Goal: Information Seeking & Learning: Learn about a topic

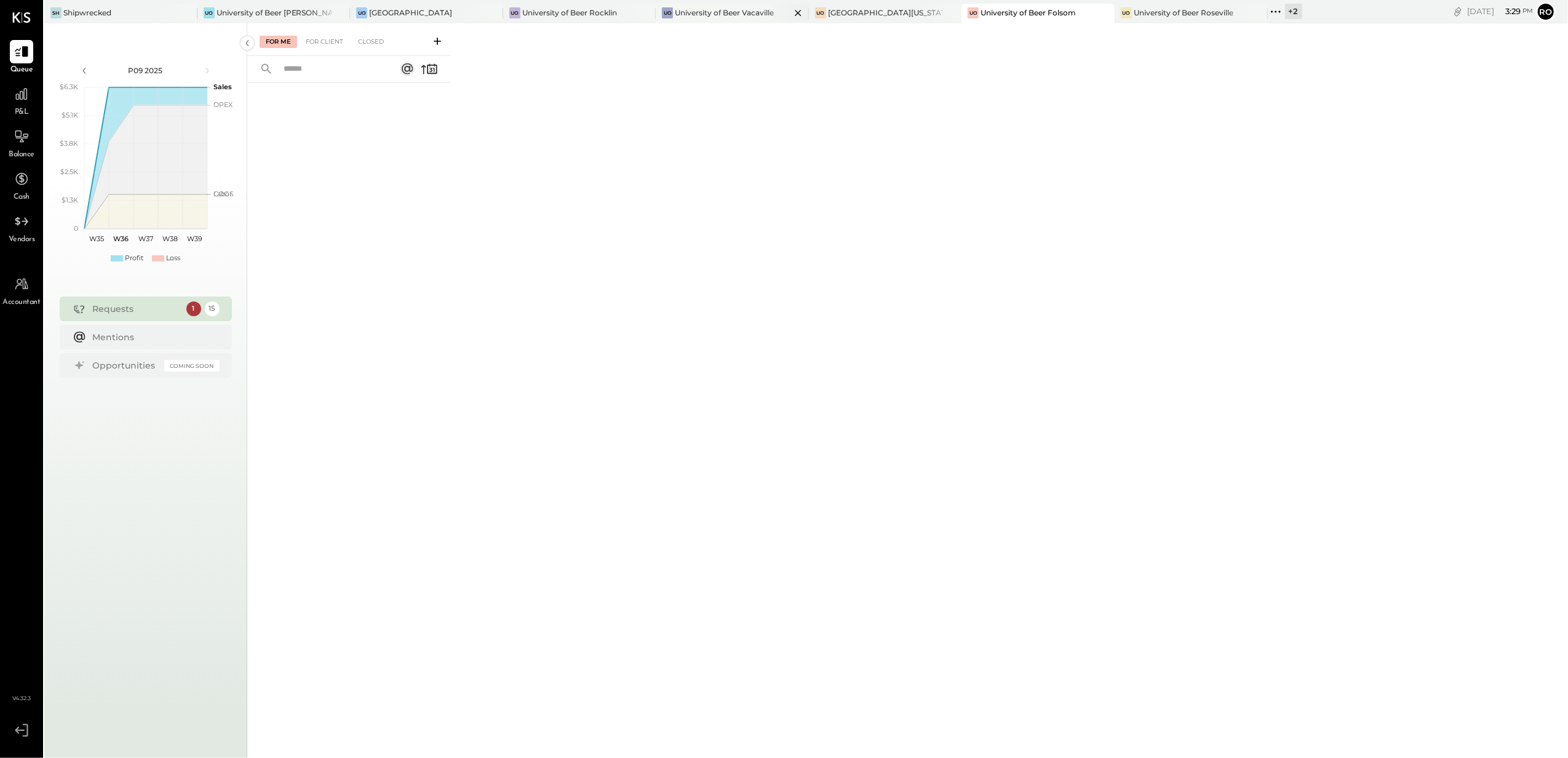
click at [756, 15] on div "University of Beer Vacaville" at bounding box center [724, 13] width 99 height 10
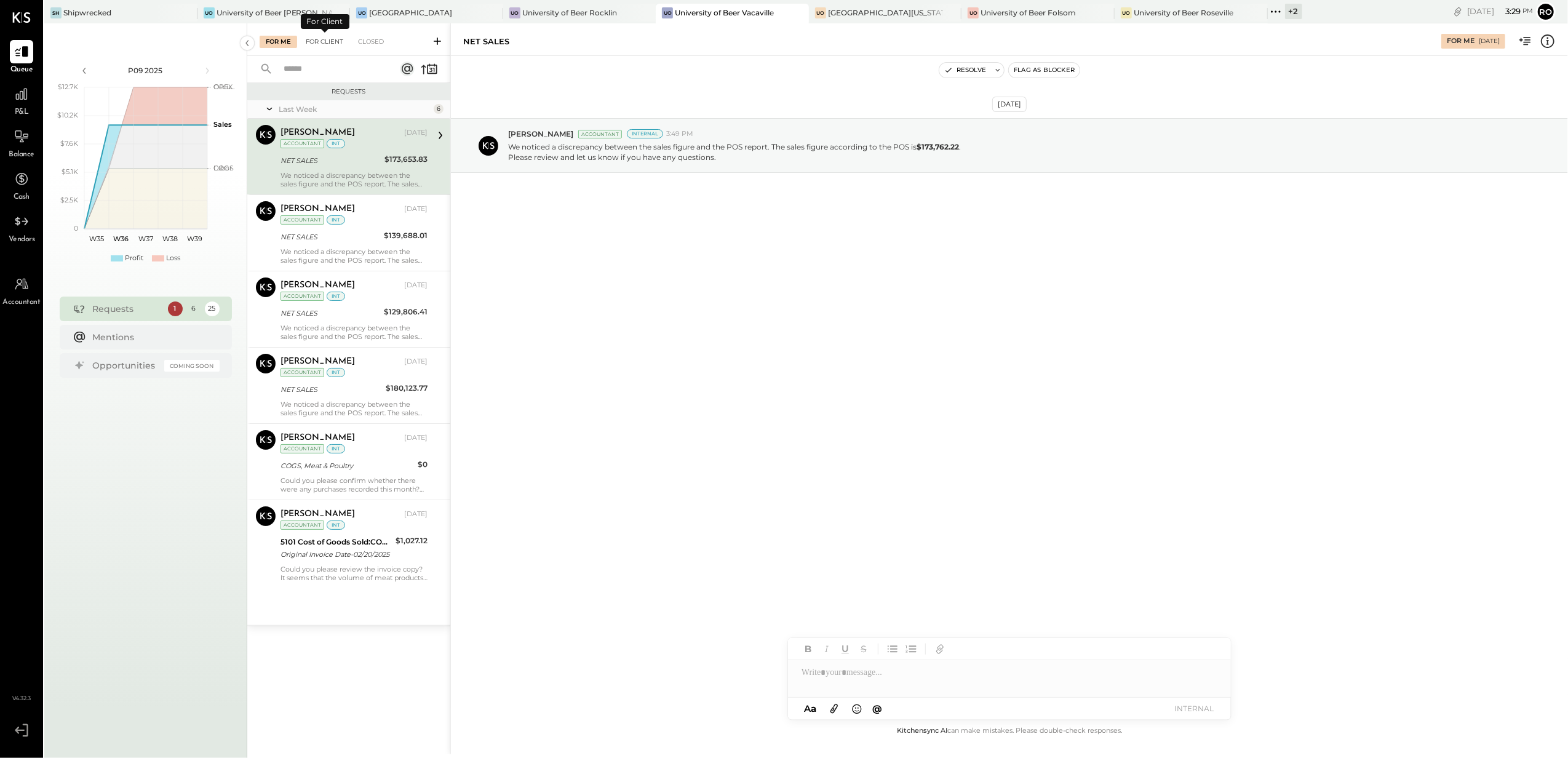
click at [321, 40] on div "For Client" at bounding box center [325, 42] width 50 height 13
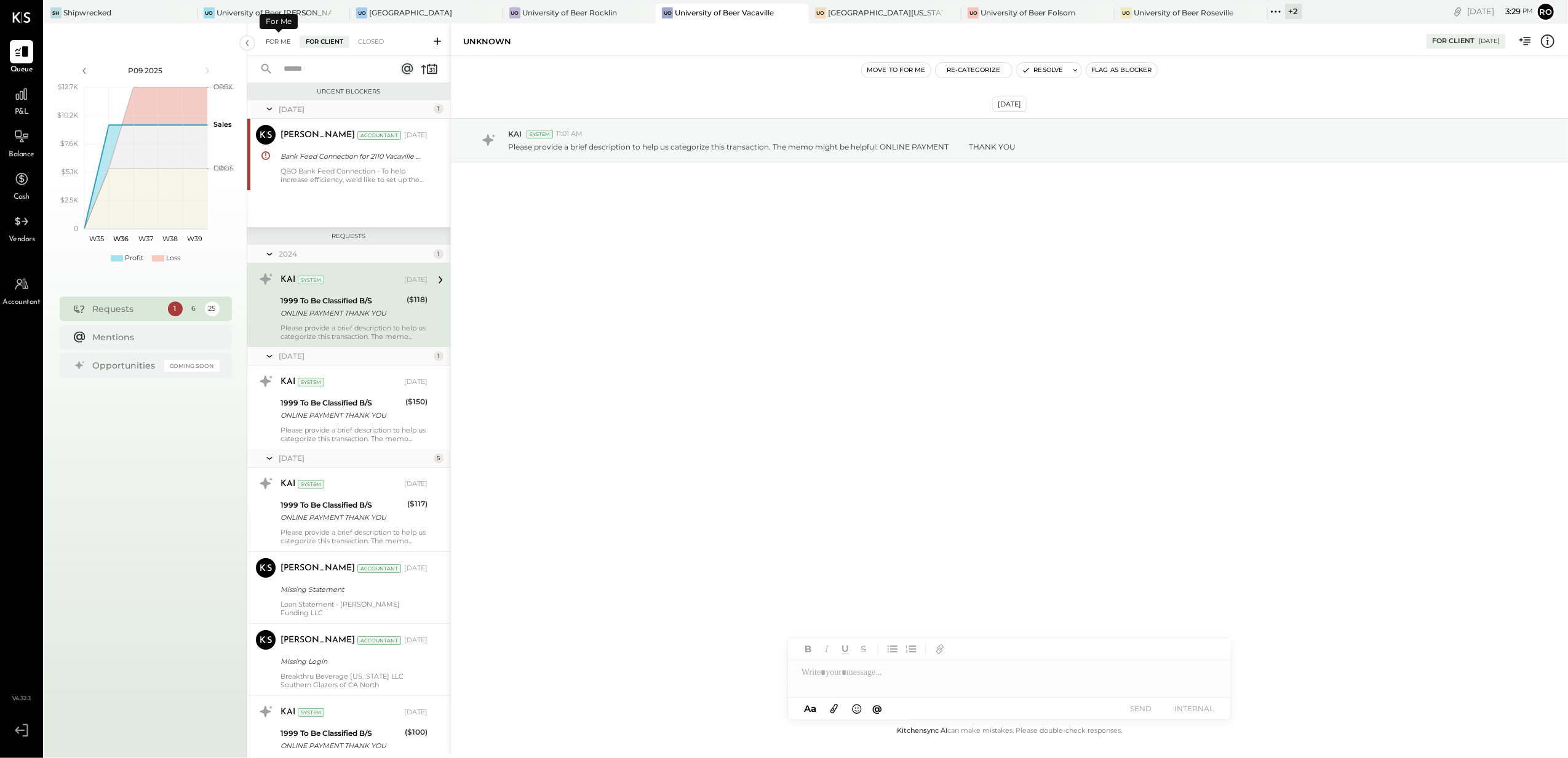
click at [279, 42] on div "For Me" at bounding box center [278, 42] width 38 height 13
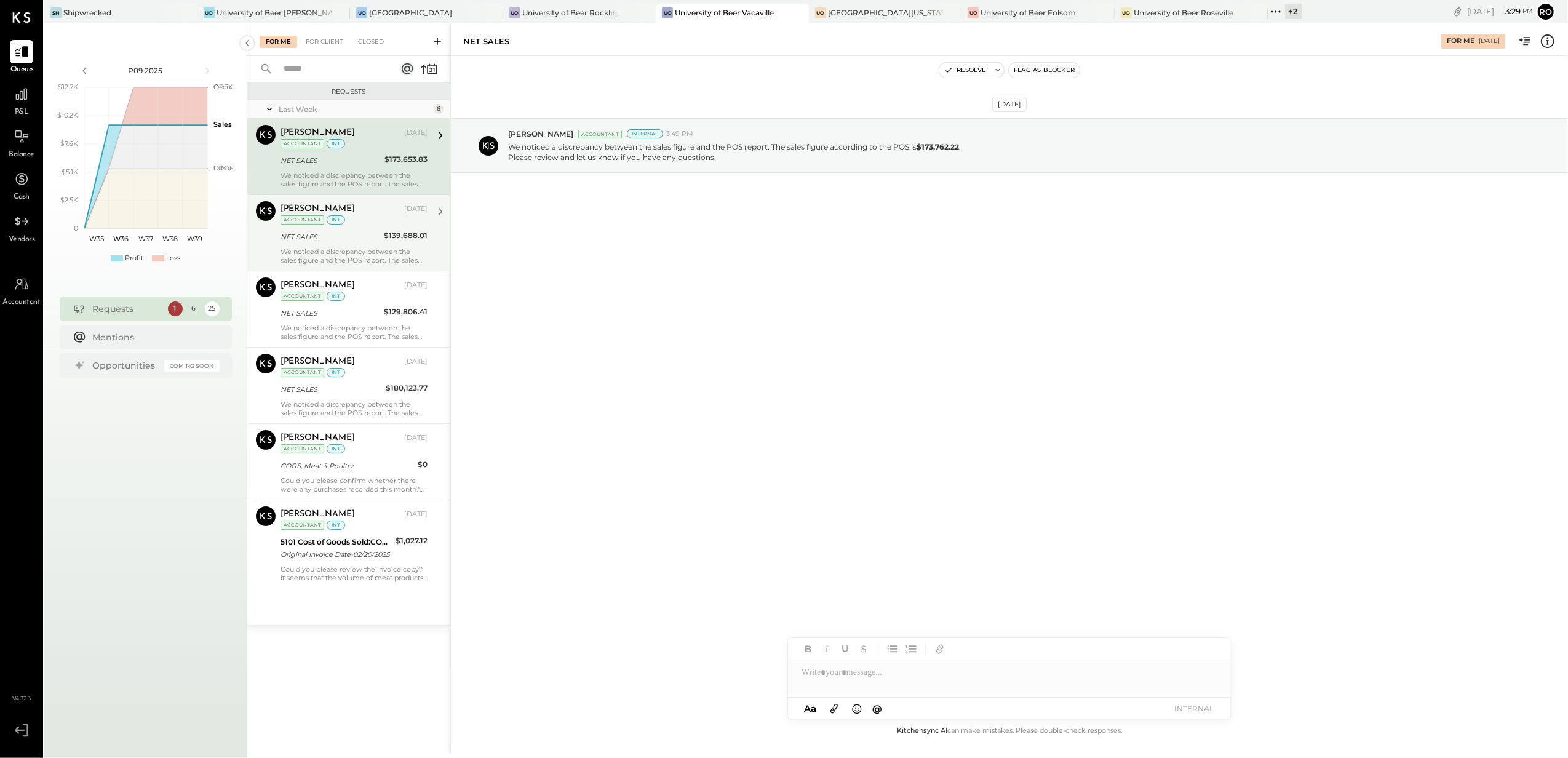
click at [337, 261] on div "We noticed a discrepancy between the sales figure and the POS report. The sales…" at bounding box center [353, 255] width 147 height 17
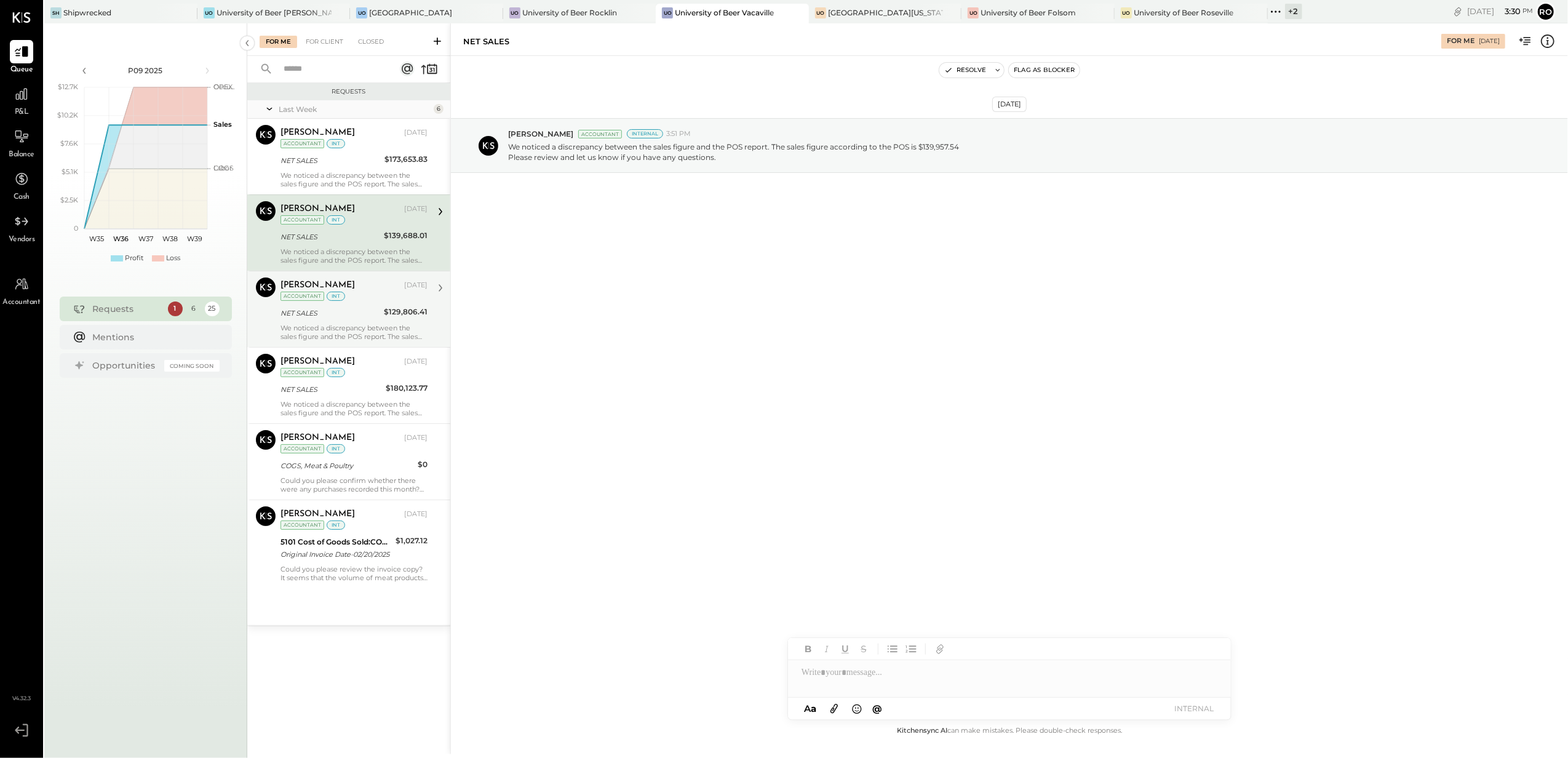
click at [335, 308] on div "NET SALES" at bounding box center [330, 313] width 99 height 13
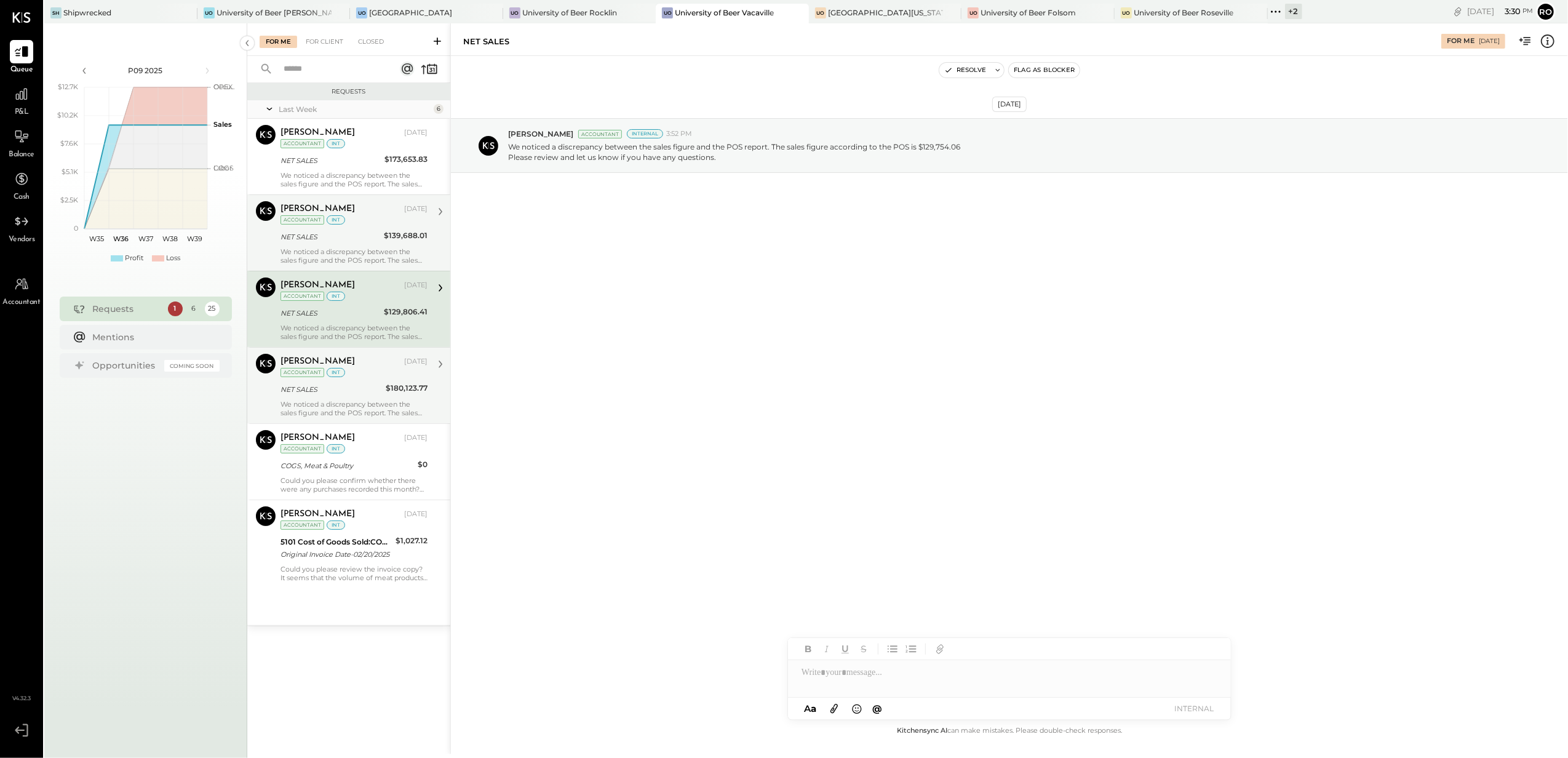
click at [343, 386] on div "NET SALES" at bounding box center [331, 390] width 102 height 13
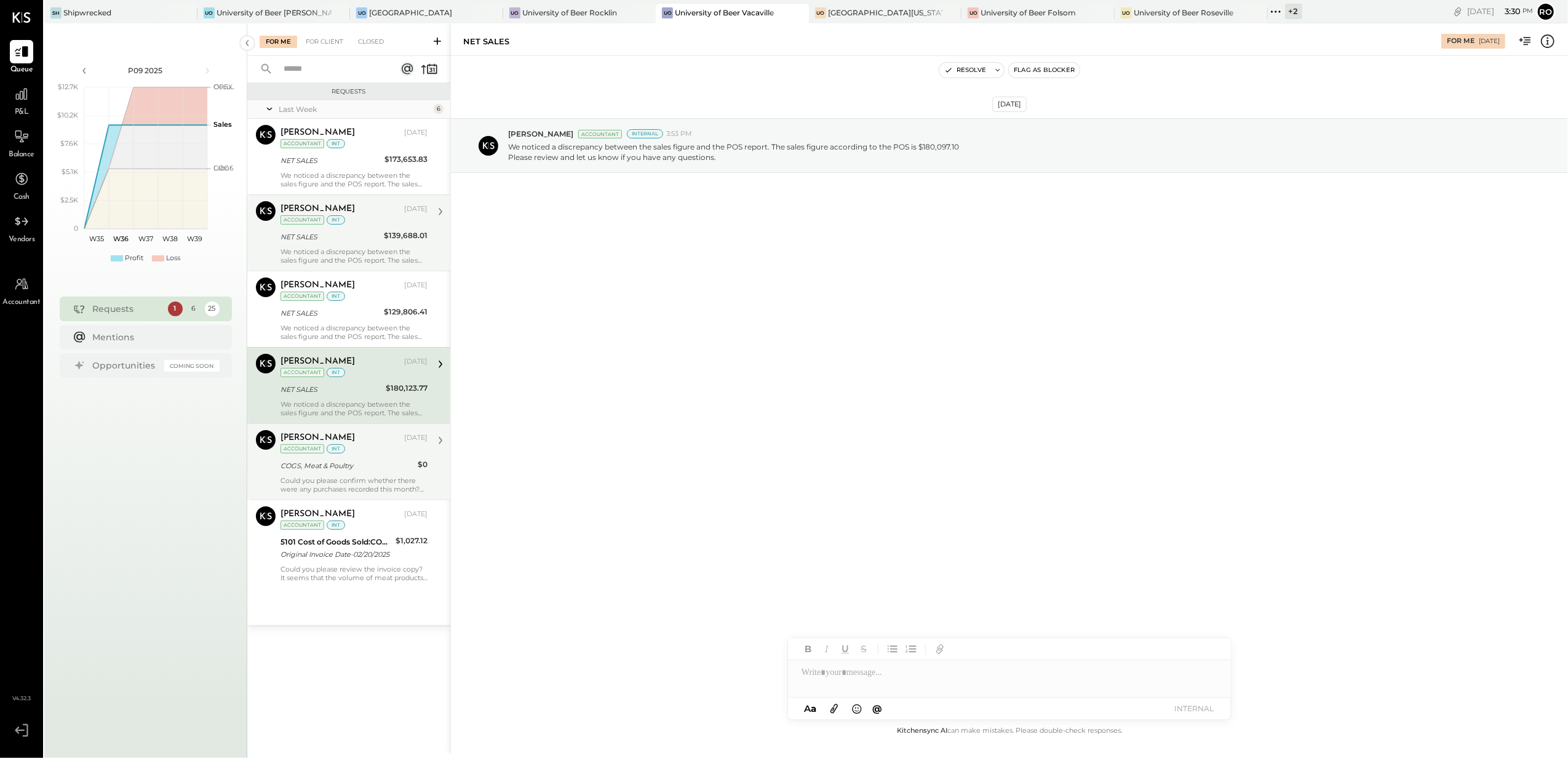
click at [340, 472] on div "COGS, Meat & Poultry" at bounding box center [347, 466] width 134 height 13
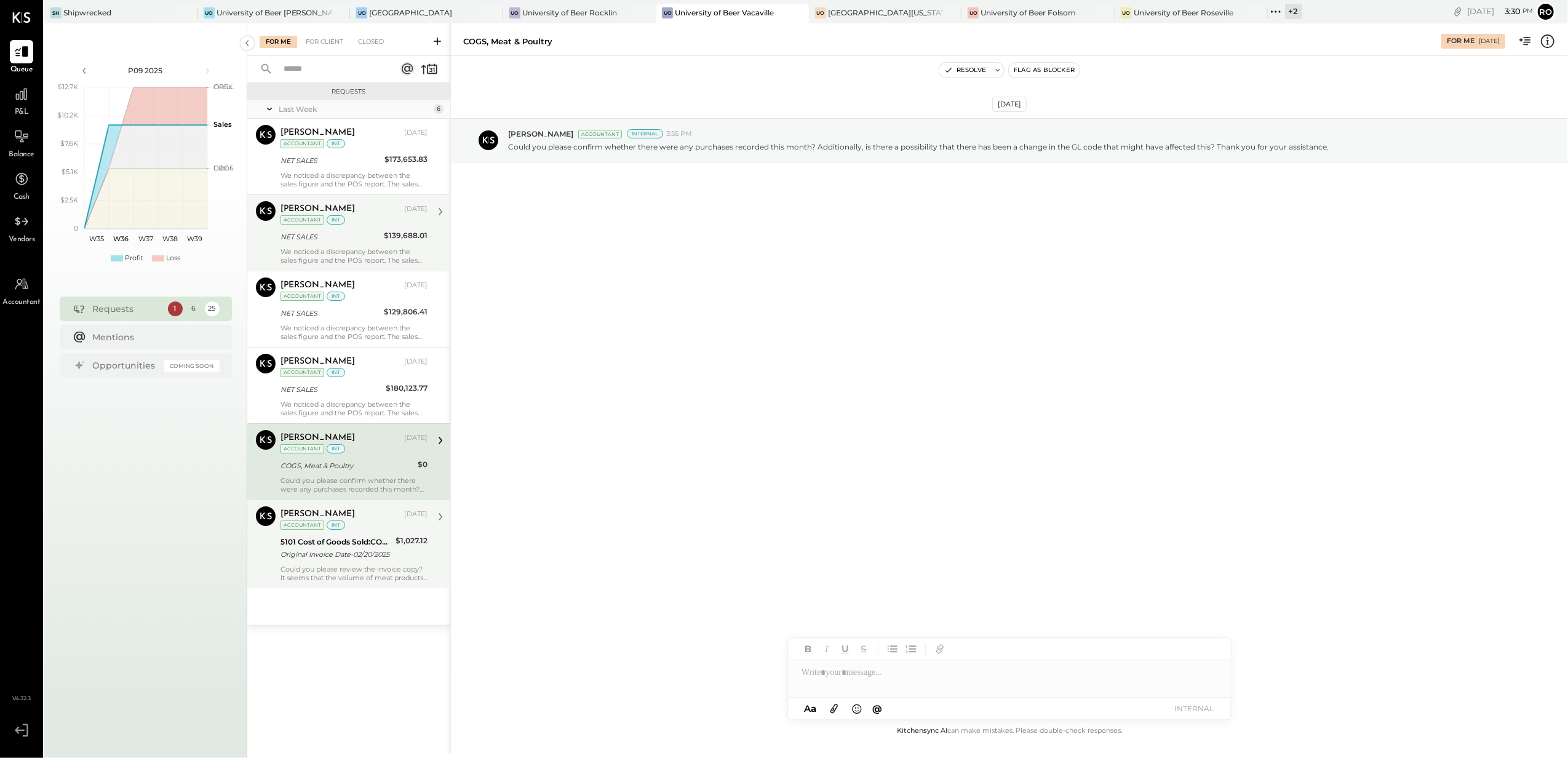
click at [353, 546] on div "5101 Cost of Goods Sold:COGS, Meat & Poultry" at bounding box center [336, 542] width 111 height 13
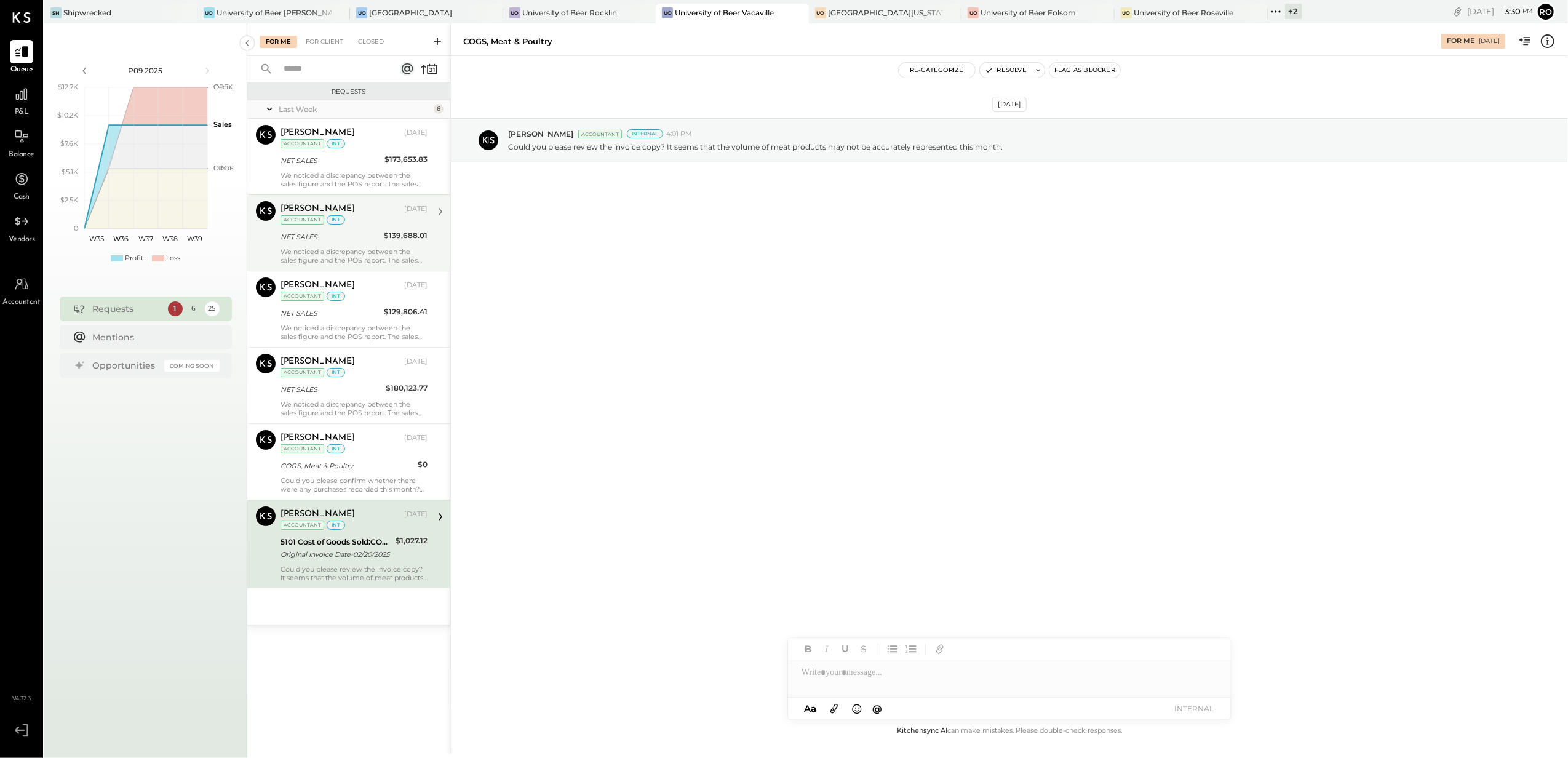
click at [1285, 10] on div "+ 2" at bounding box center [1293, 11] width 17 height 15
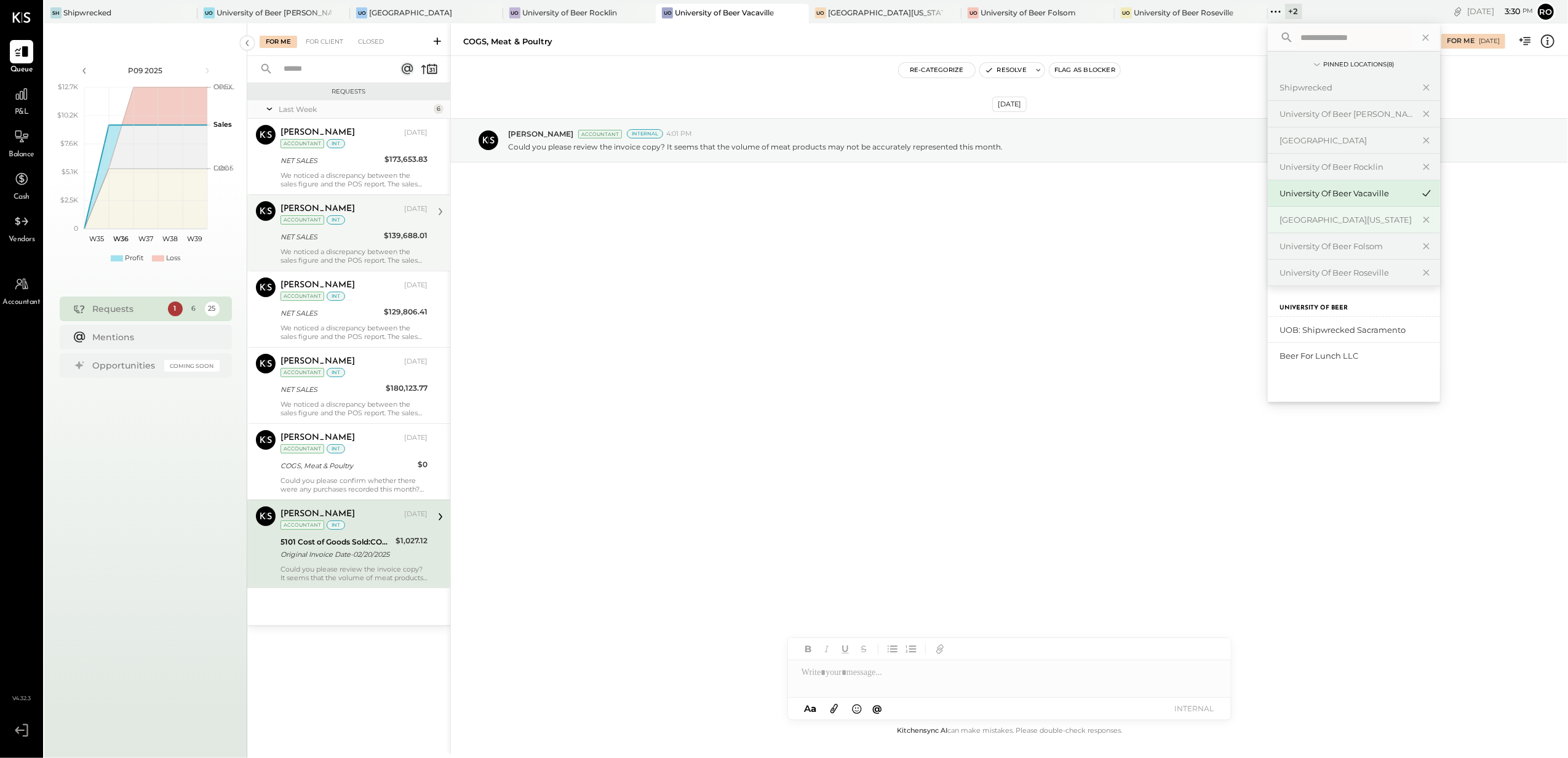
click at [1320, 222] on div "[GEOGRAPHIC_DATA][US_STATE]" at bounding box center [1346, 220] width 133 height 12
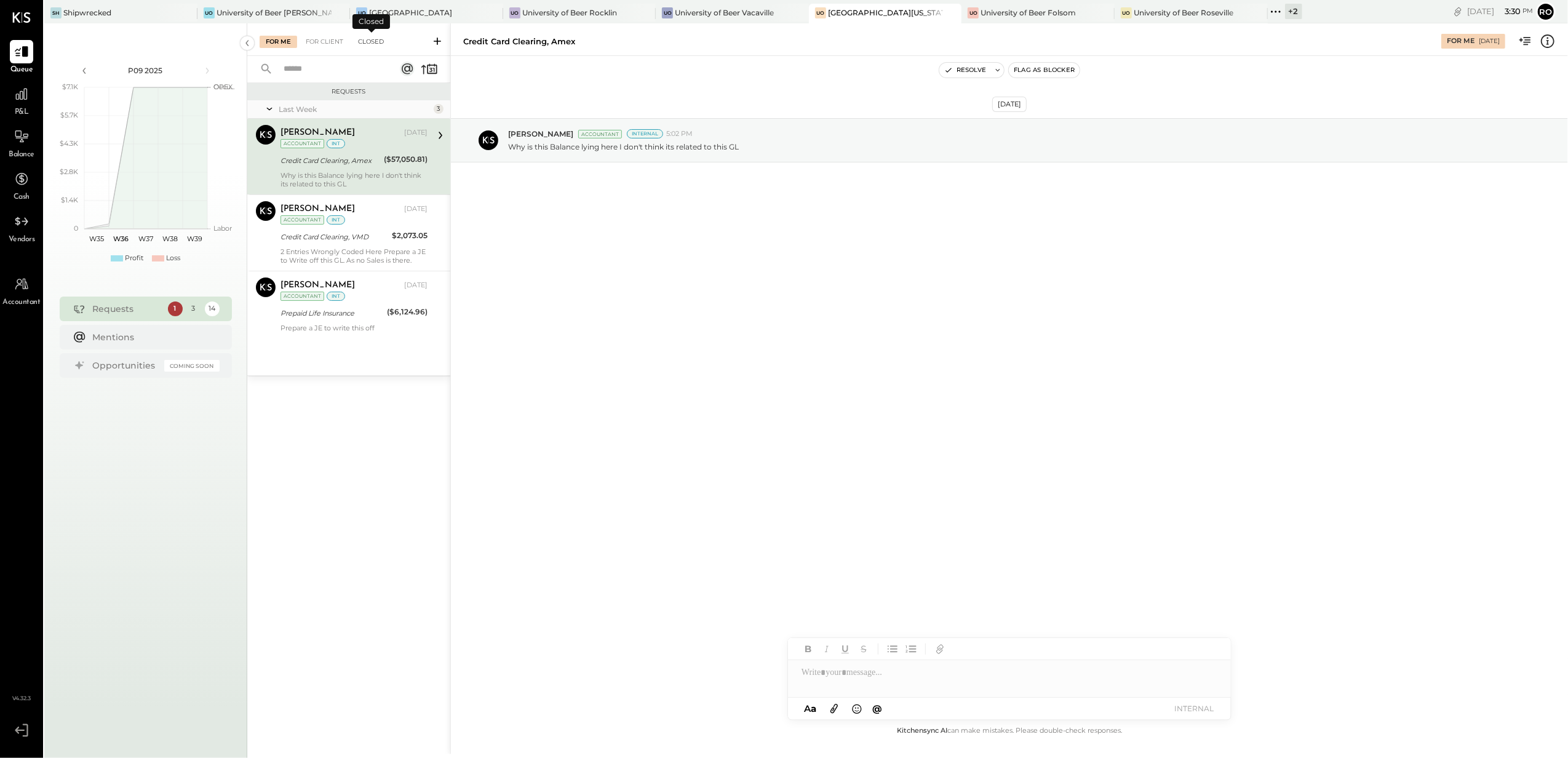
click at [365, 42] on div "Closed" at bounding box center [371, 42] width 38 height 13
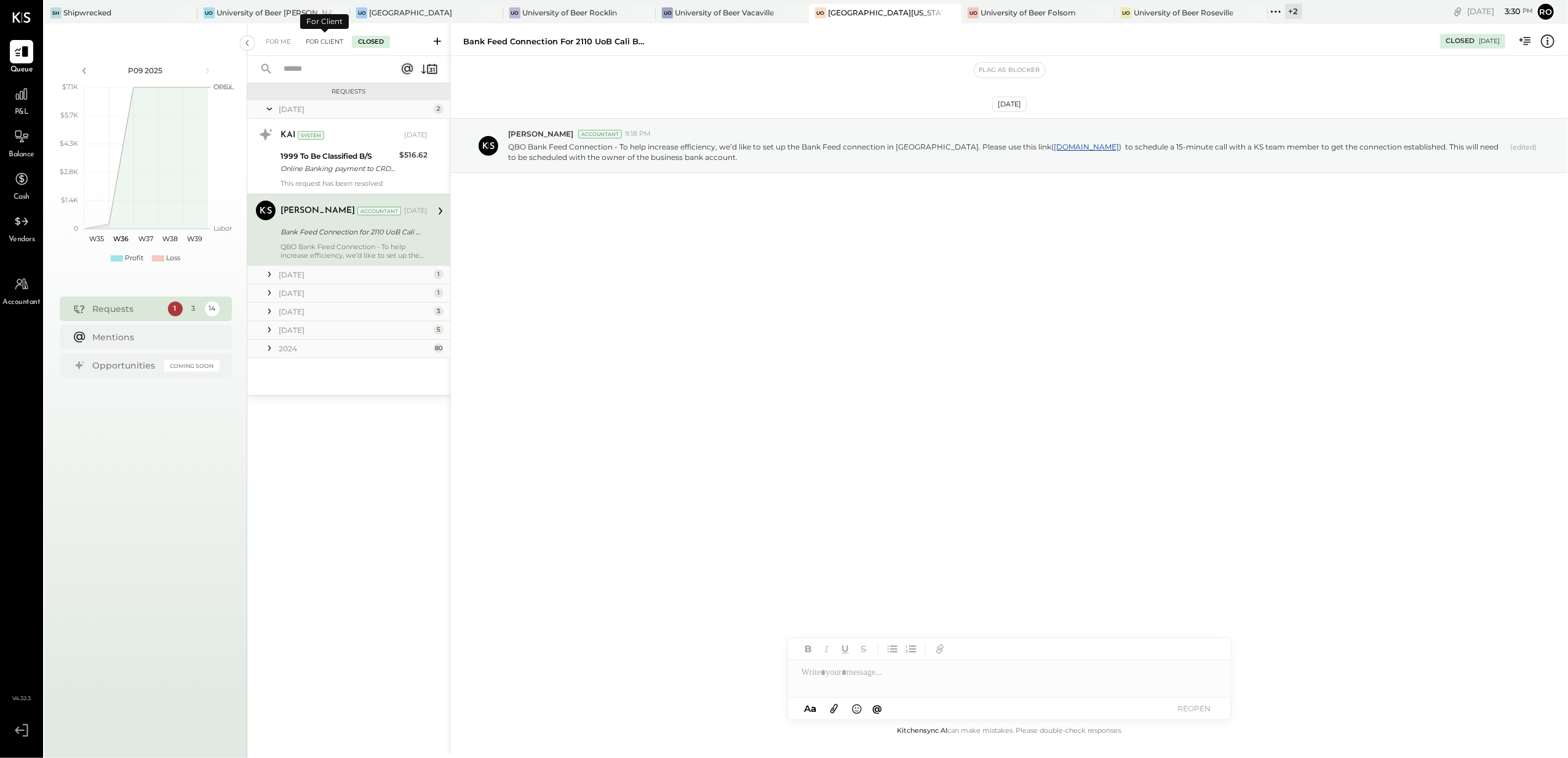
click at [328, 42] on div "For Client" at bounding box center [325, 42] width 50 height 13
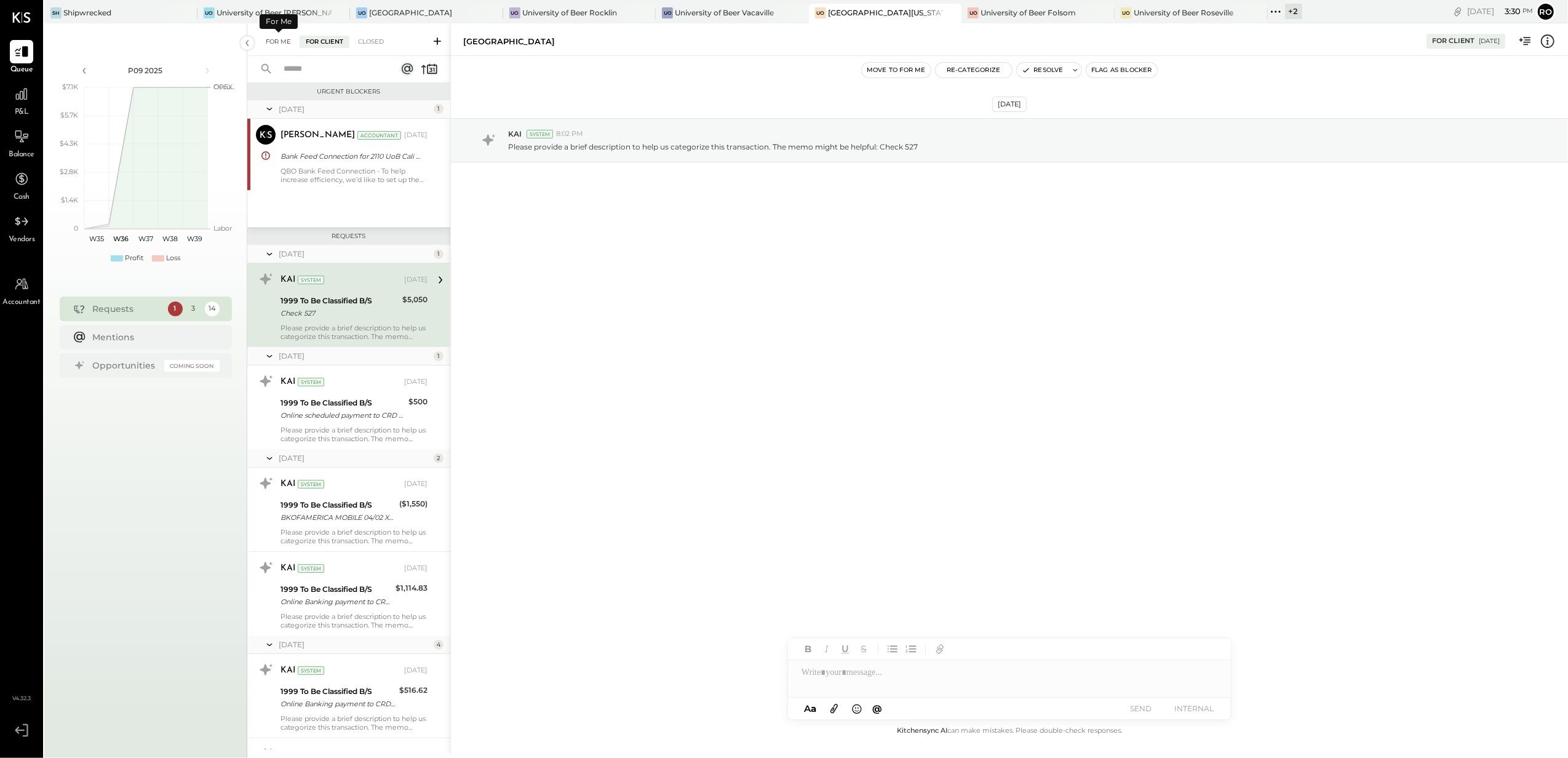
click at [274, 37] on div "For Me" at bounding box center [278, 42] width 38 height 13
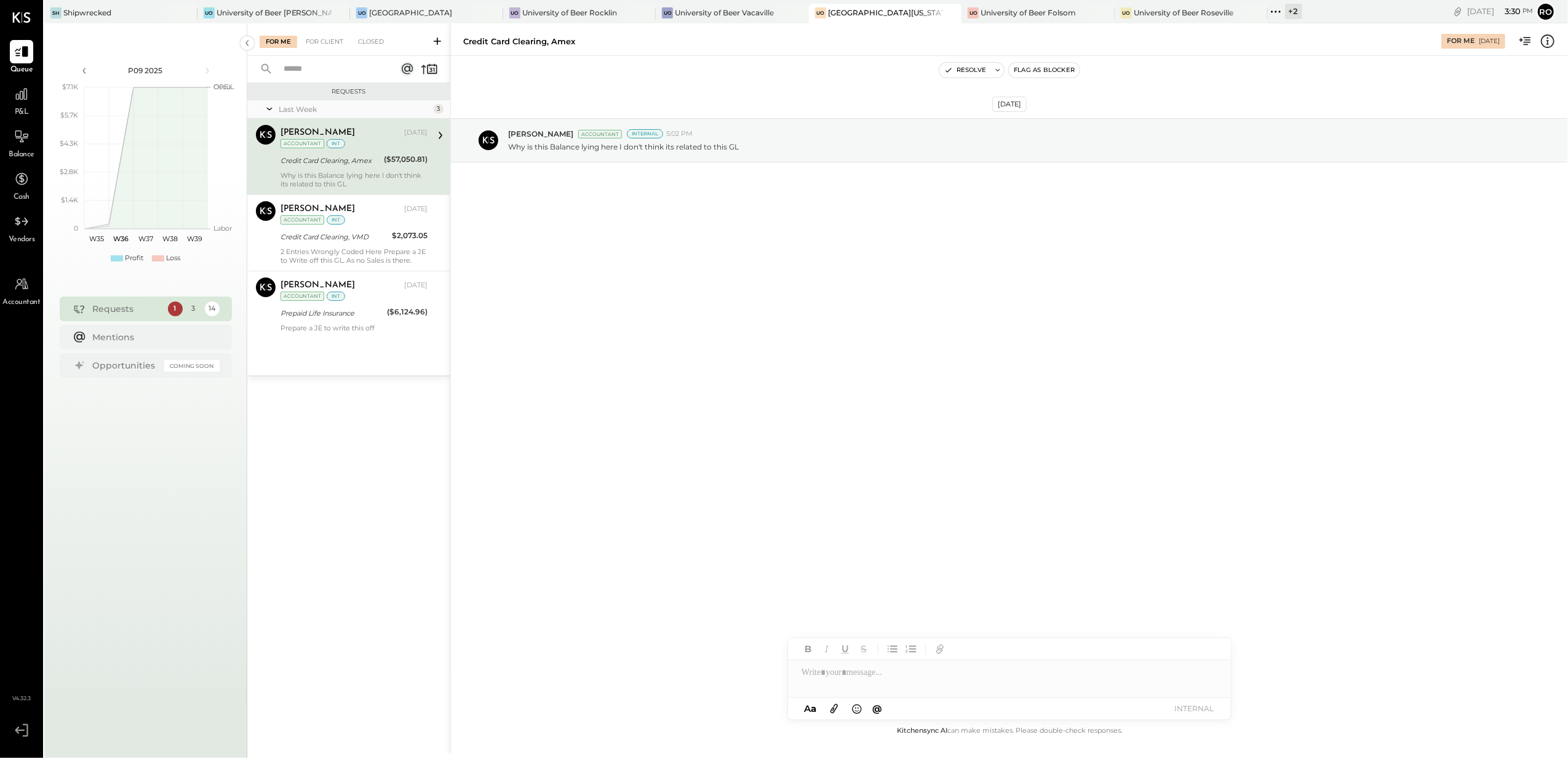
click at [308, 180] on div "Why is this Balance lying here I don't think its related to this GL" at bounding box center [353, 180] width 147 height 17
click at [333, 244] on div "Credit Card Clearing, VMD" at bounding box center [334, 237] width 108 height 15
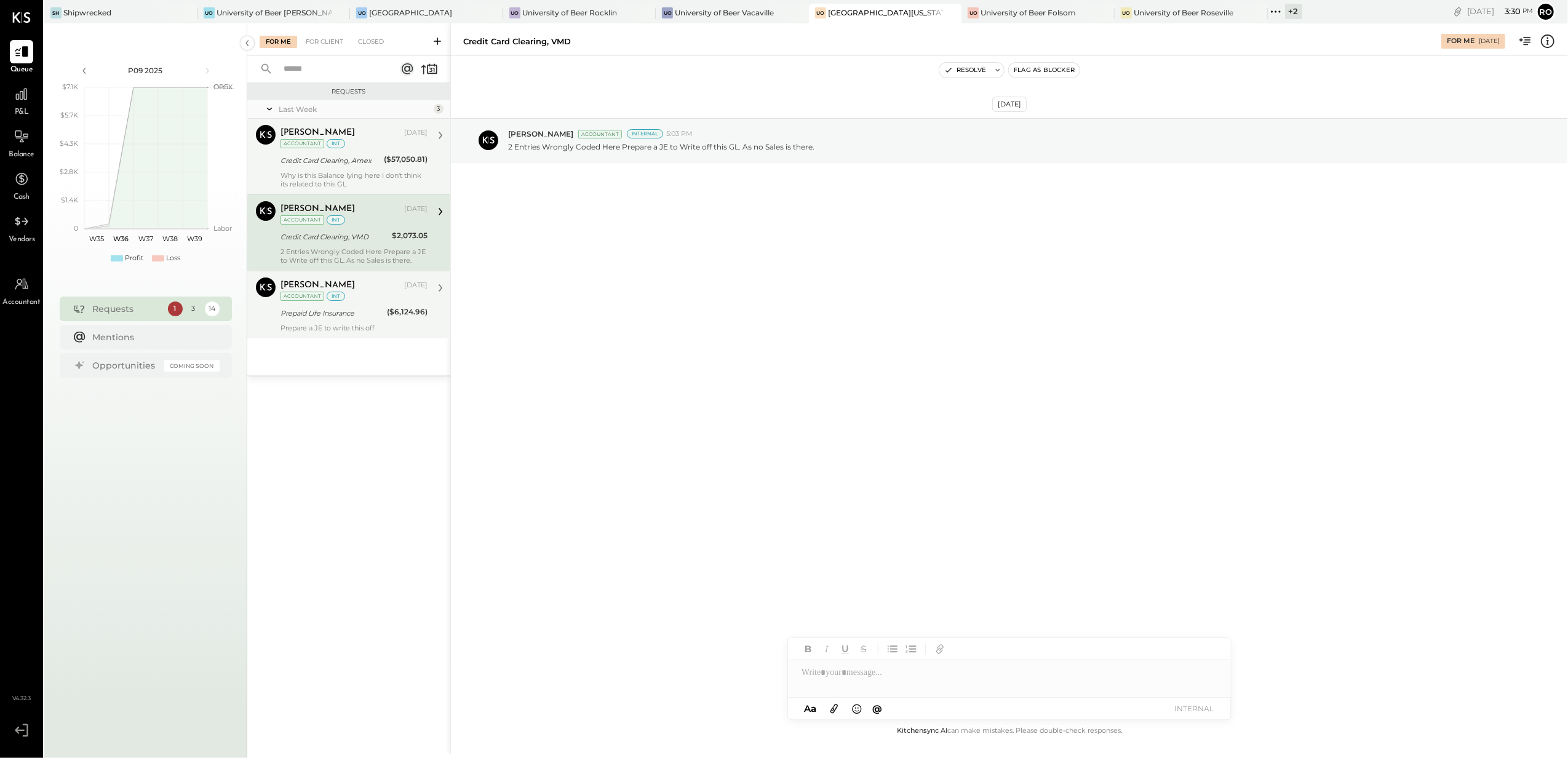
click at [321, 315] on div "Prepaid Life Insurance" at bounding box center [332, 313] width 103 height 13
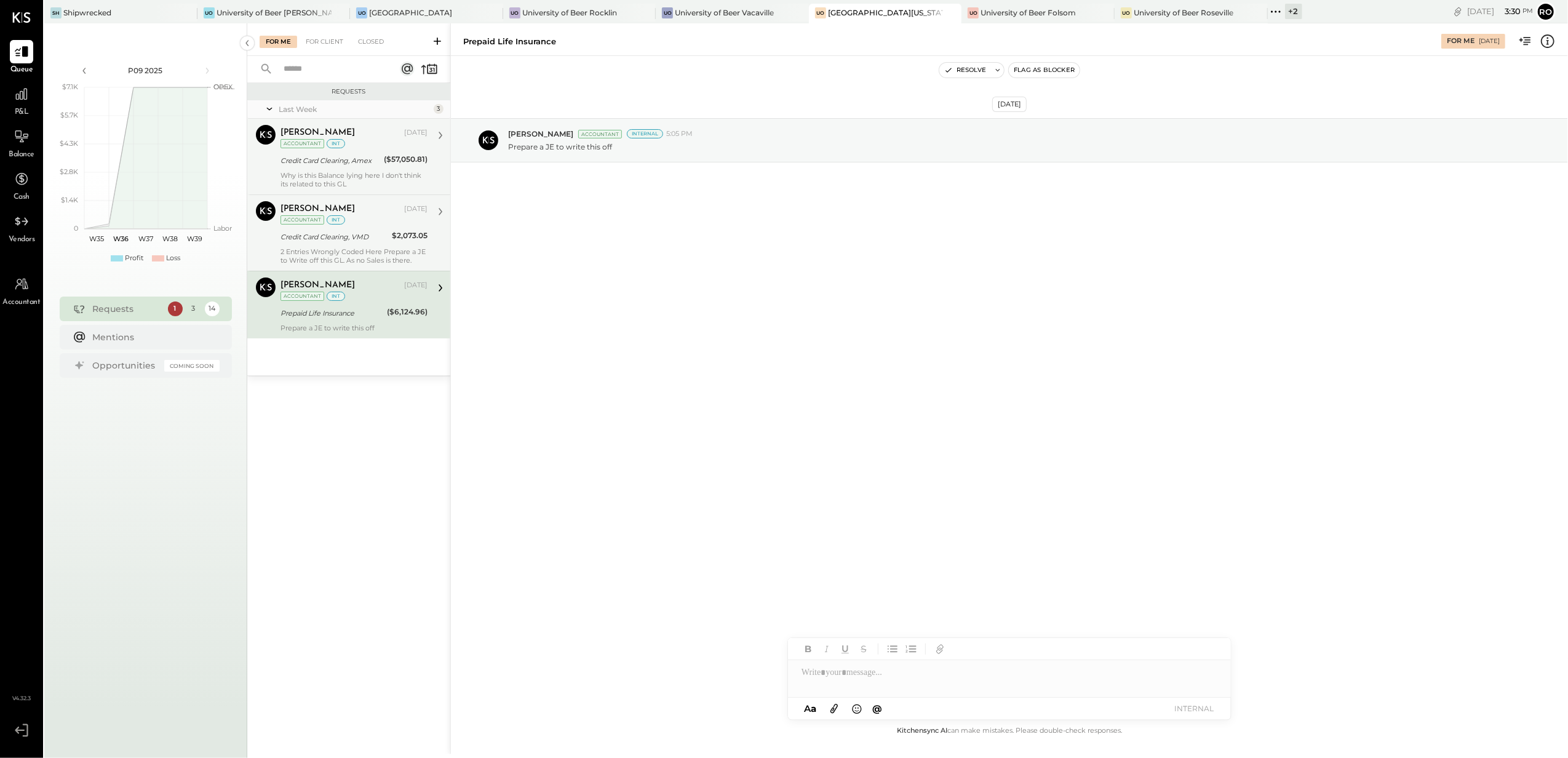
click at [342, 232] on div "Credit Card Clearing, VMD" at bounding box center [334, 237] width 108 height 13
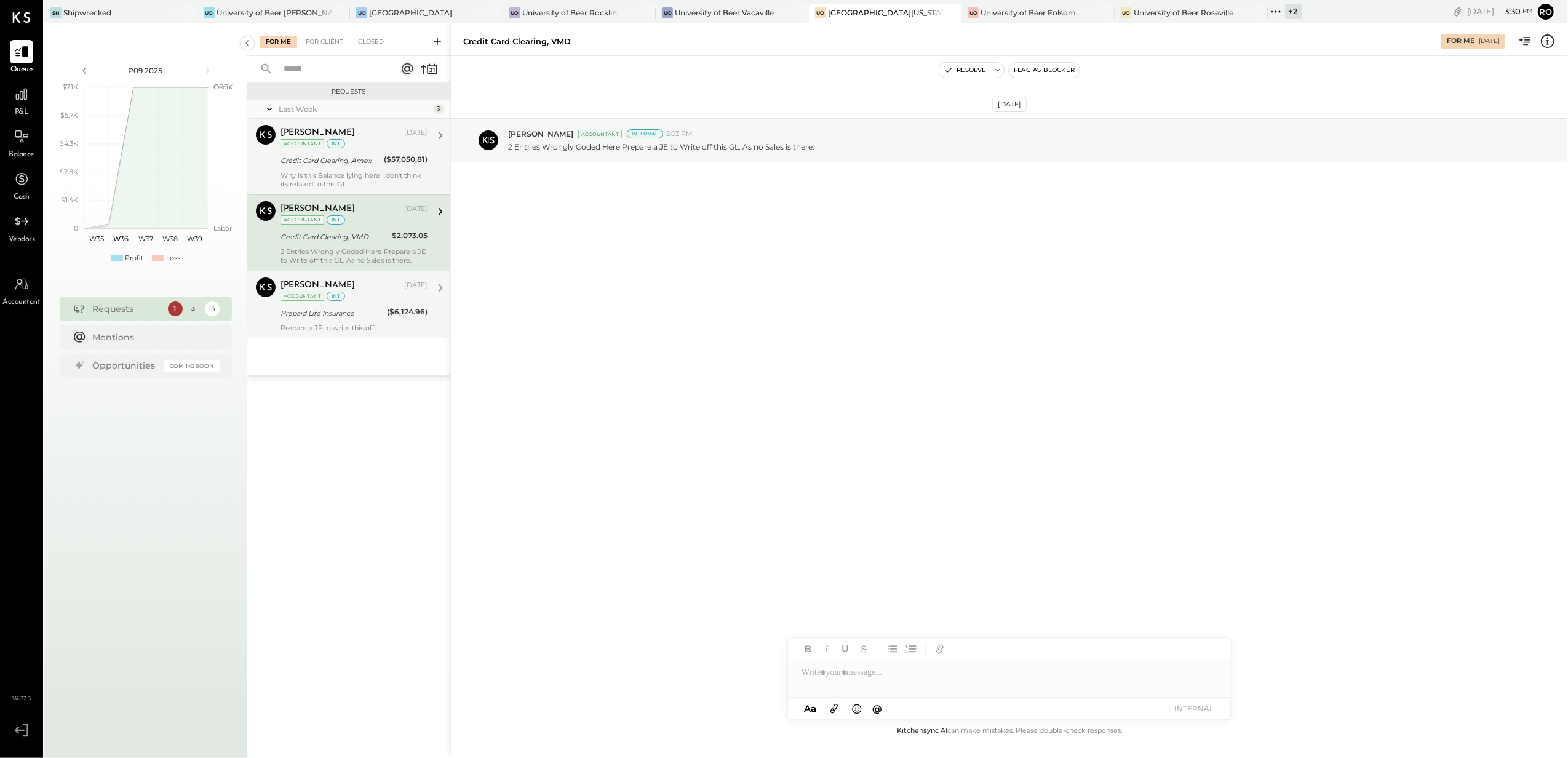
click at [339, 274] on div "[PERSON_NAME] Accountant [PERSON_NAME][DEMOGRAPHIC_DATA] [DATE] Accountant int …" at bounding box center [349, 304] width 203 height 68
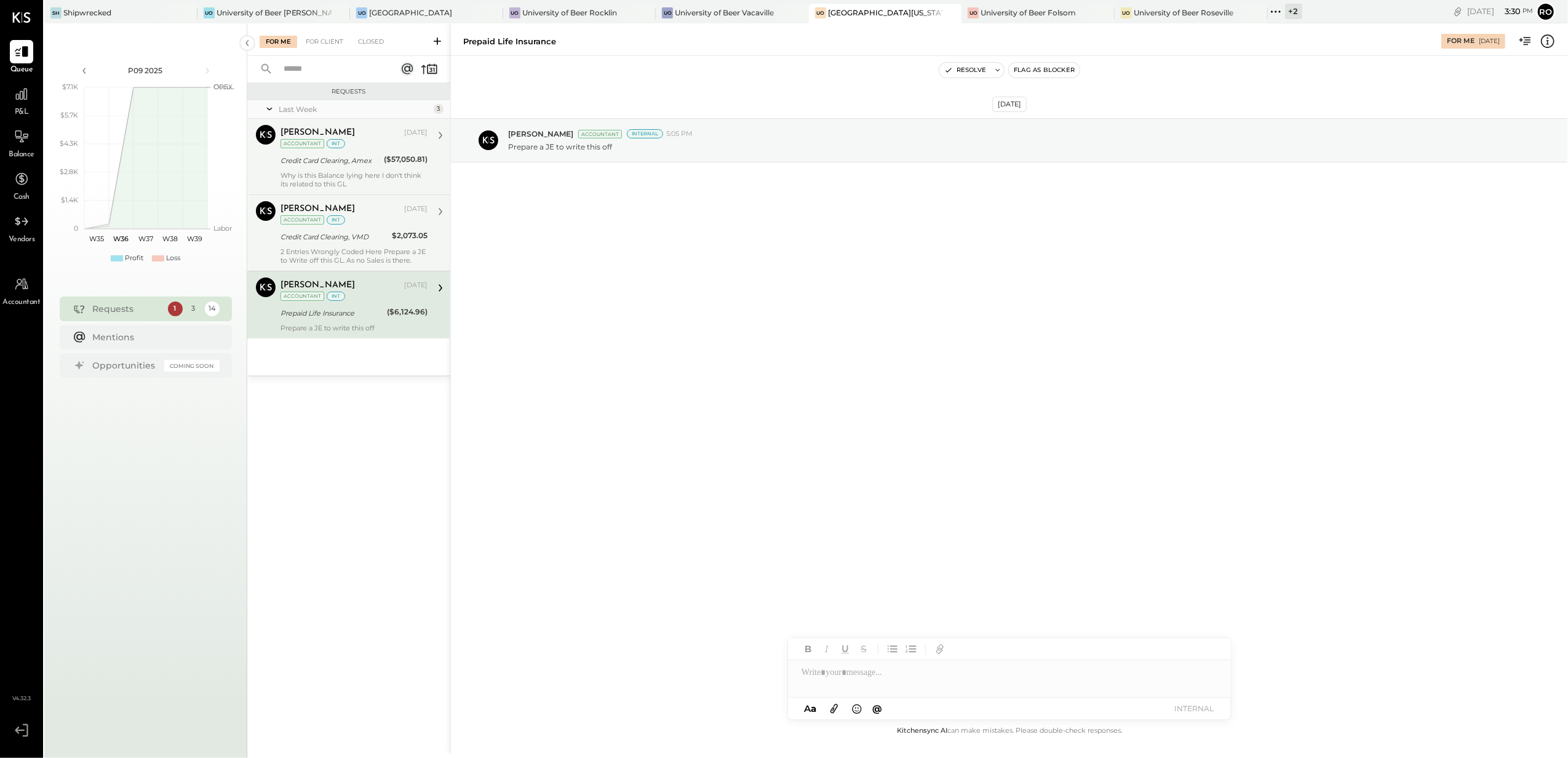
click at [365, 205] on div "[PERSON_NAME]" at bounding box center [341, 210] width 121 height 13
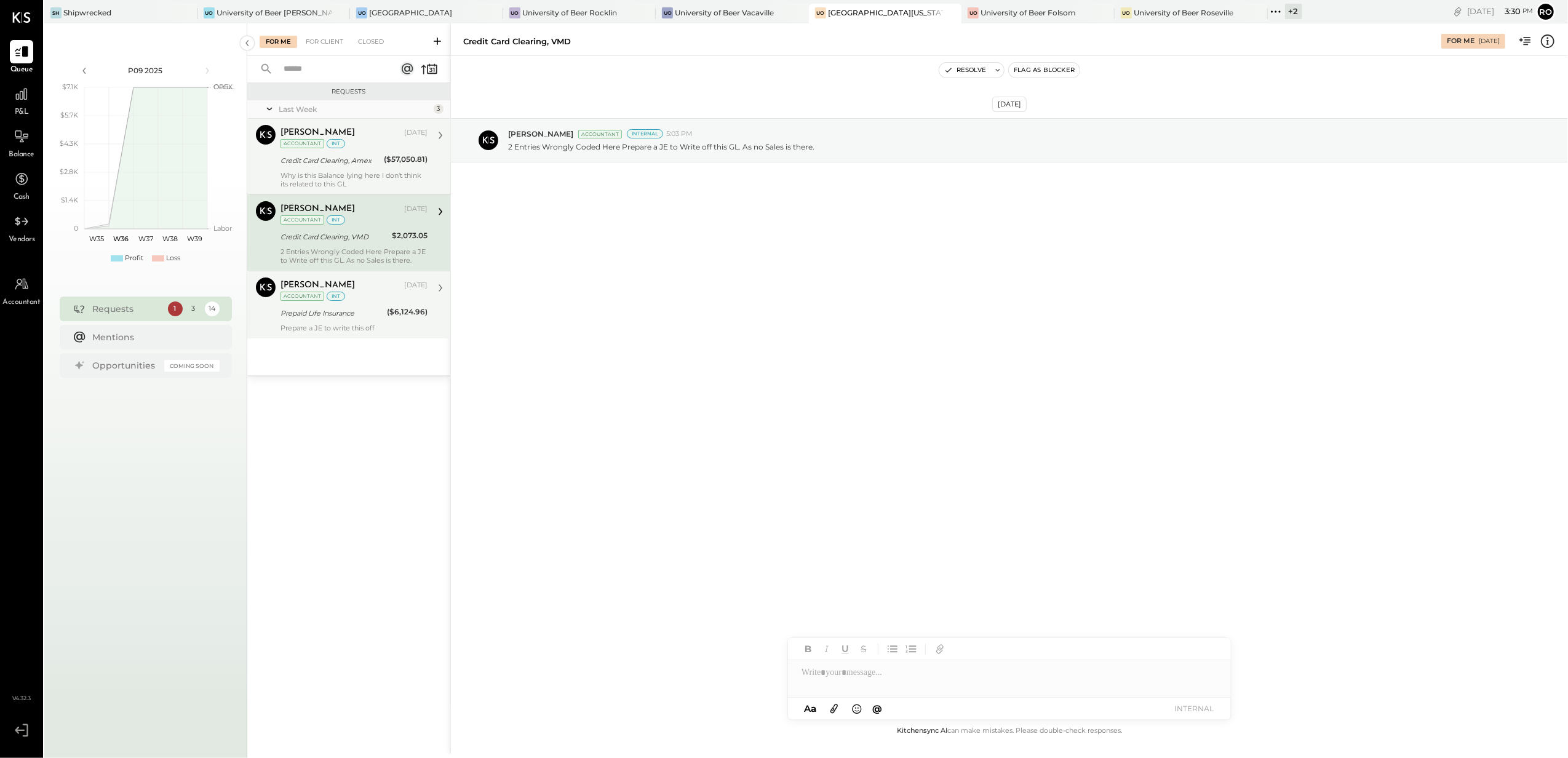
click at [347, 285] on div "[PERSON_NAME]" at bounding box center [341, 285] width 121 height 13
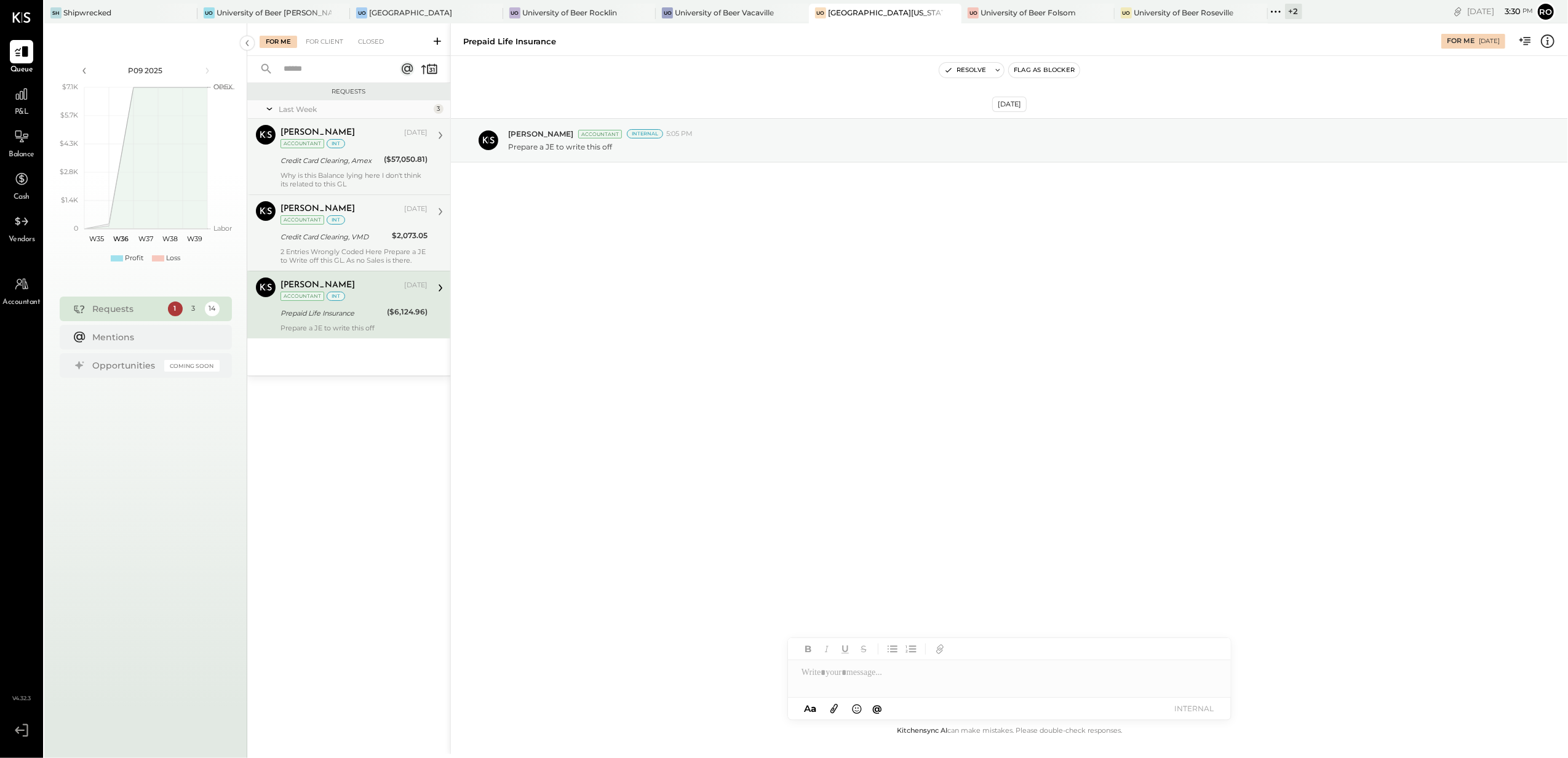
click at [357, 216] on div "[PERSON_NAME][DEMOGRAPHIC_DATA] [DATE] Accountant int" at bounding box center [353, 214] width 147 height 25
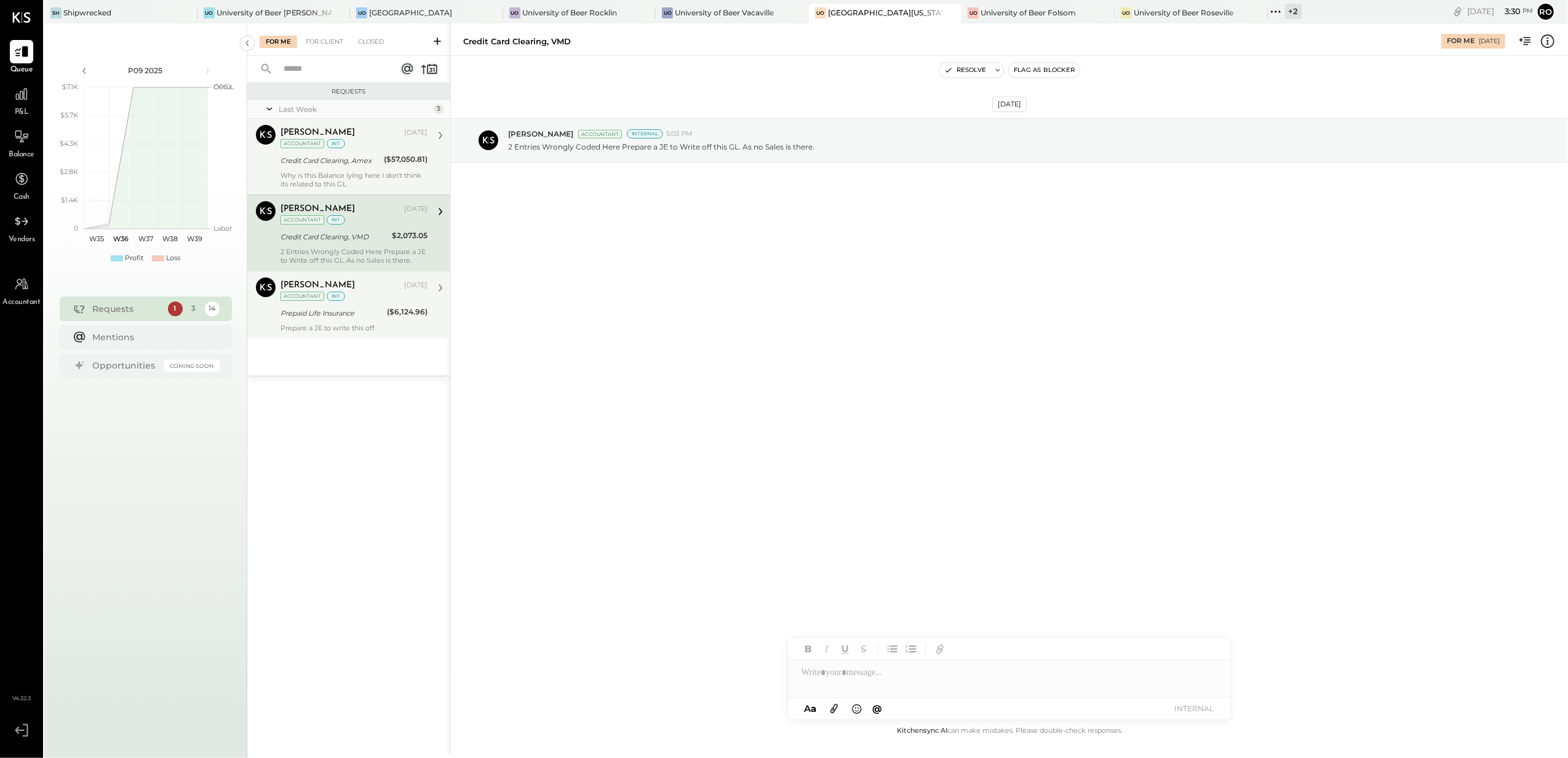
click at [357, 284] on div "[PERSON_NAME]" at bounding box center [341, 285] width 121 height 13
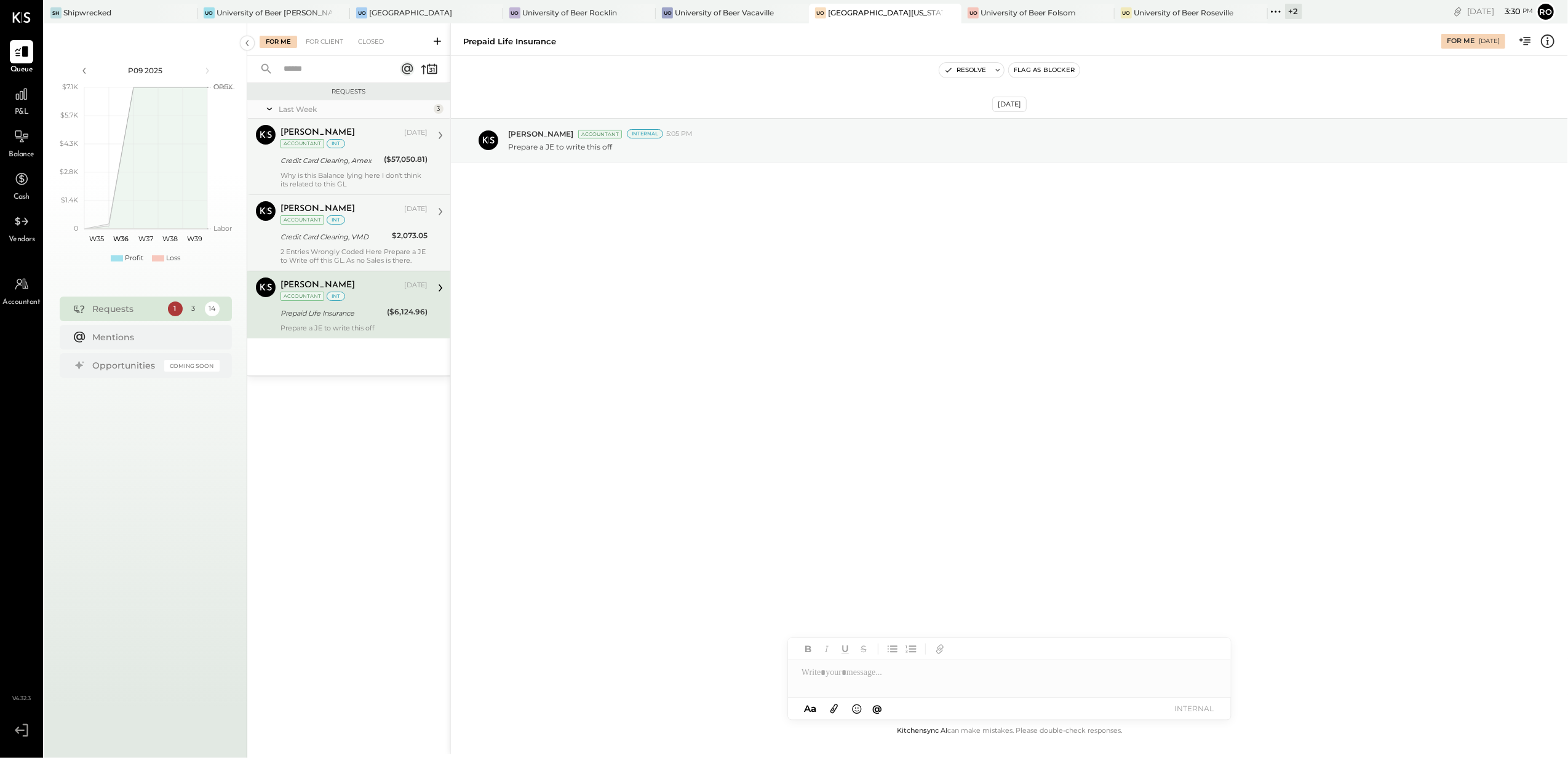
click at [354, 221] on div "[PERSON_NAME][DEMOGRAPHIC_DATA] [DATE] Accountant int" at bounding box center [353, 214] width 147 height 25
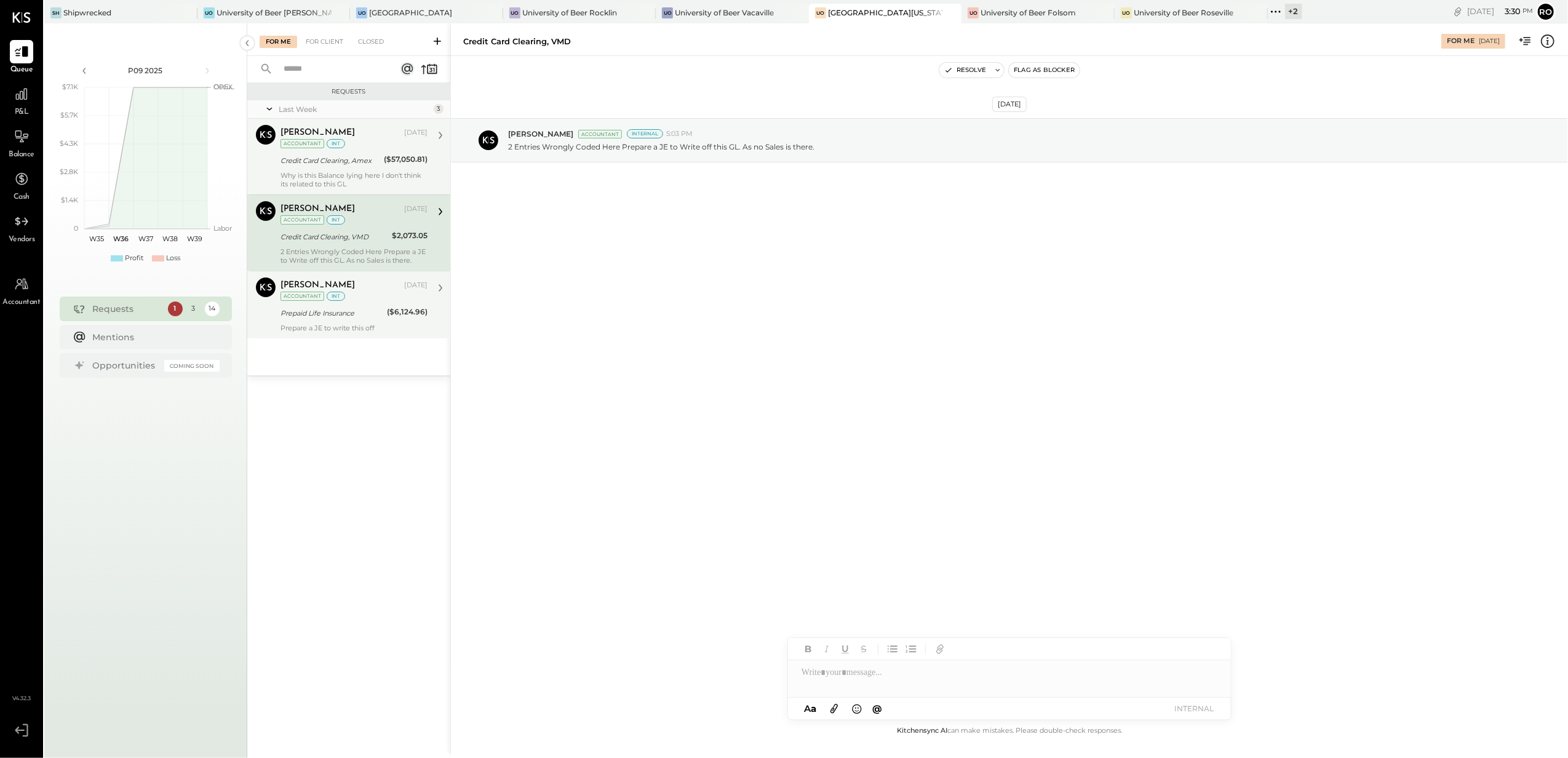
click at [350, 289] on div "[PERSON_NAME]" at bounding box center [341, 285] width 121 height 13
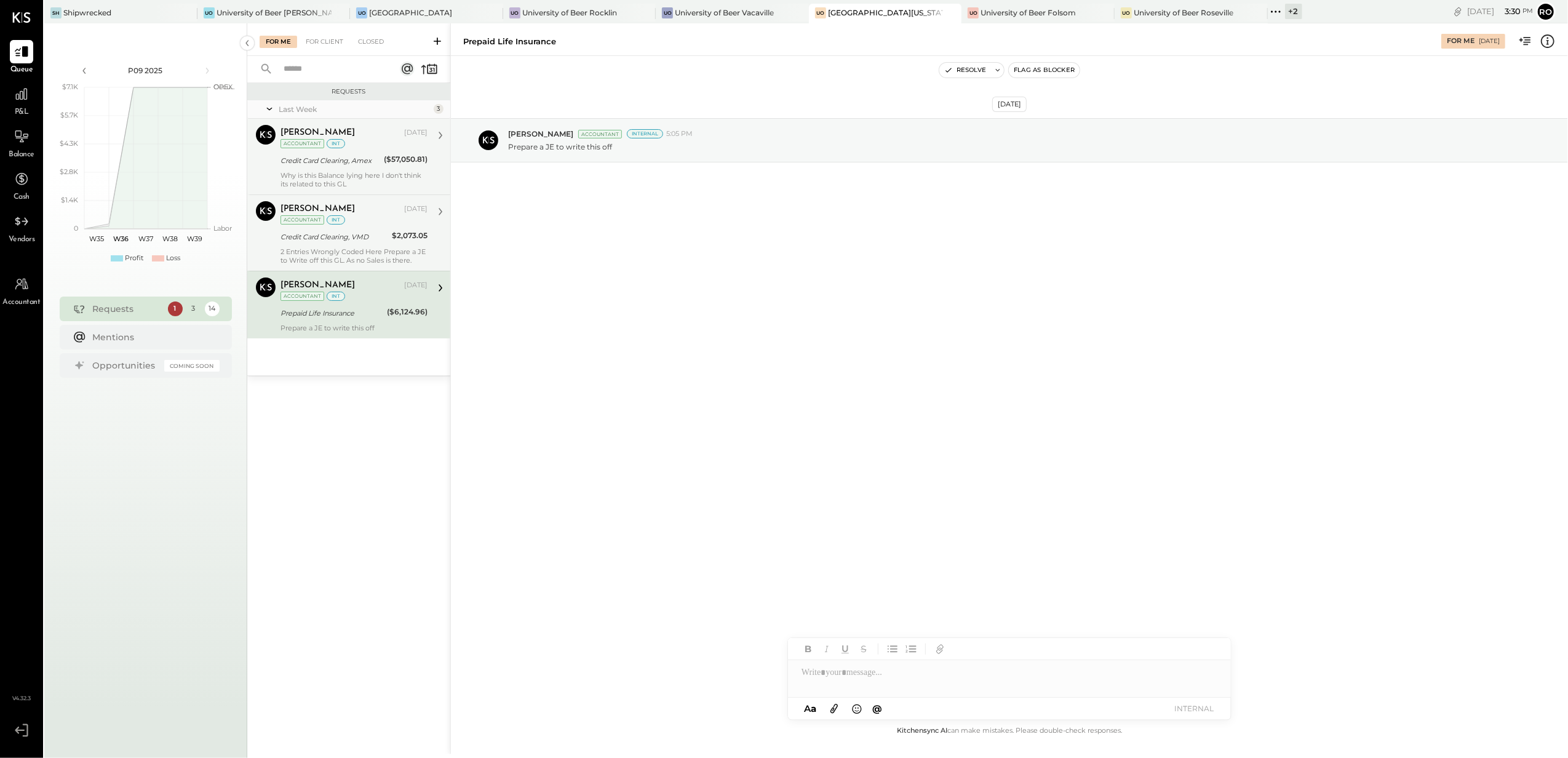
click at [349, 234] on div "Credit Card Clearing, VMD" at bounding box center [334, 237] width 108 height 13
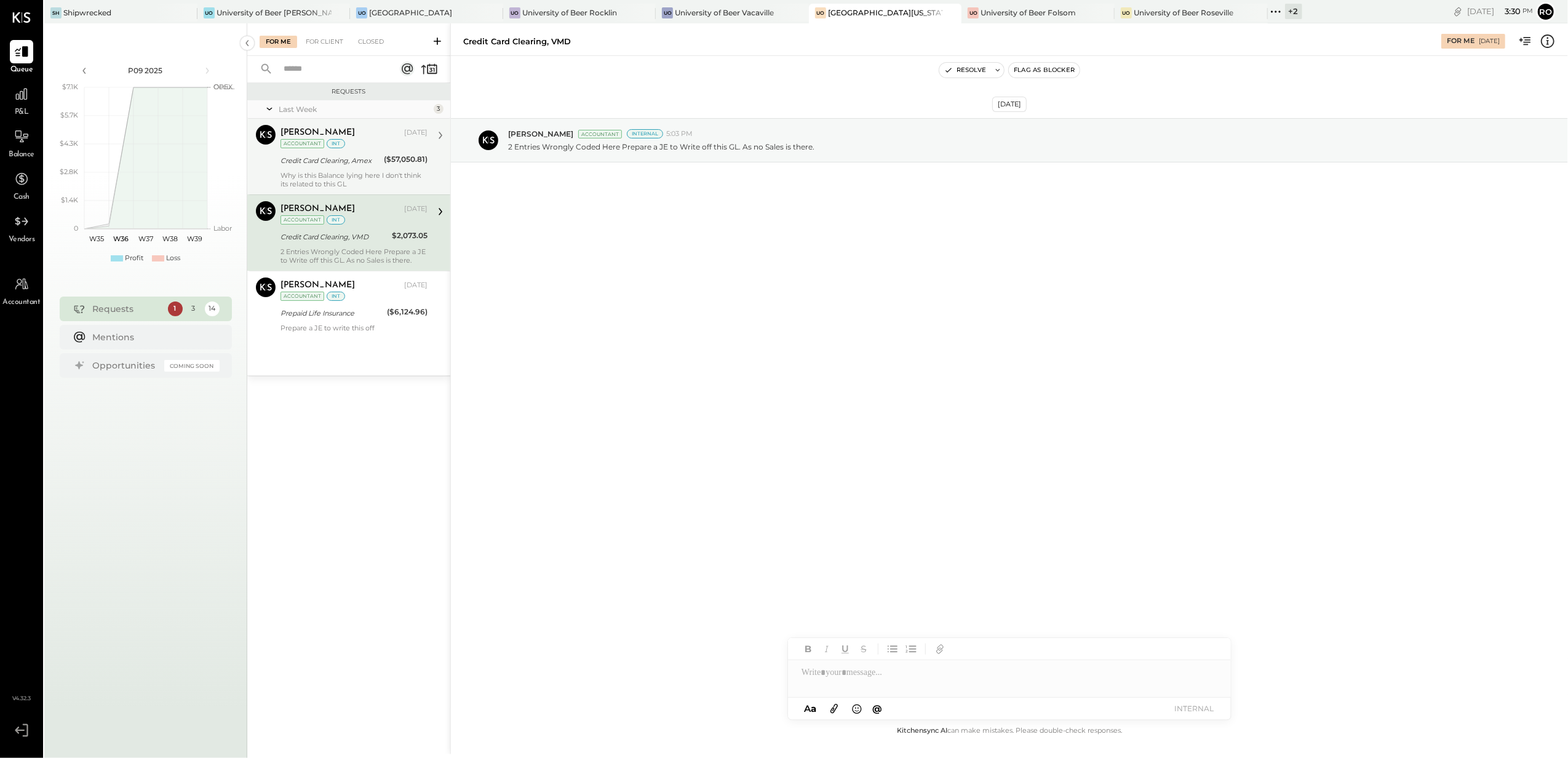
click at [347, 146] on div "[PERSON_NAME][DEMOGRAPHIC_DATA] [DATE] Accountant int" at bounding box center [353, 138] width 147 height 25
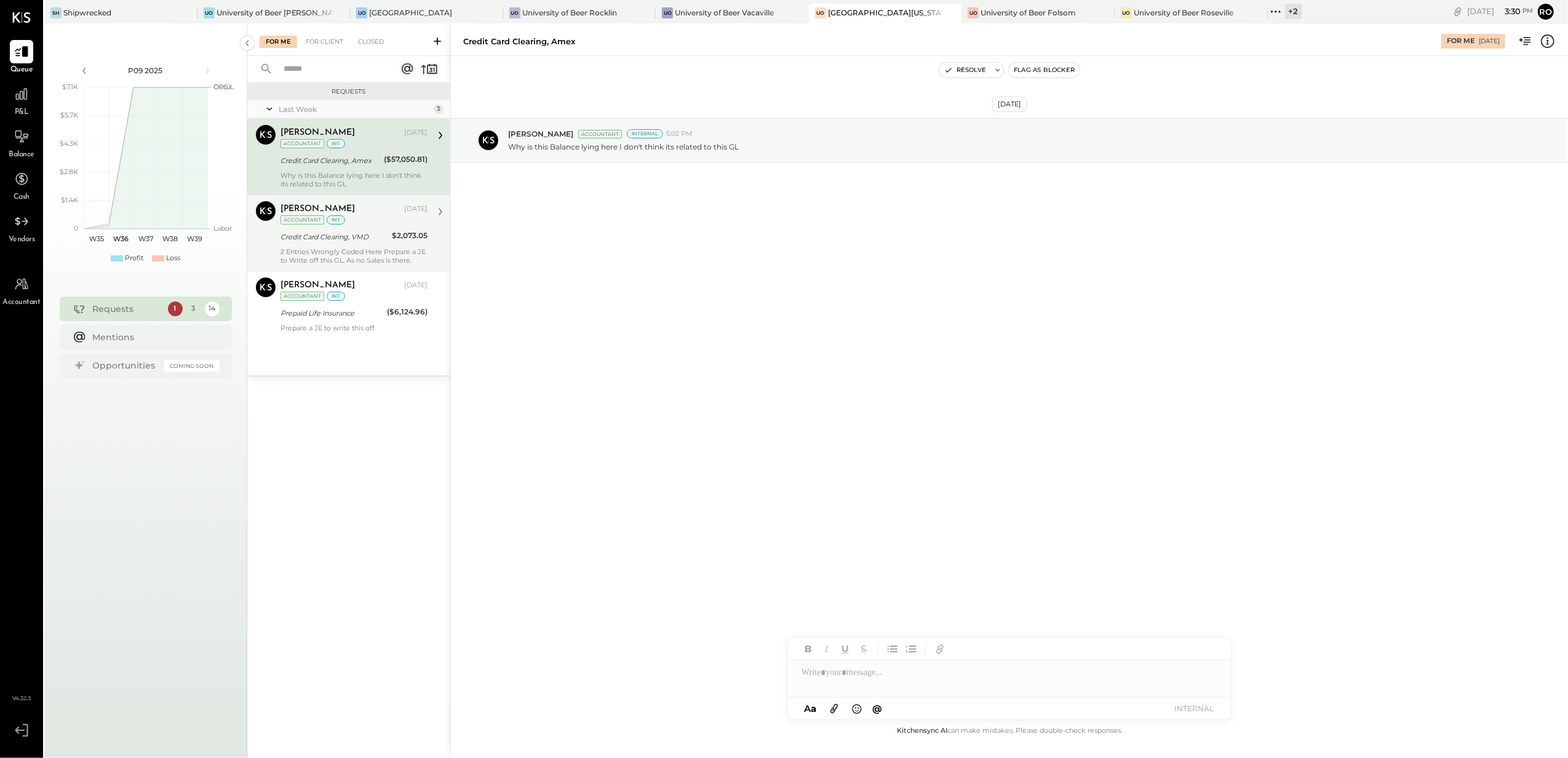
click at [327, 247] on div "[PERSON_NAME] [DATE] Accountant int Credit Card Clearing, VMD $2,073.05 2 Entri…" at bounding box center [353, 232] width 147 height 63
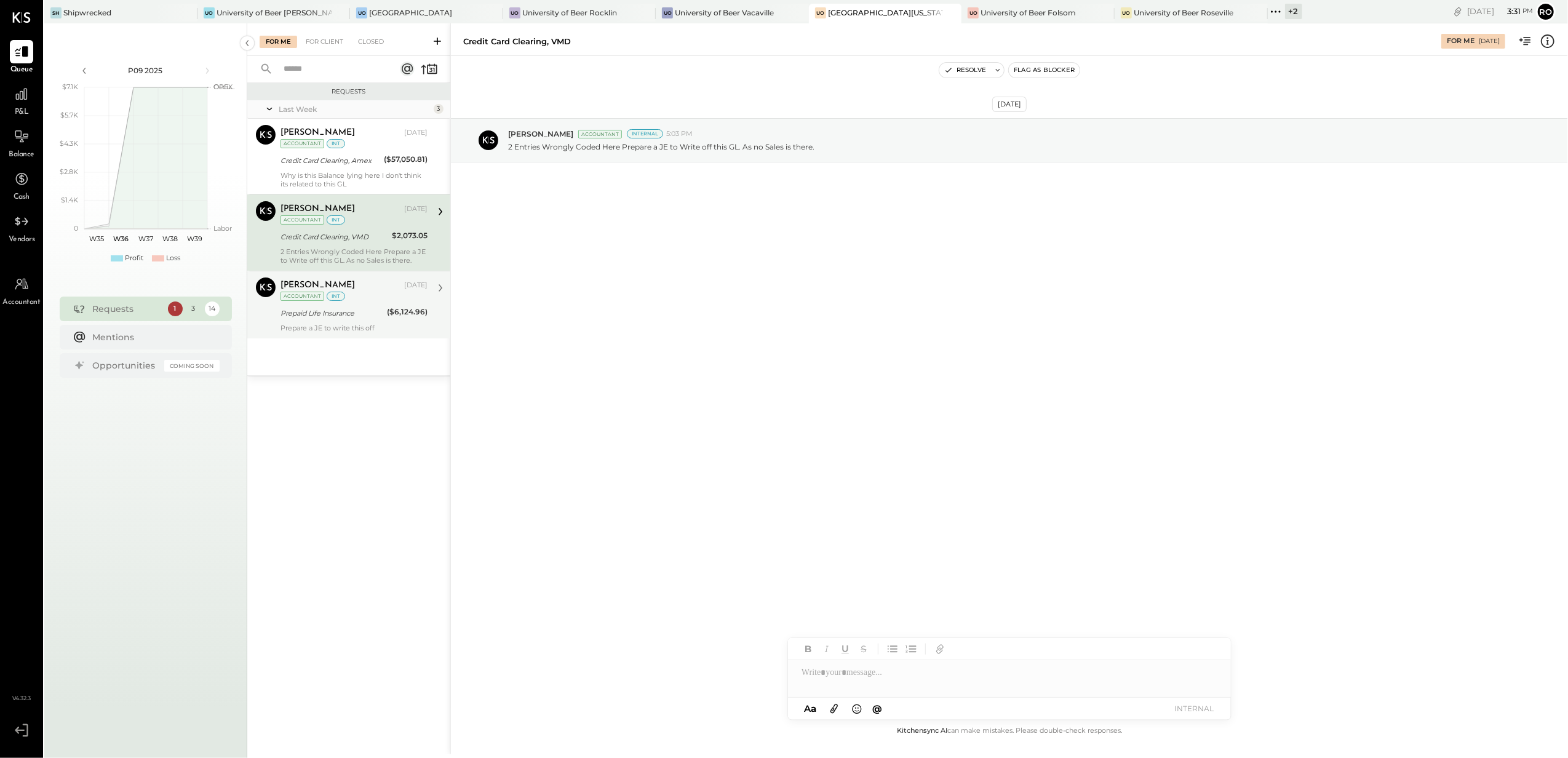
click at [323, 290] on div "[PERSON_NAME]" at bounding box center [341, 285] width 121 height 13
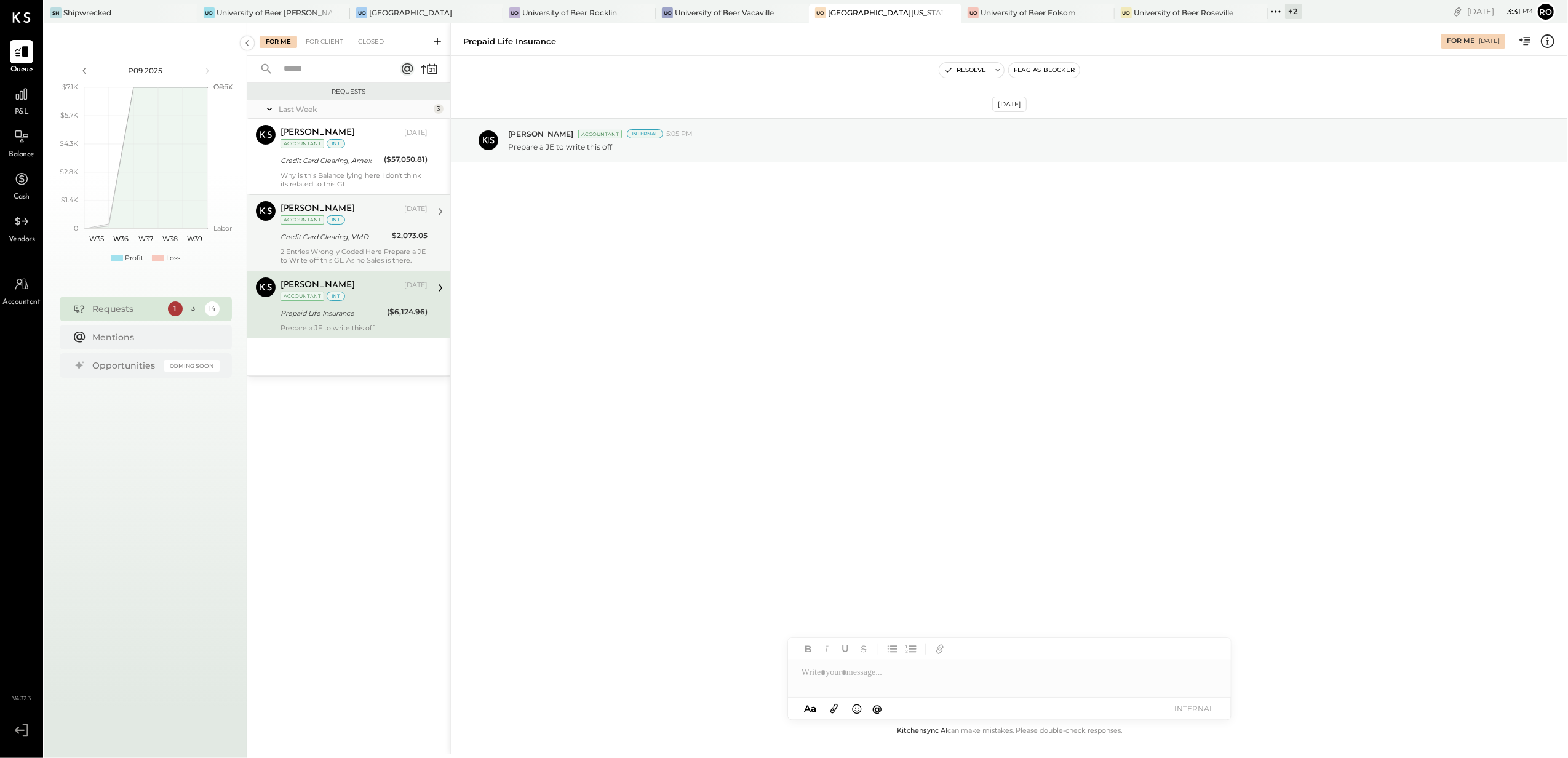
click at [330, 244] on div "Credit Card Clearing, VMD" at bounding box center [334, 237] width 108 height 15
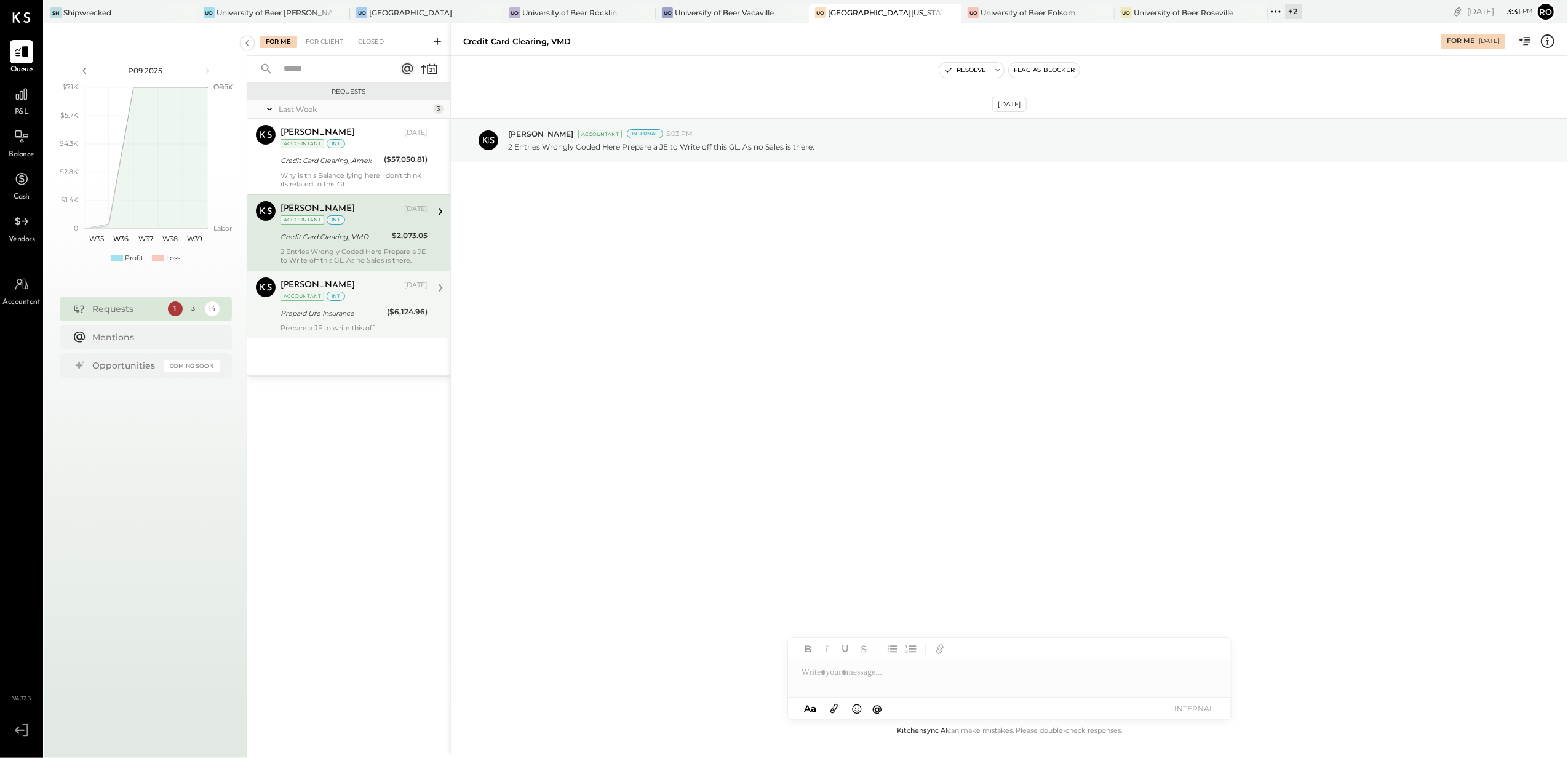
click at [323, 308] on div "Prepaid Life Insurance" at bounding box center [332, 313] width 103 height 13
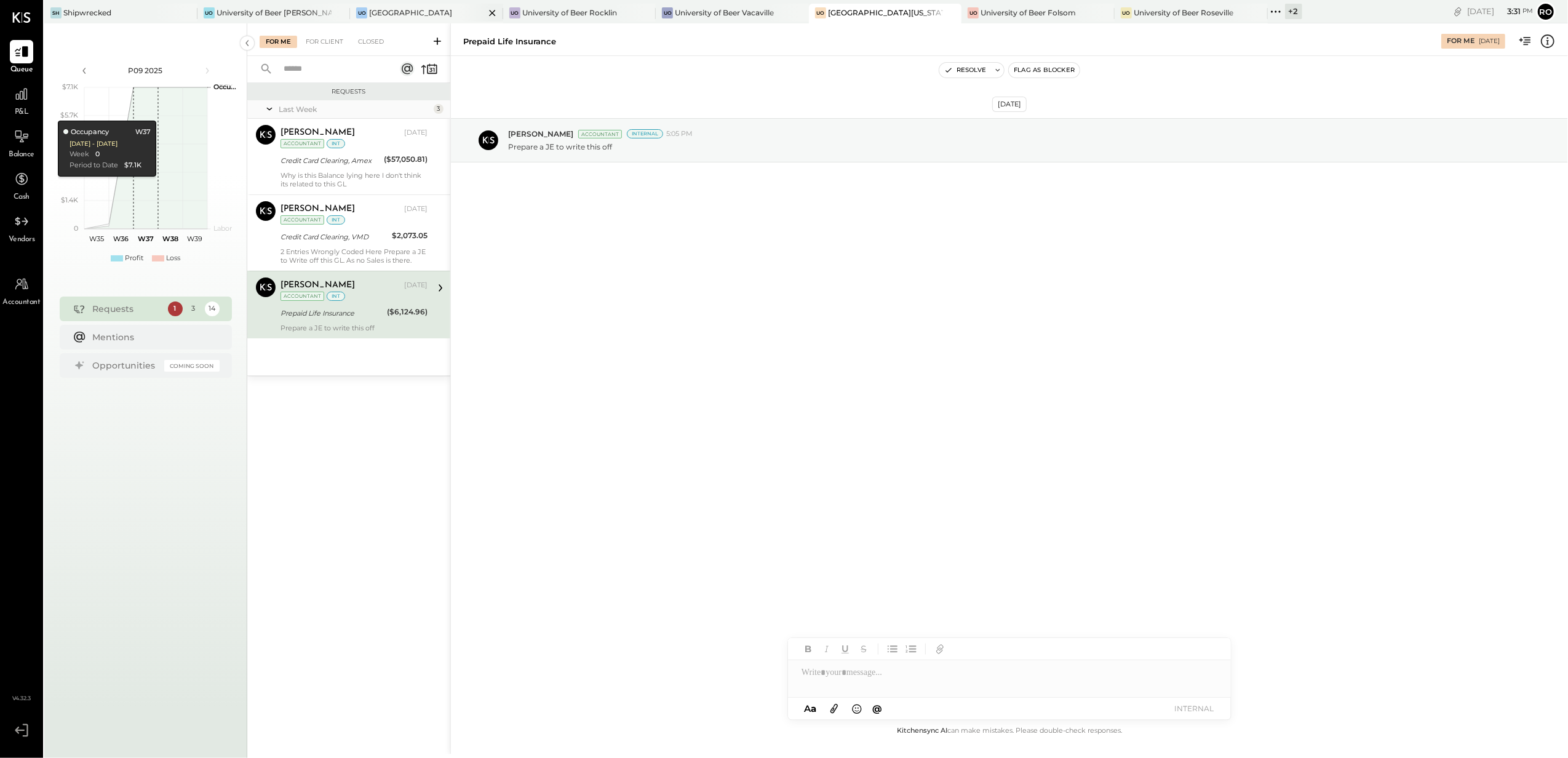
click at [429, 15] on div "[GEOGRAPHIC_DATA]" at bounding box center [410, 13] width 83 height 10
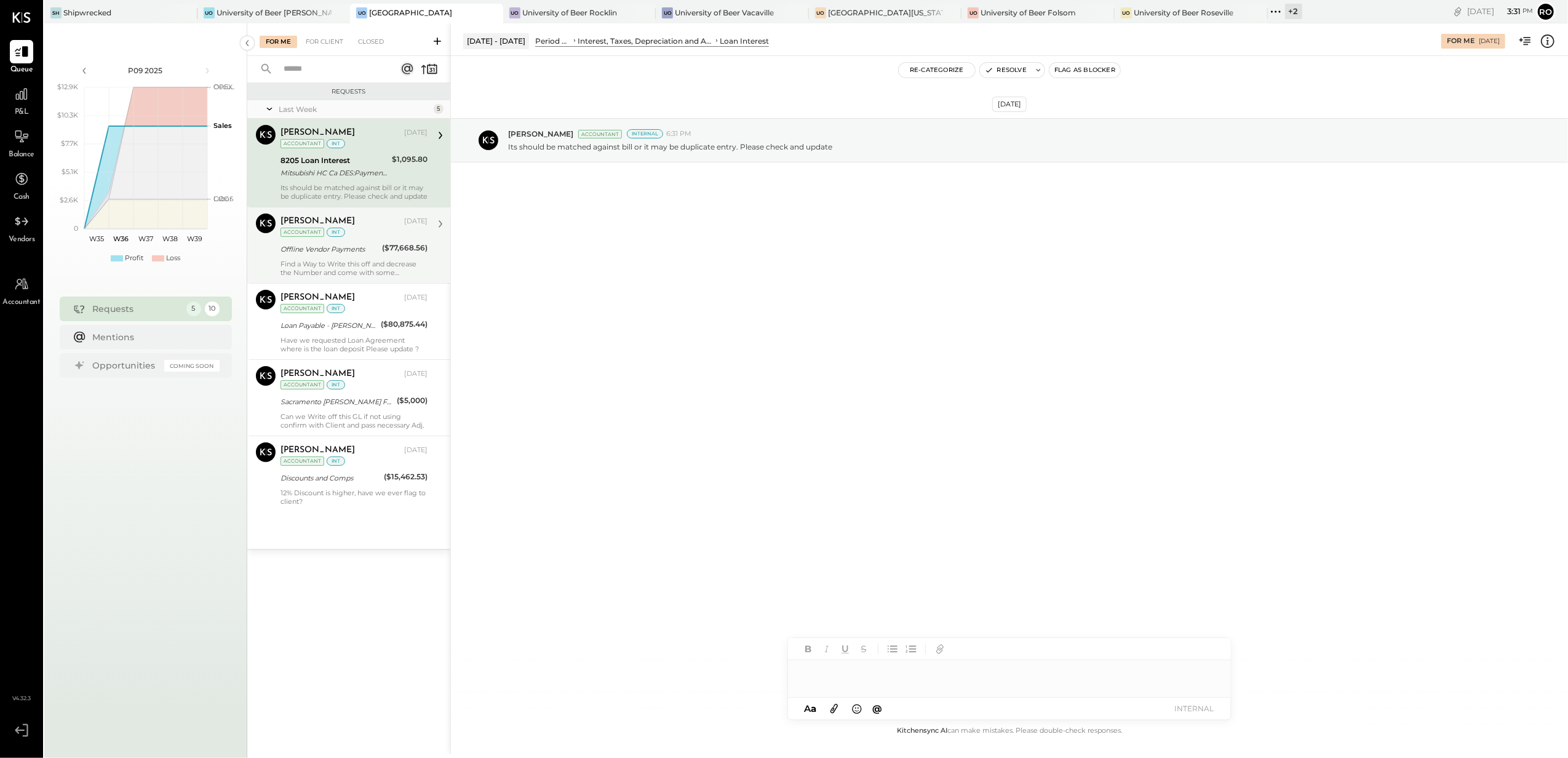
click at [336, 253] on div "Offline Vendor Payments" at bounding box center [329, 249] width 98 height 13
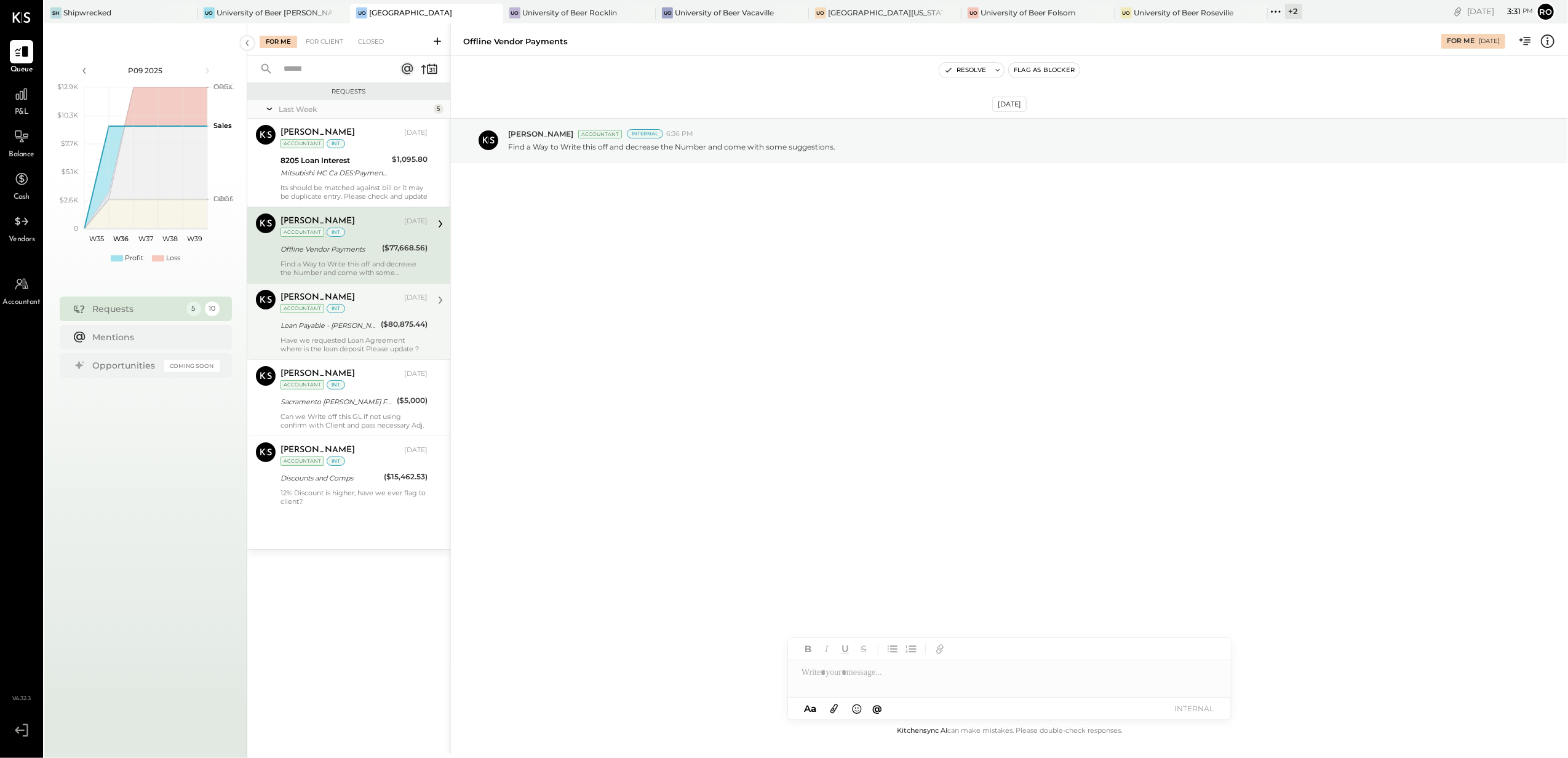
click at [327, 306] on div "int" at bounding box center [336, 308] width 19 height 9
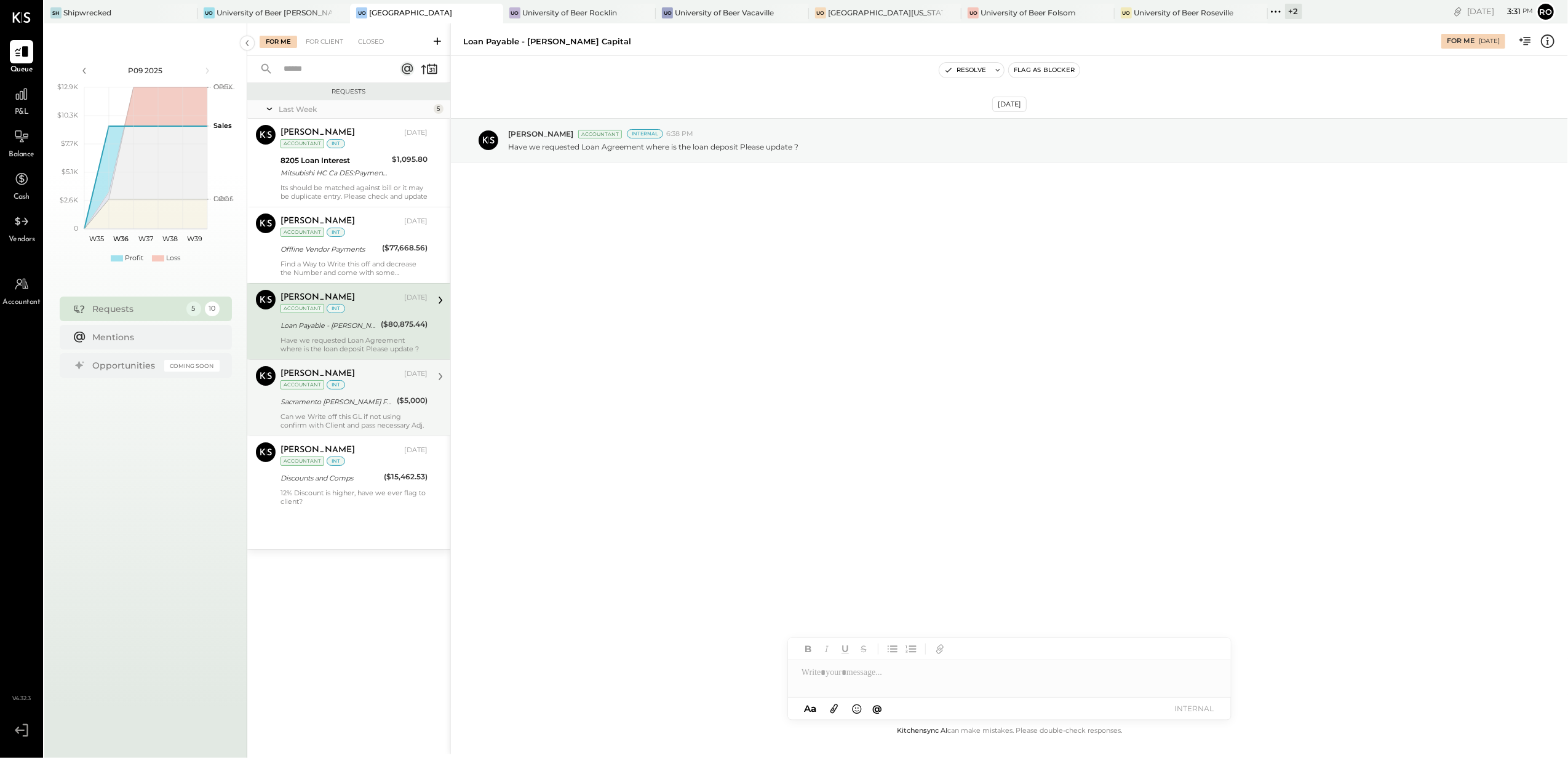
click at [330, 395] on div "[PERSON_NAME][DEMOGRAPHIC_DATA] [DATE] Accountant int Sacramento [PERSON_NAME] …" at bounding box center [353, 397] width 147 height 63
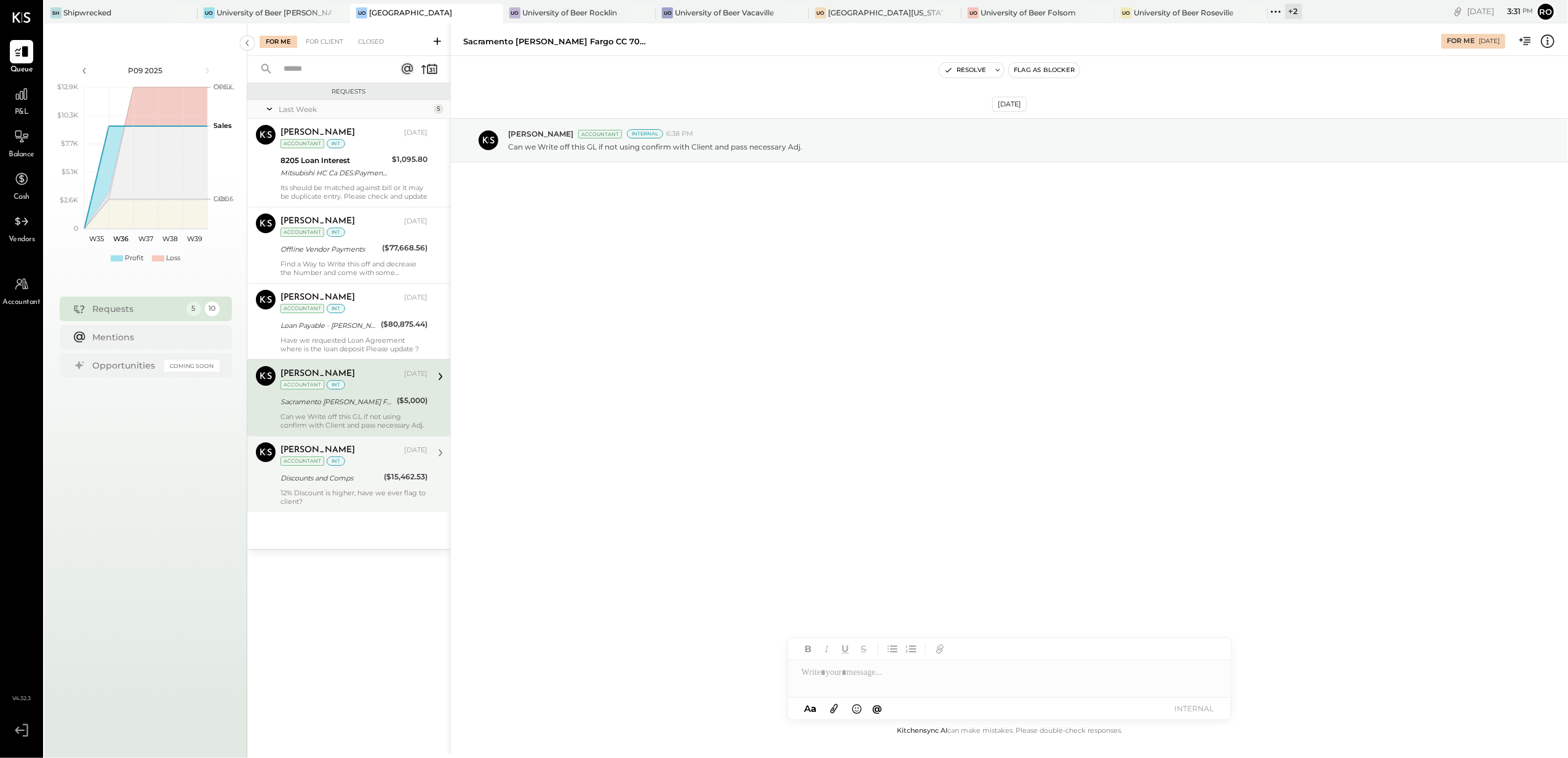
click at [336, 471] on div "[PERSON_NAME] [DATE] Accountant int Discounts and Comps ($15,462.53) 12% Discou…" at bounding box center [353, 474] width 147 height 63
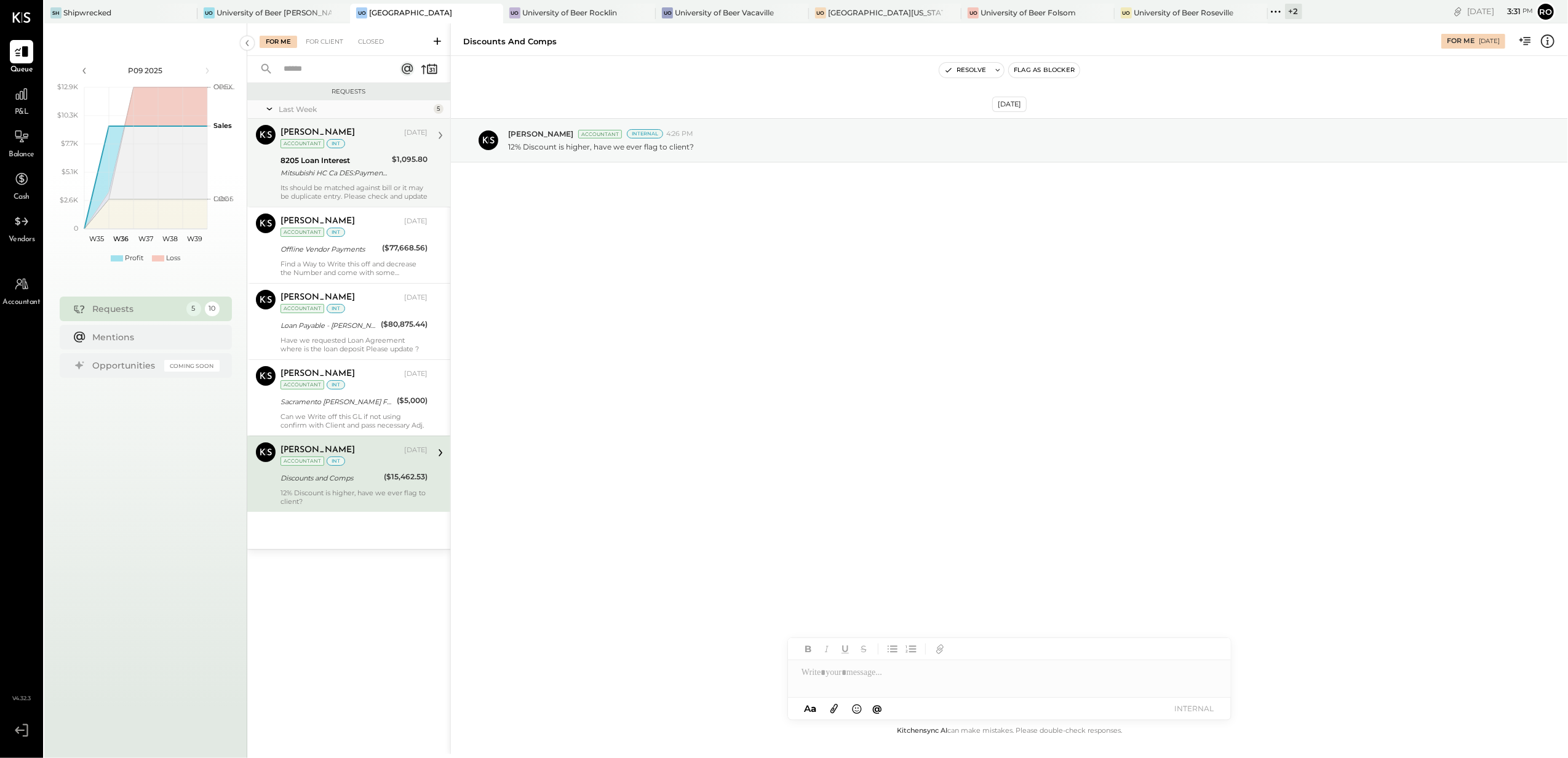
click at [317, 189] on div "Its should be matched against bill or it may be duplicate entry. Please check a…" at bounding box center [353, 192] width 147 height 17
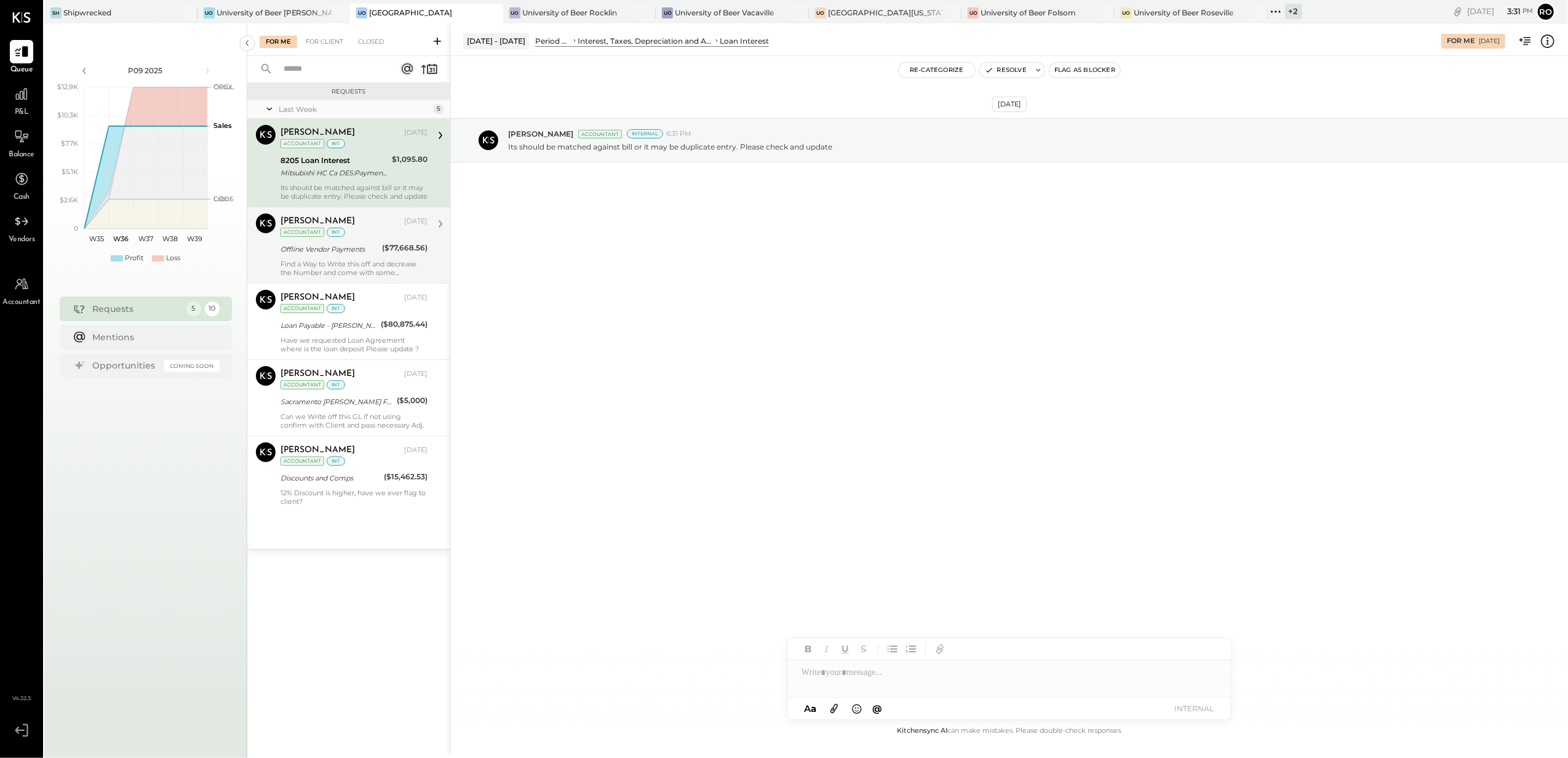
click at [317, 249] on div "Offline Vendor Payments" at bounding box center [329, 249] width 98 height 13
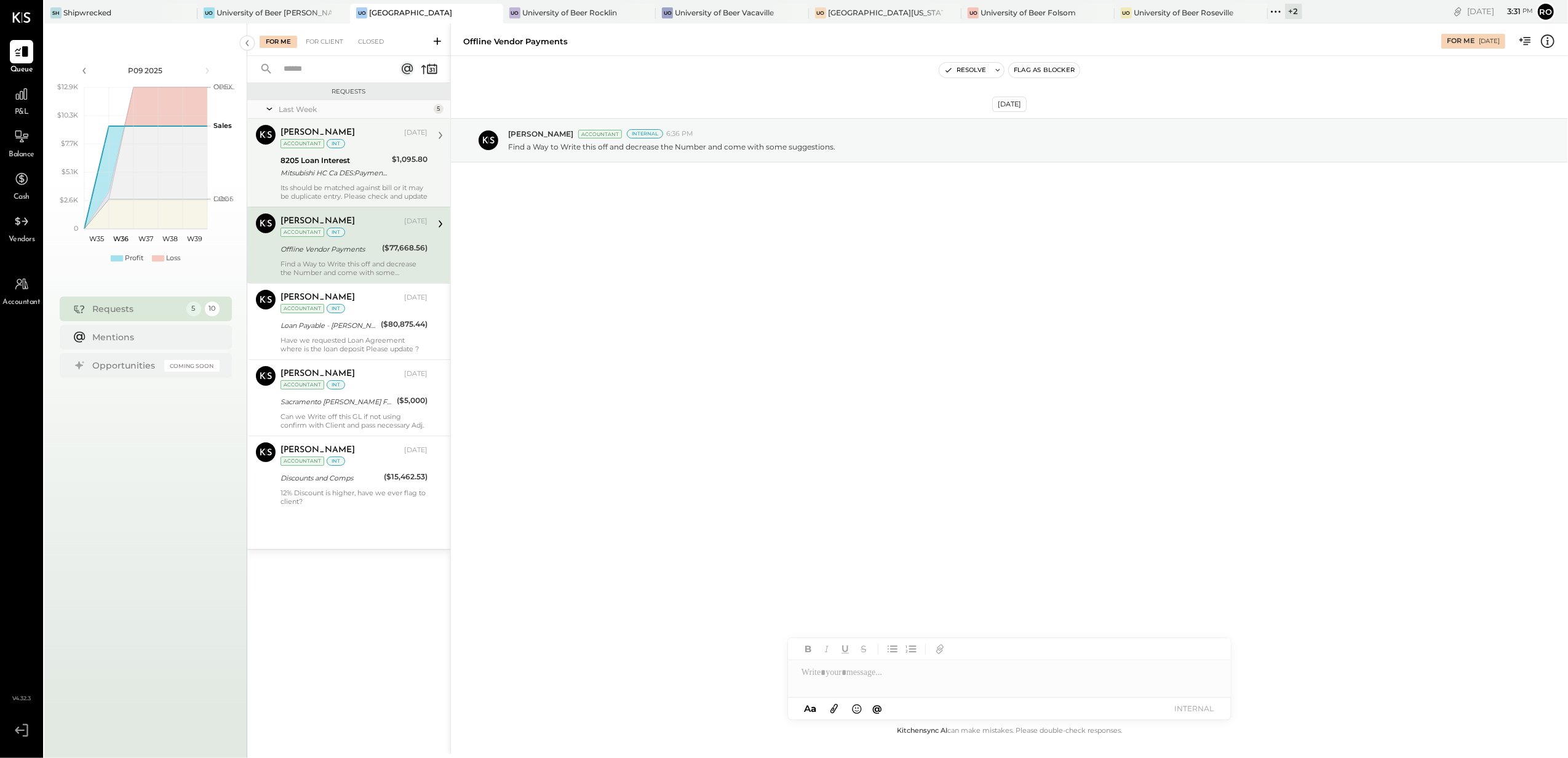
click at [319, 177] on div "Mitsubishi HC Ca DES:Payment ID:[PHONE_NUMBER] INDN:UoB of [GEOGRAPHIC_DATA] ID…" at bounding box center [334, 173] width 108 height 13
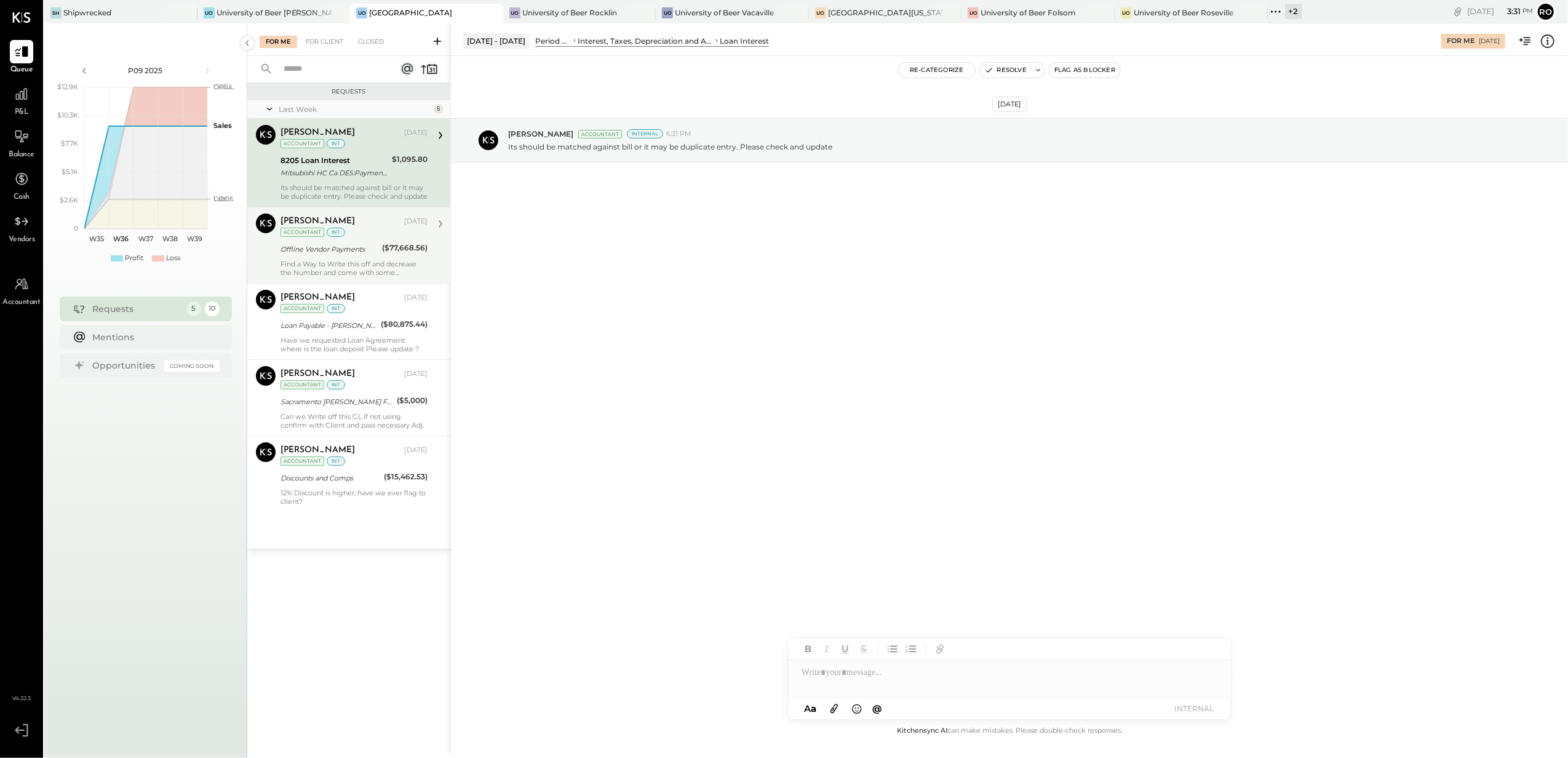
click at [333, 276] on div "Find a Way to Write this off and decrease the Number and come with some suggest…" at bounding box center [353, 268] width 147 height 17
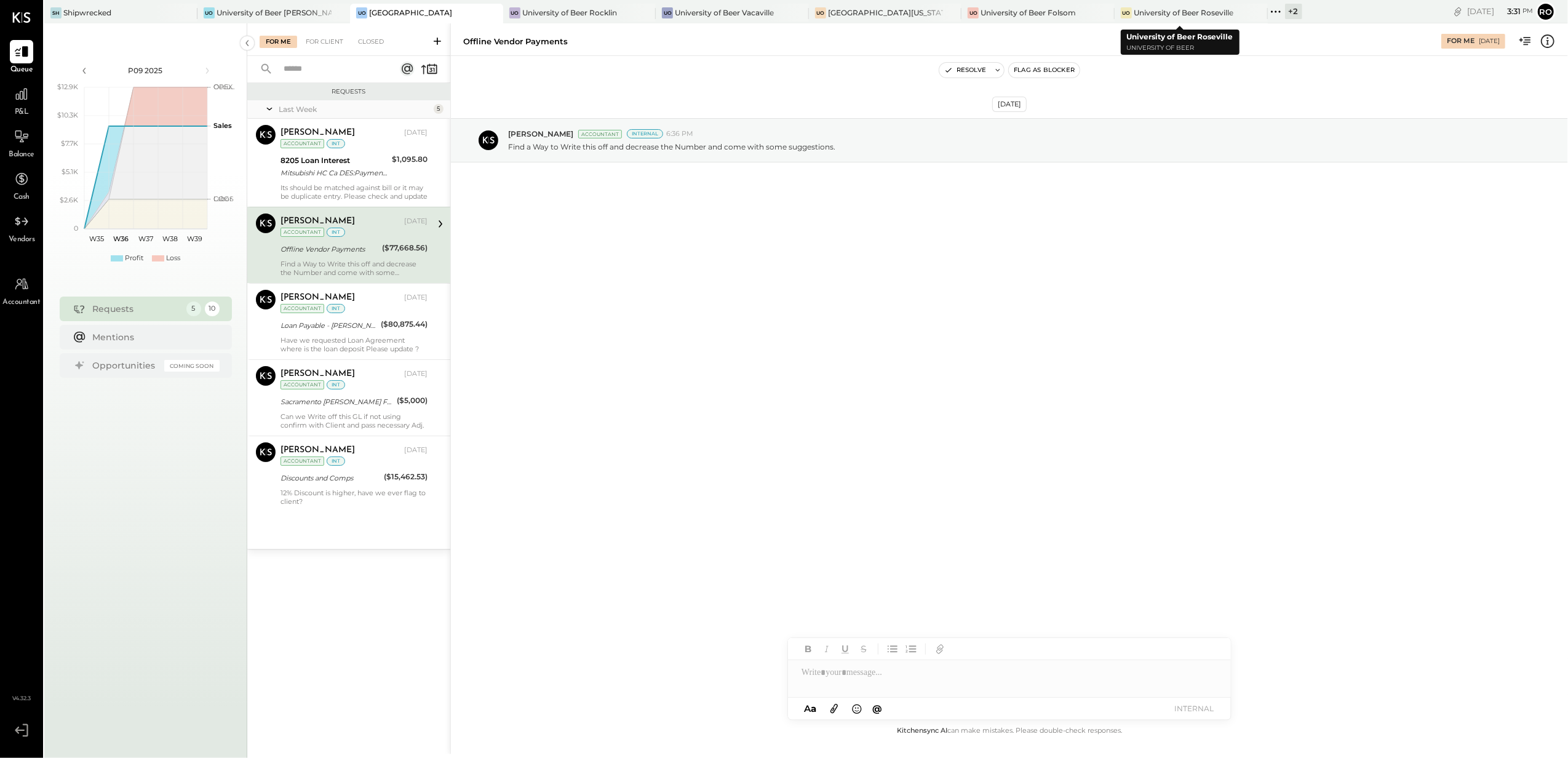
click at [1270, 13] on icon at bounding box center [1276, 11] width 16 height 16
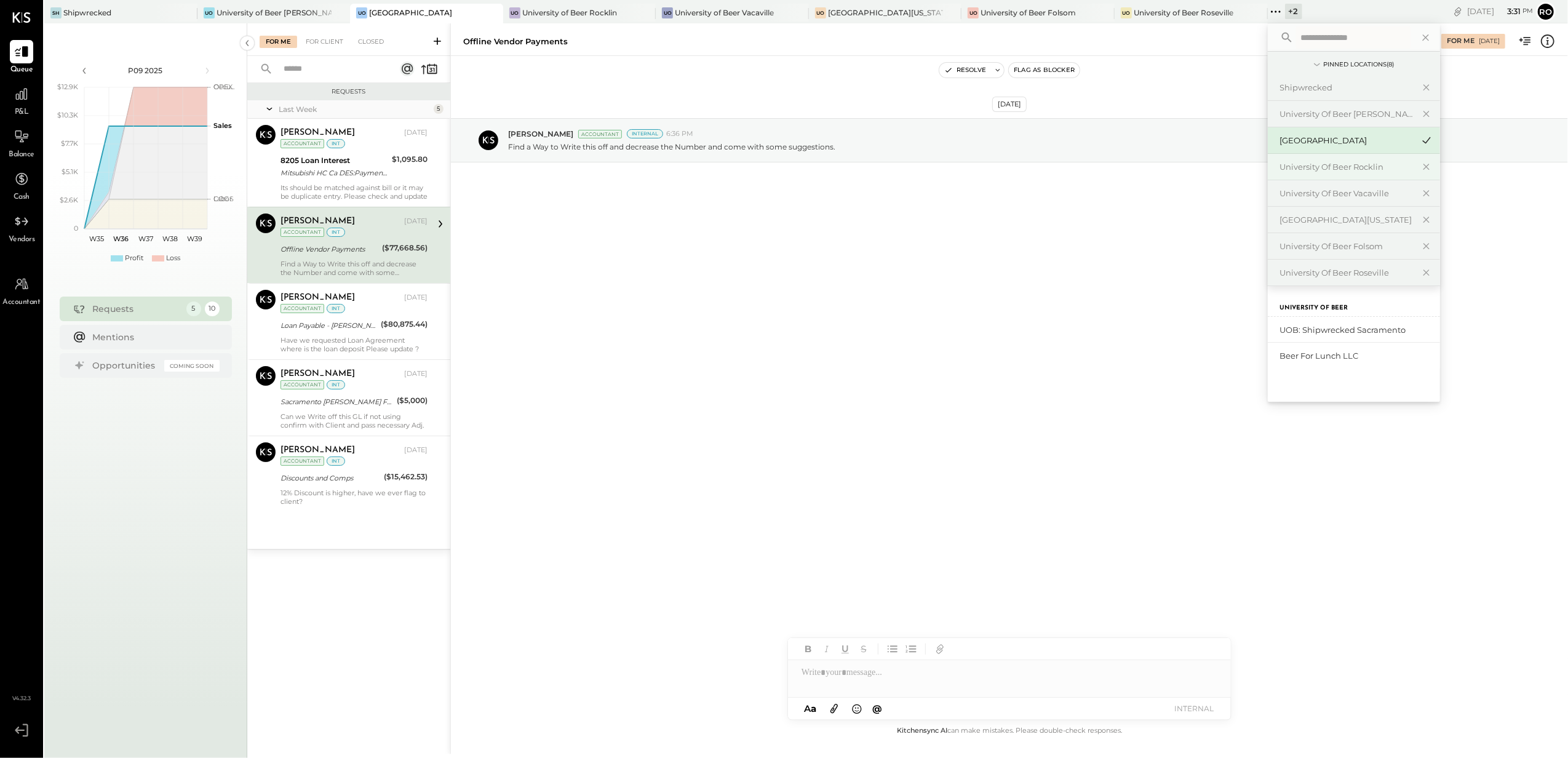
click at [1341, 175] on div "University of Beer Rocklin" at bounding box center [1354, 167] width 173 height 26
click at [1290, 161] on div "University of Beer Rocklin" at bounding box center [1354, 167] width 173 height 26
click at [1295, 168] on div "University of Beer Rocklin" at bounding box center [1346, 167] width 133 height 12
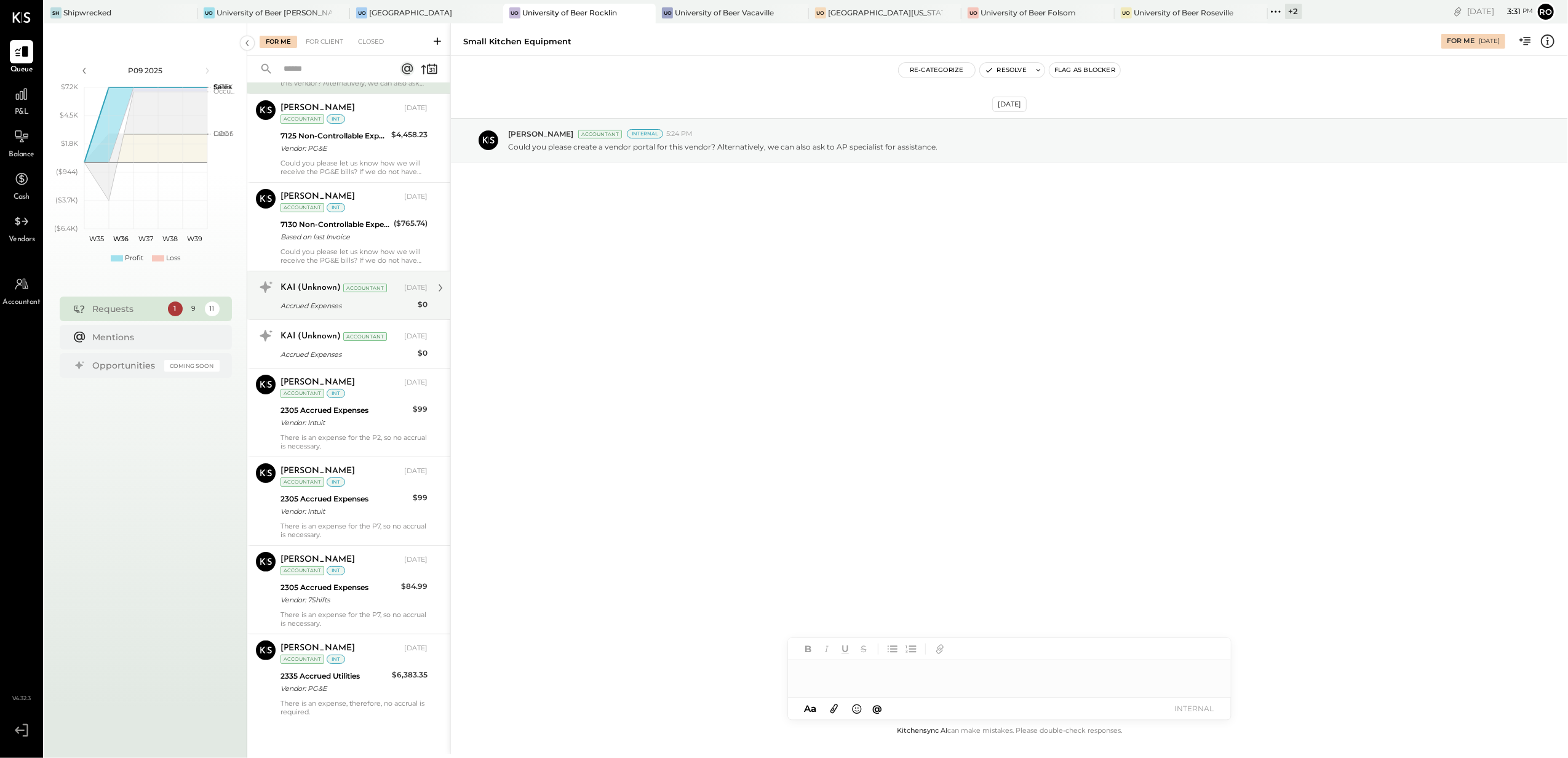
scroll to position [129, 0]
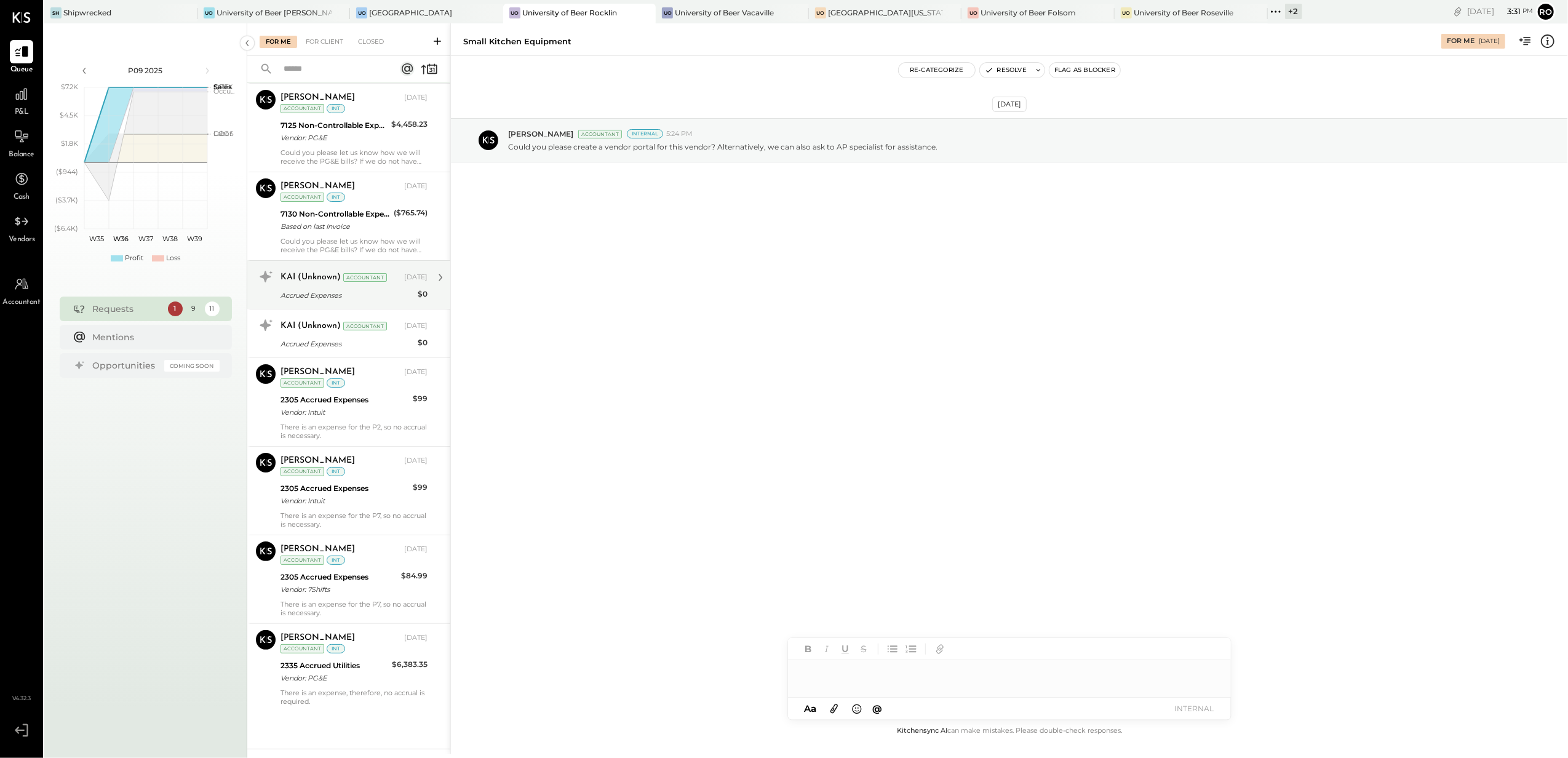
click at [311, 276] on div "KAI (Unknown)" at bounding box center [310, 278] width 61 height 13
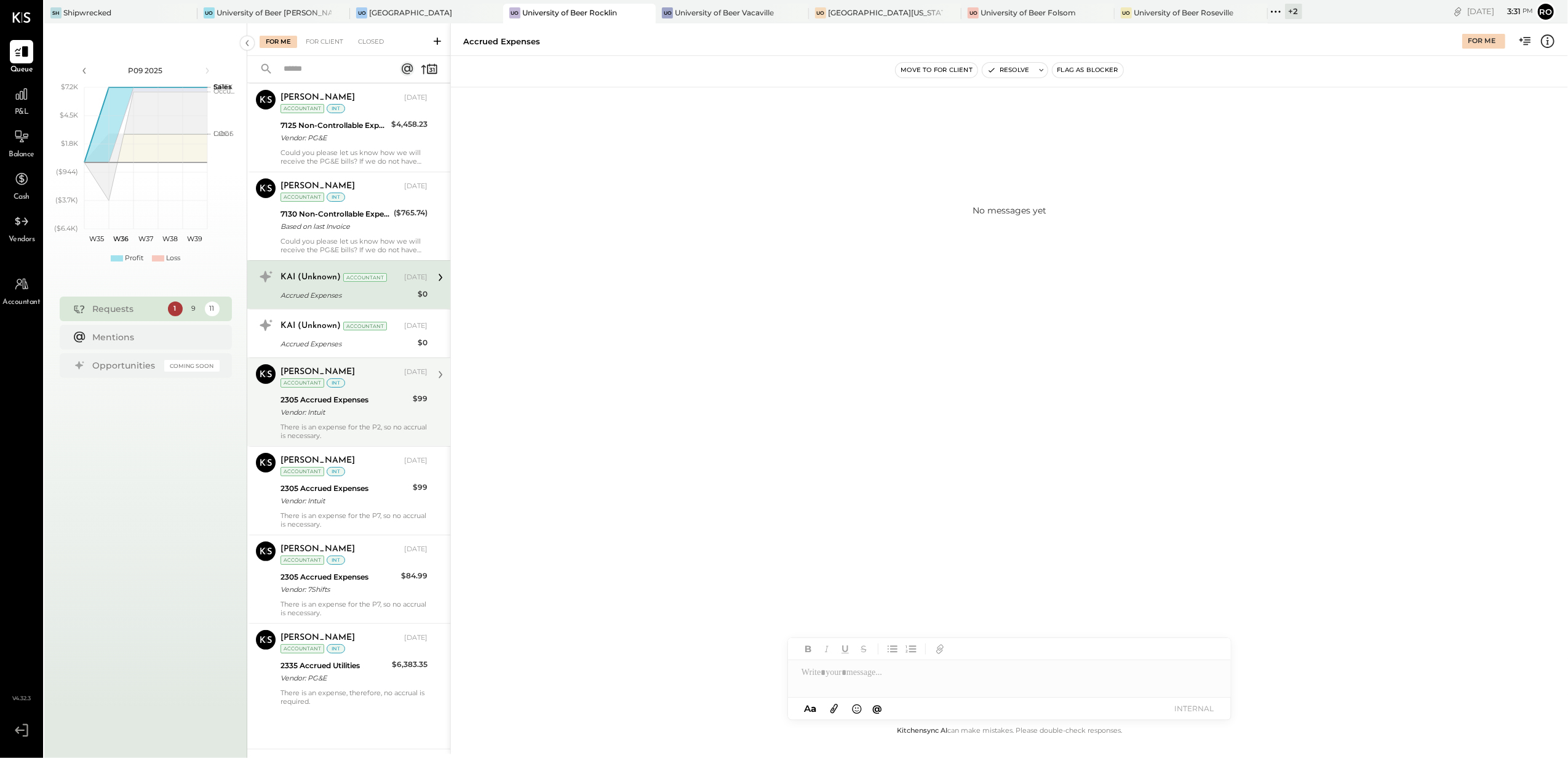
drag, startPoint x: 305, startPoint y: 391, endPoint x: 317, endPoint y: 443, distance: 53.4
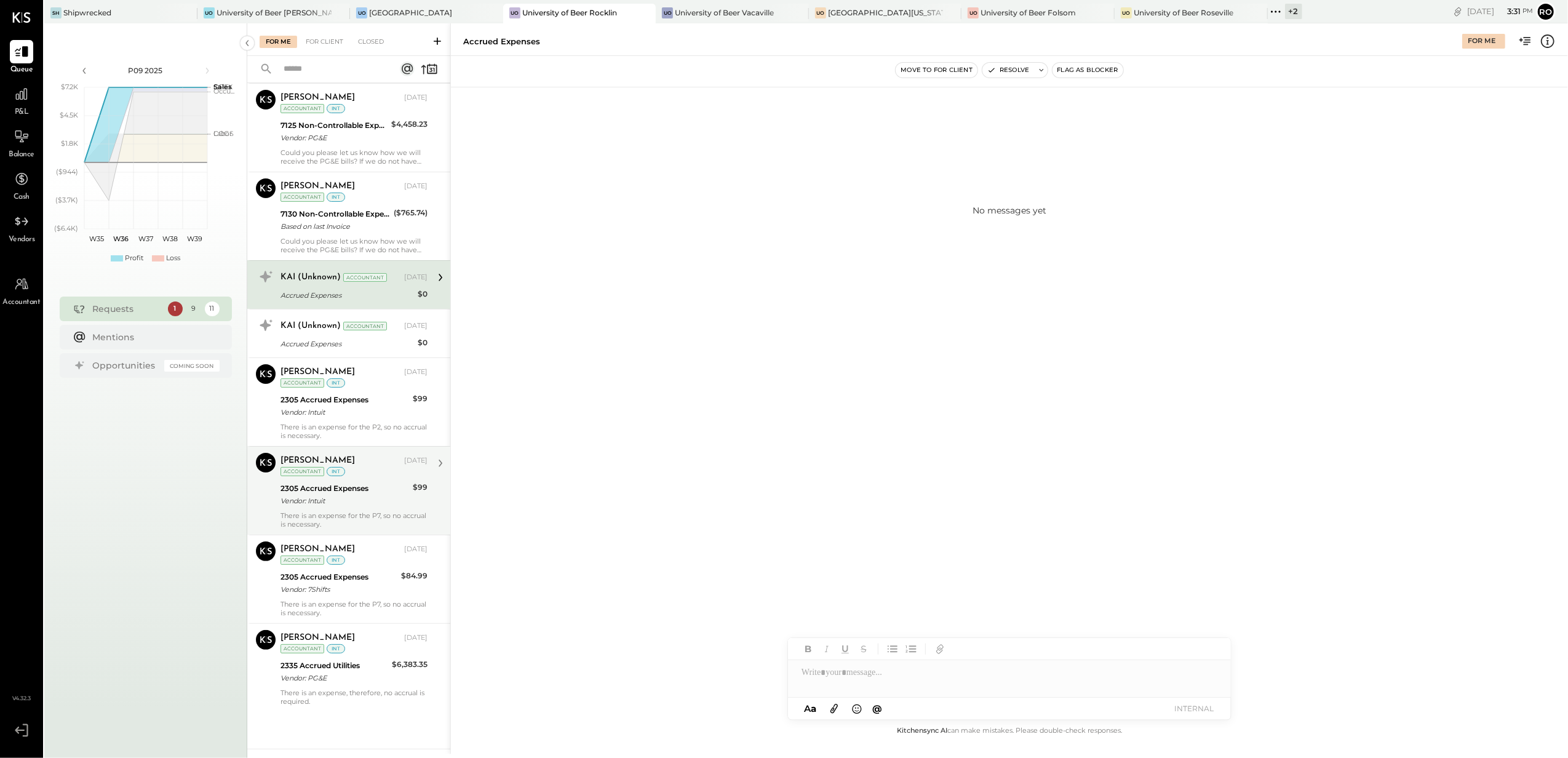
click at [305, 394] on div "2305 Accrued Expenses" at bounding box center [344, 400] width 129 height 13
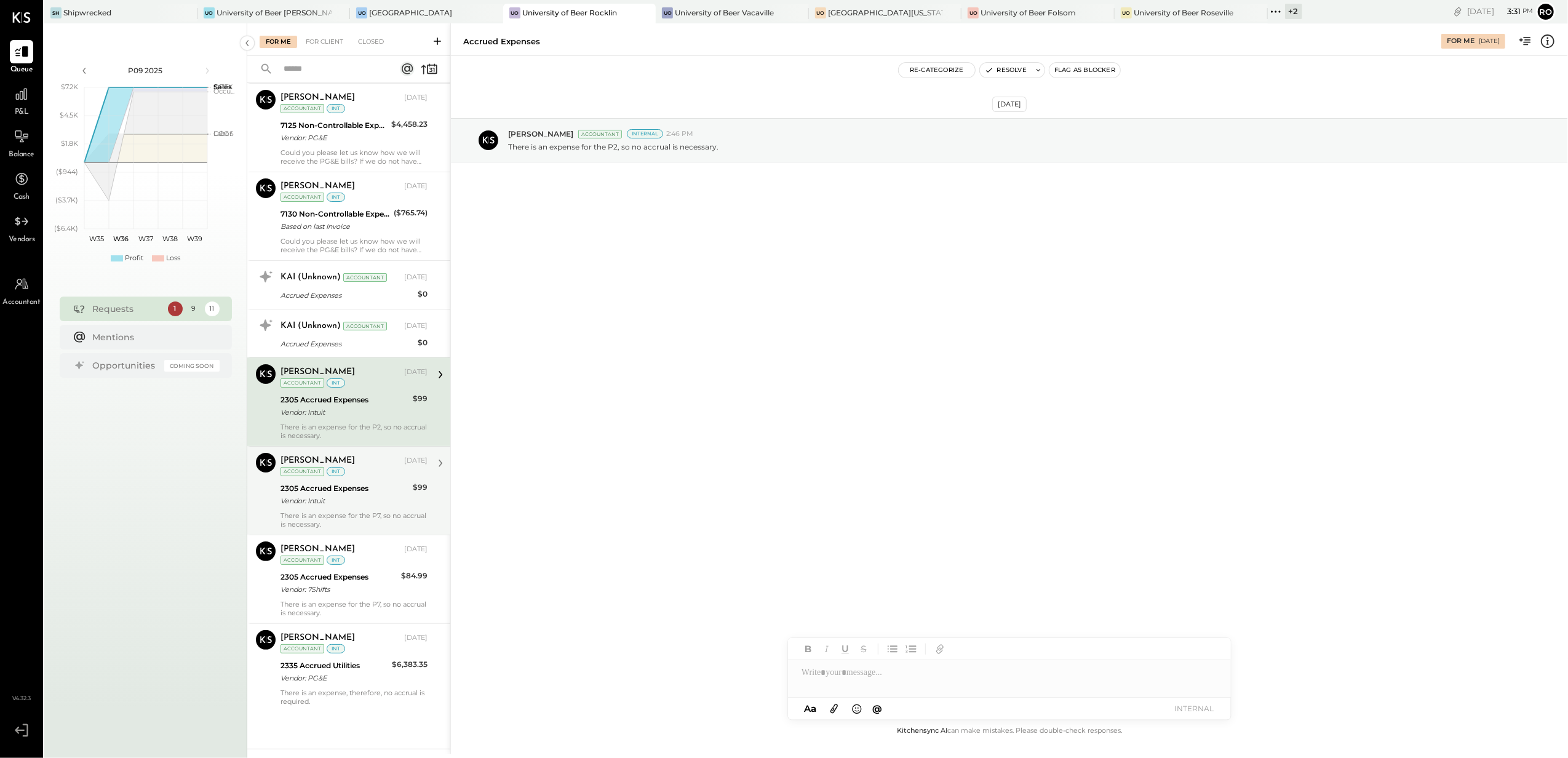
click at [327, 467] on div "int" at bounding box center [336, 471] width 19 height 9
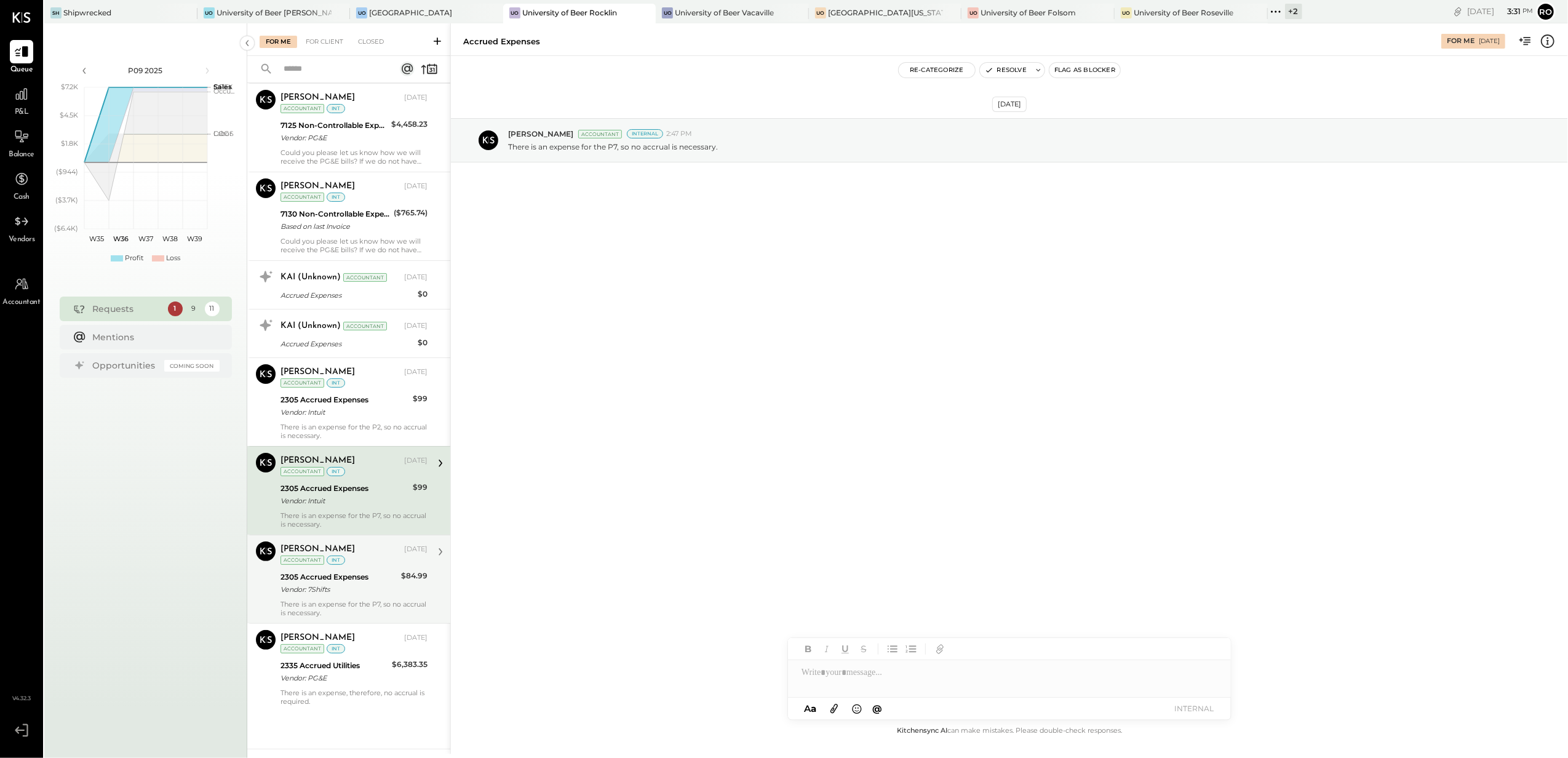
drag, startPoint x: 330, startPoint y: 556, endPoint x: 335, endPoint y: 572, distance: 16.8
click at [330, 557] on div "int" at bounding box center [336, 560] width 19 height 9
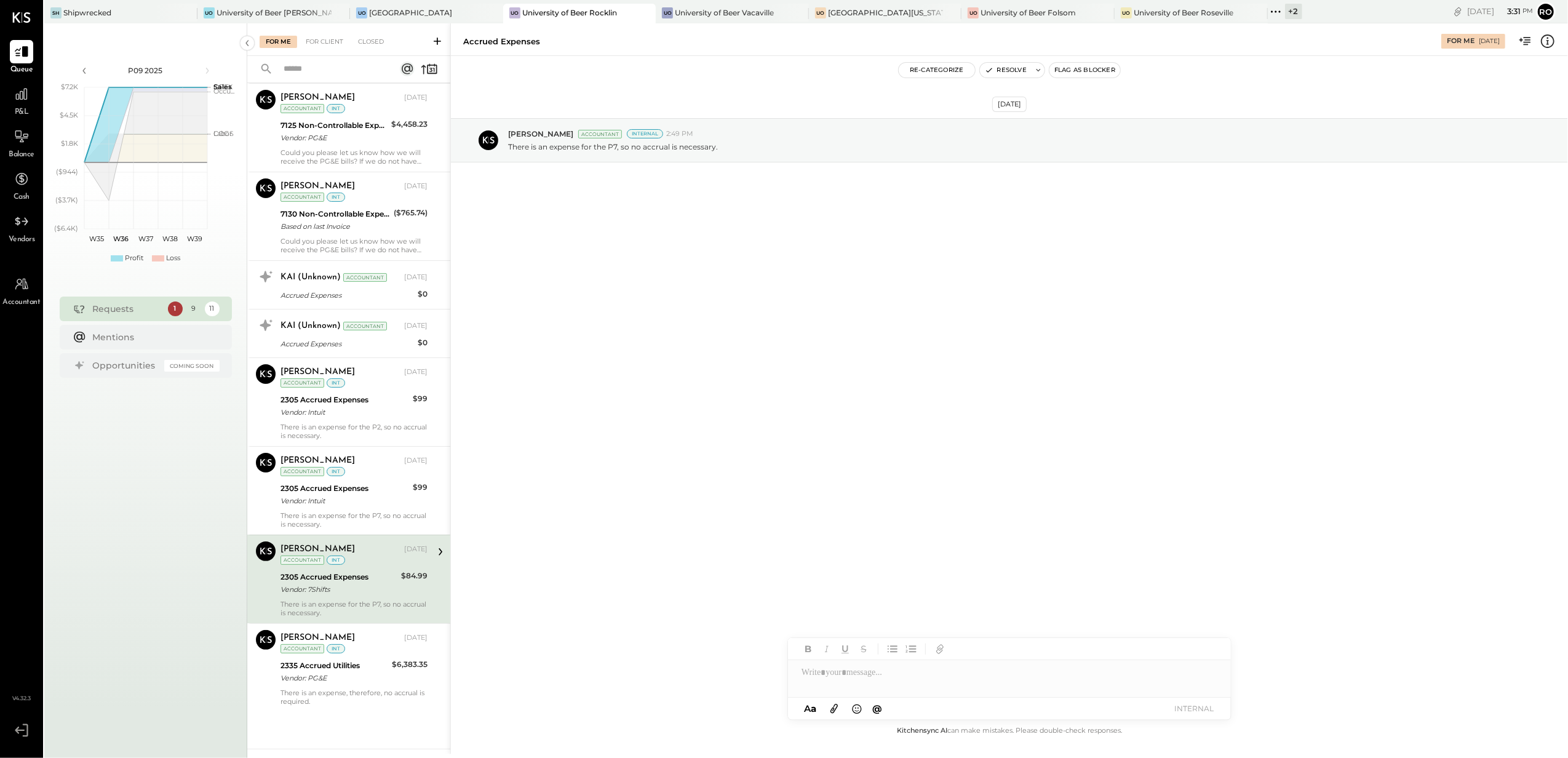
click at [342, 613] on div "There is an expense for the P7, so no accrual is necessary." at bounding box center [353, 608] width 147 height 17
click at [298, 340] on div "Accrued Expenses" at bounding box center [347, 344] width 134 height 13
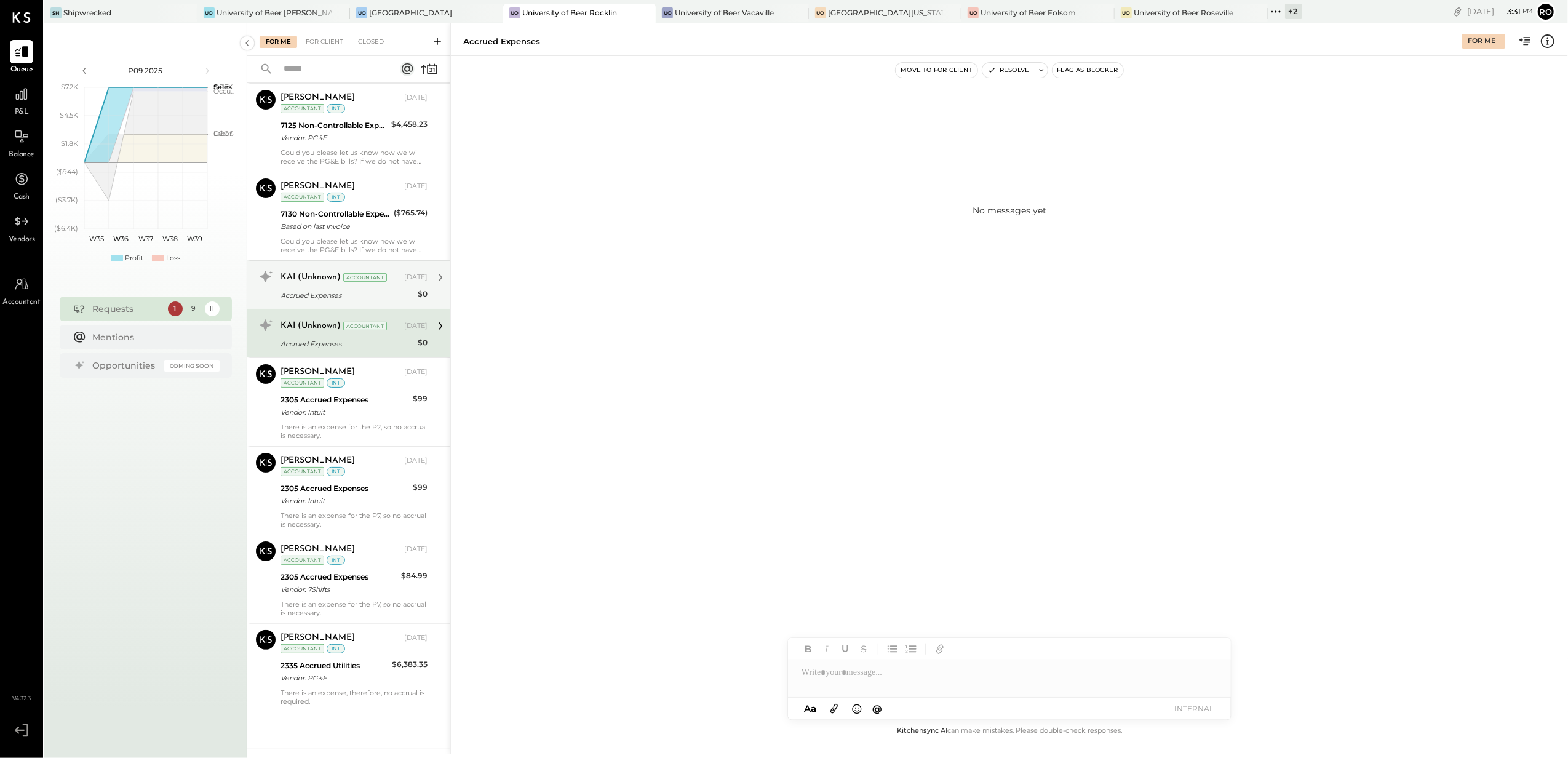
click at [296, 278] on div "KAI (Unknown)" at bounding box center [310, 278] width 61 height 13
click at [298, 325] on div "KAI (Unknown)" at bounding box center [310, 326] width 61 height 13
click at [291, 276] on div "KAI (Unknown)" at bounding box center [310, 278] width 61 height 13
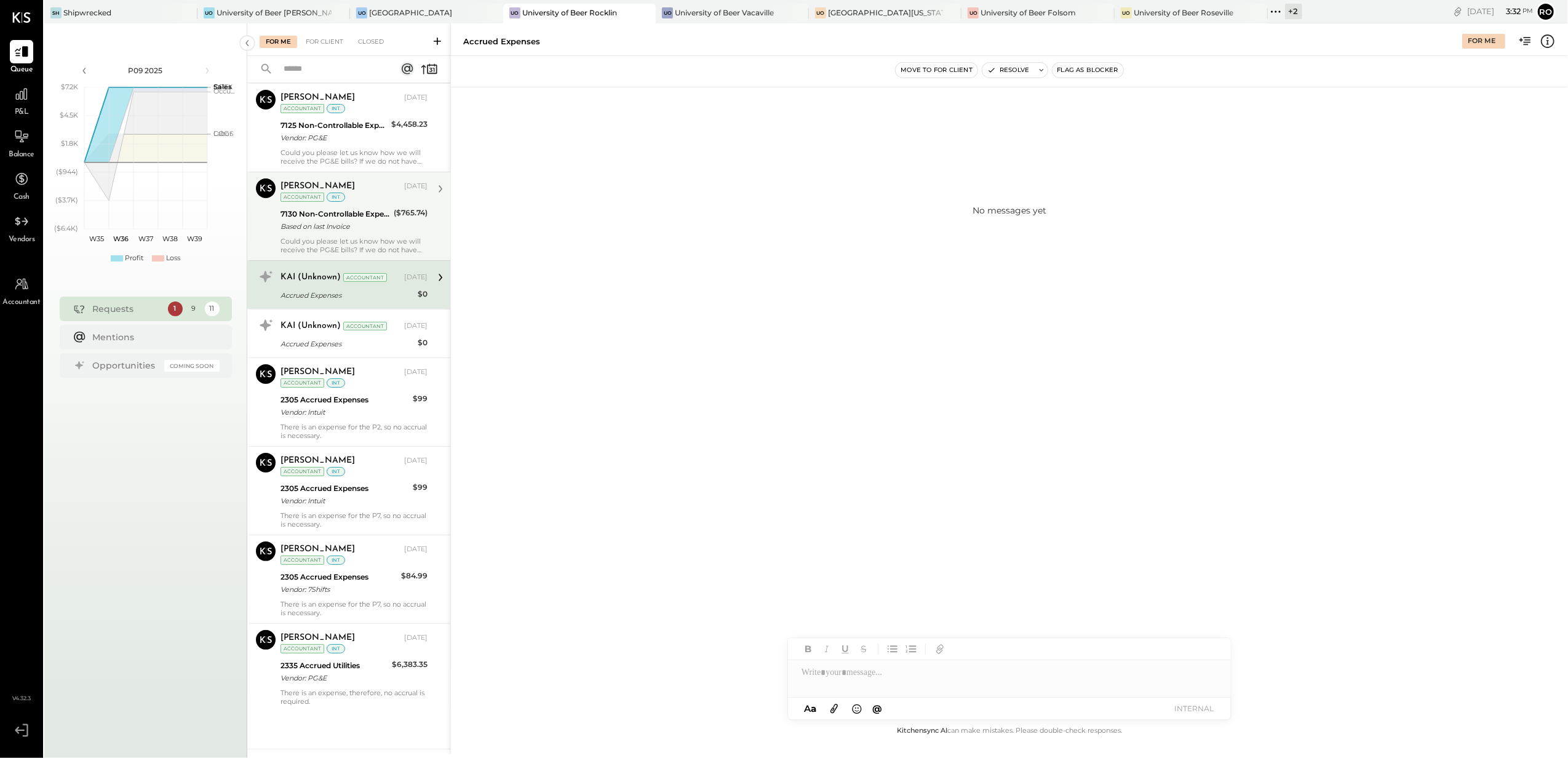
click at [291, 242] on div "Could you please let us know how we will receive the PG&E bills? If we do not h…" at bounding box center [353, 245] width 147 height 17
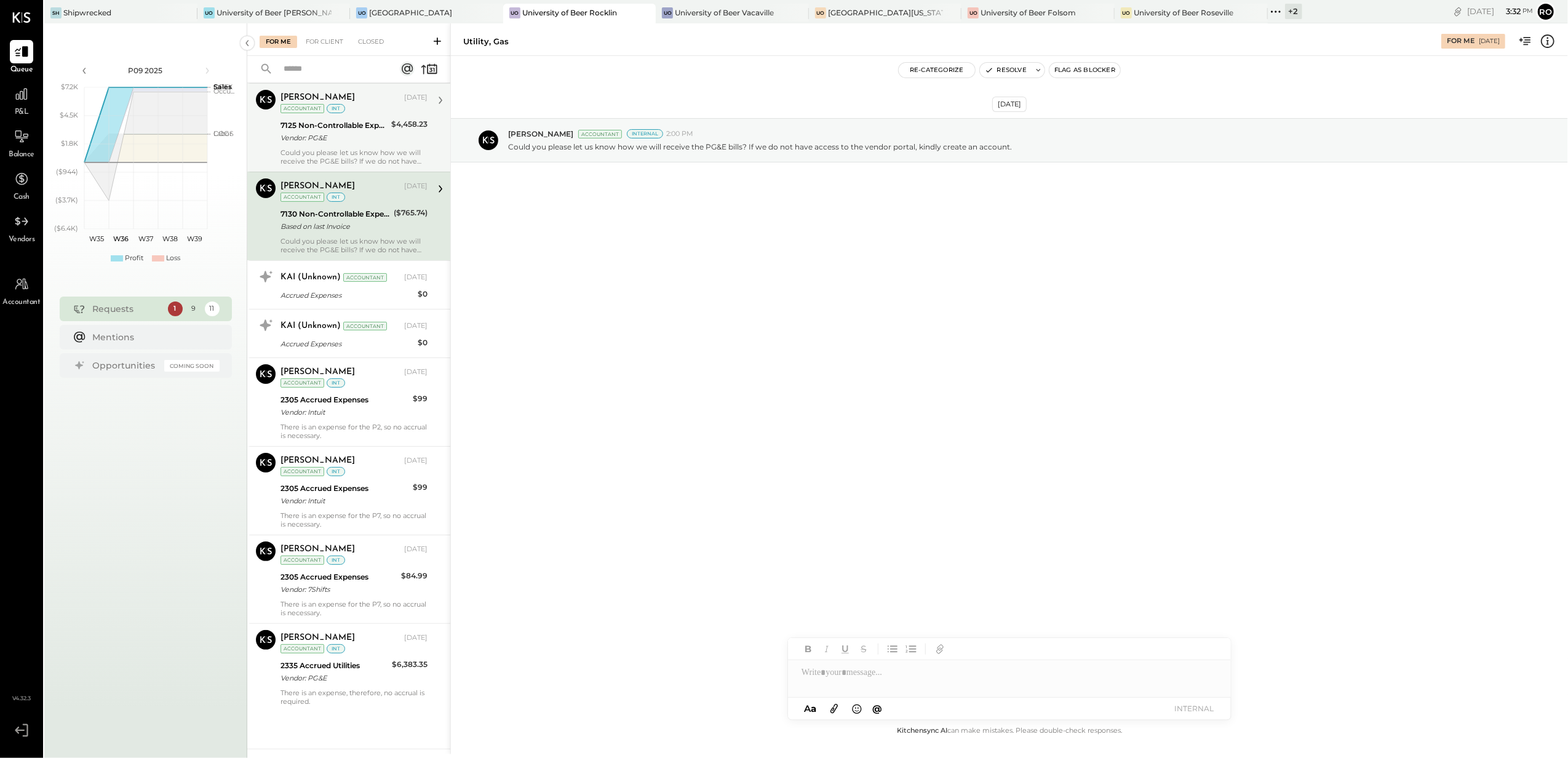
click at [294, 120] on div "7125 Non-Controllable Expenses:Property Expenses:Utility, Electricity" at bounding box center [334, 126] width 107 height 13
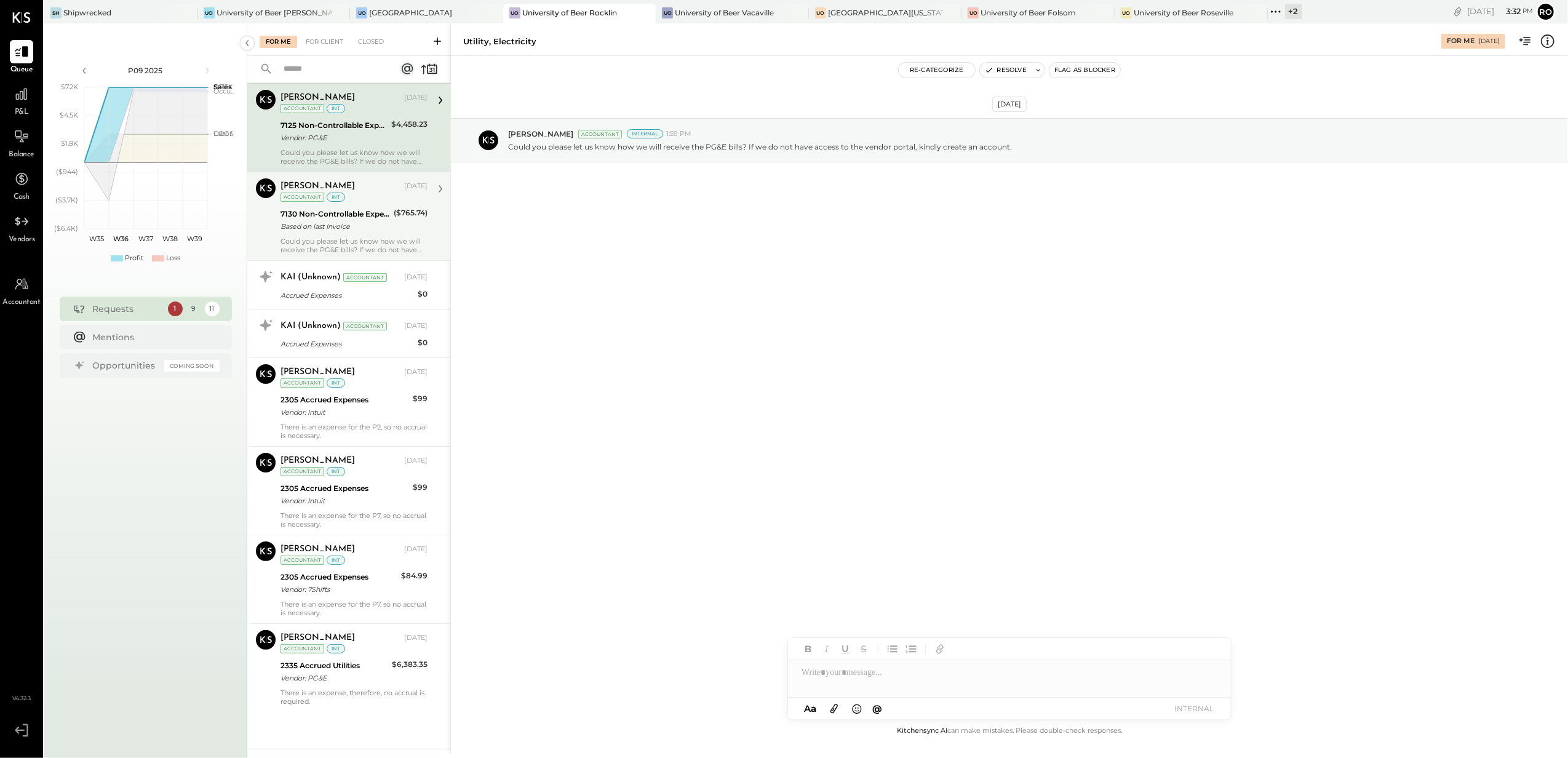
click at [320, 198] on div "Accountant" at bounding box center [302, 197] width 44 height 9
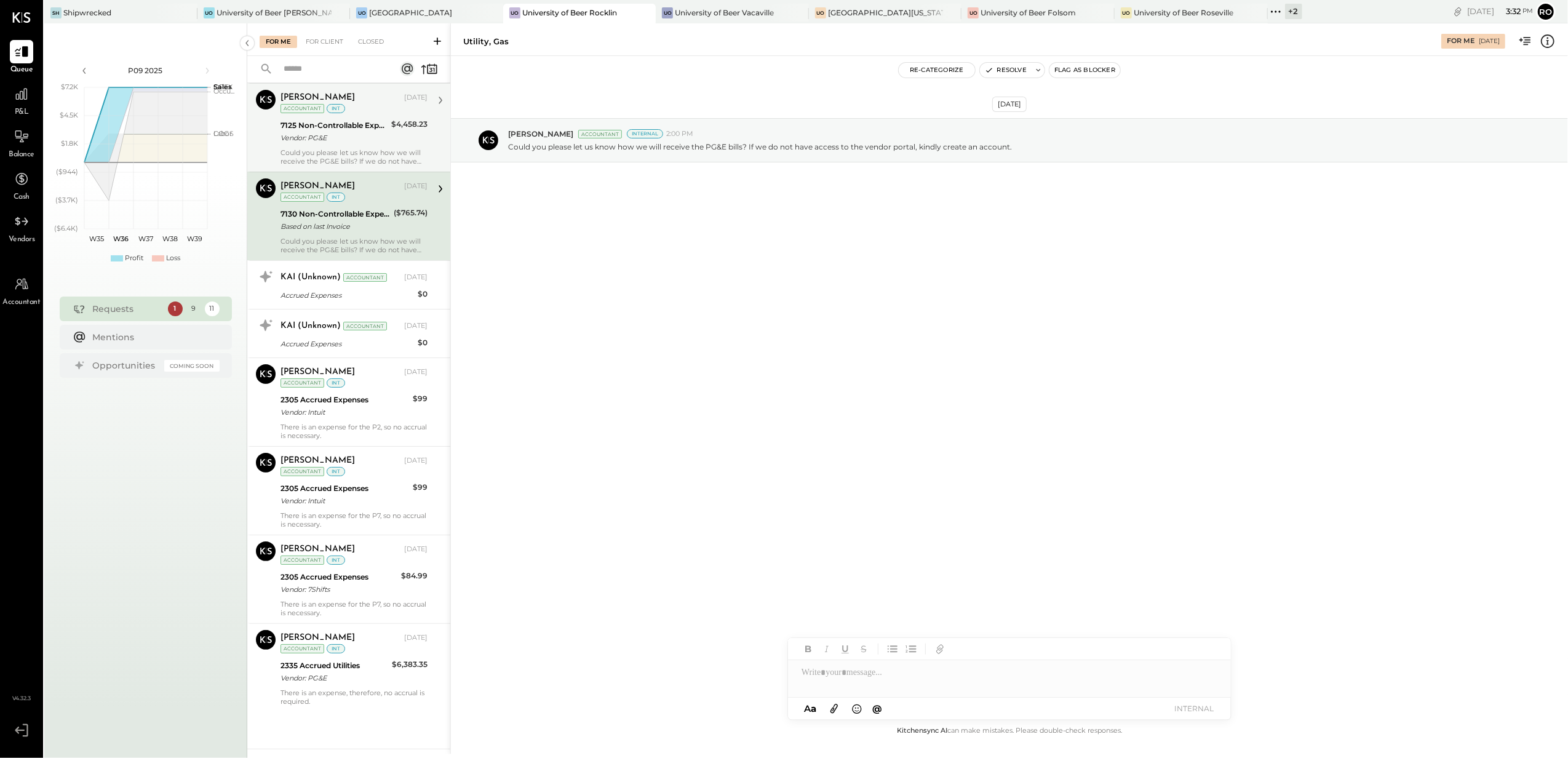
click at [309, 136] on div "Vendor: PG&E" at bounding box center [334, 138] width 107 height 13
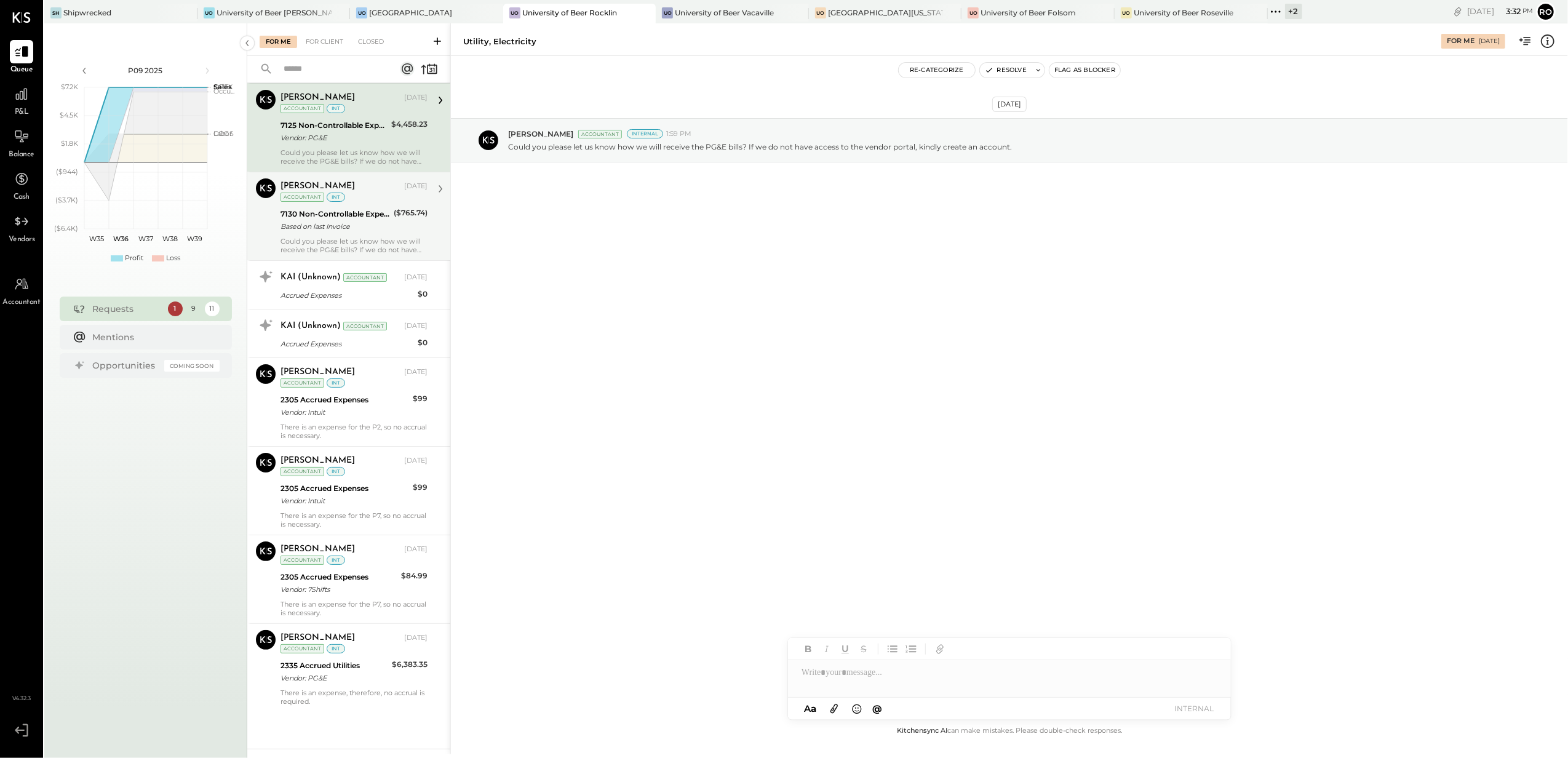
click at [357, 208] on div "7130 Non-Controllable Expenses:Property Expenses:Utility, Gas" at bounding box center [335, 214] width 109 height 13
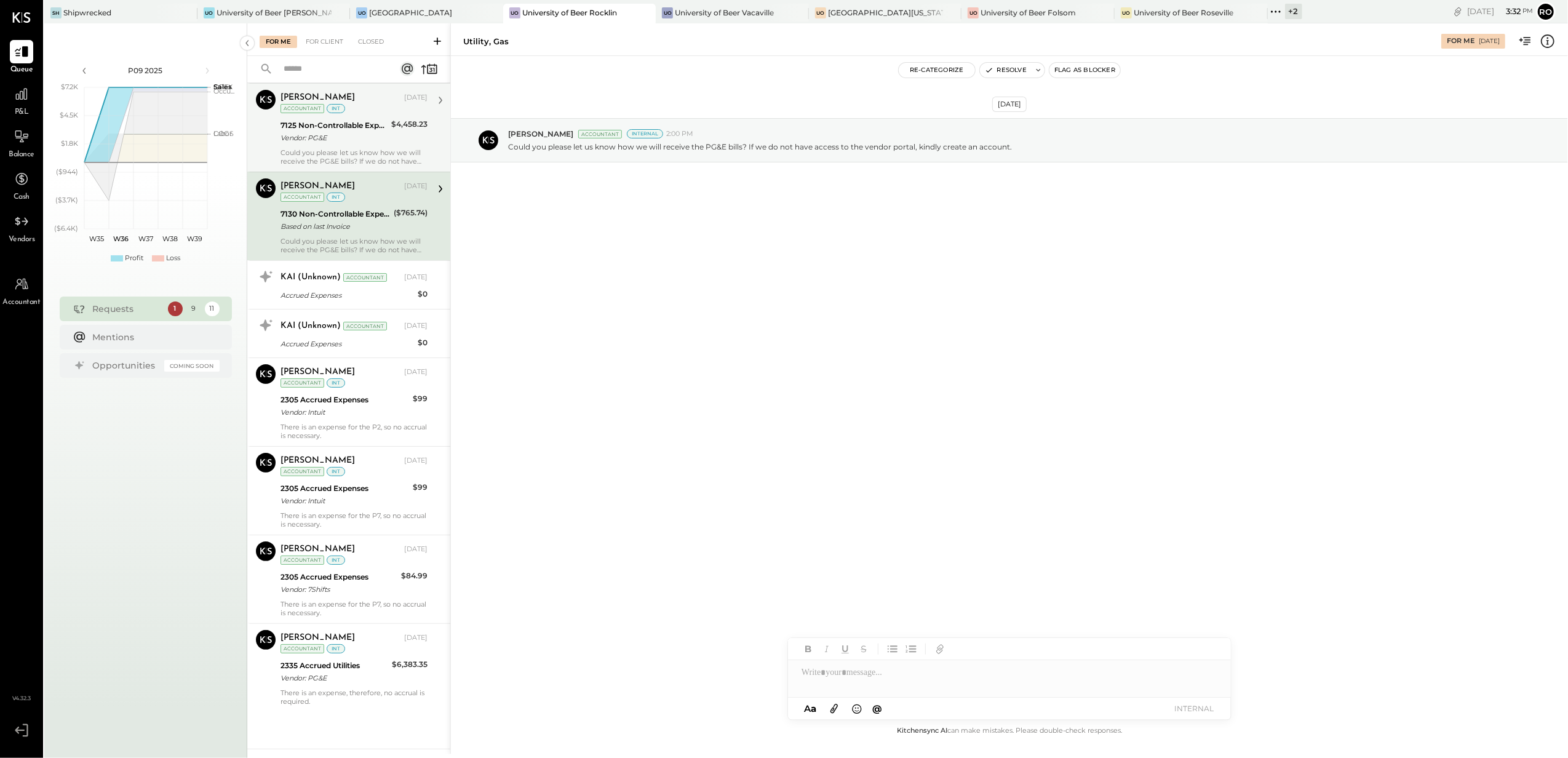
click at [369, 132] on div "Vendor: PG&E" at bounding box center [334, 138] width 107 height 13
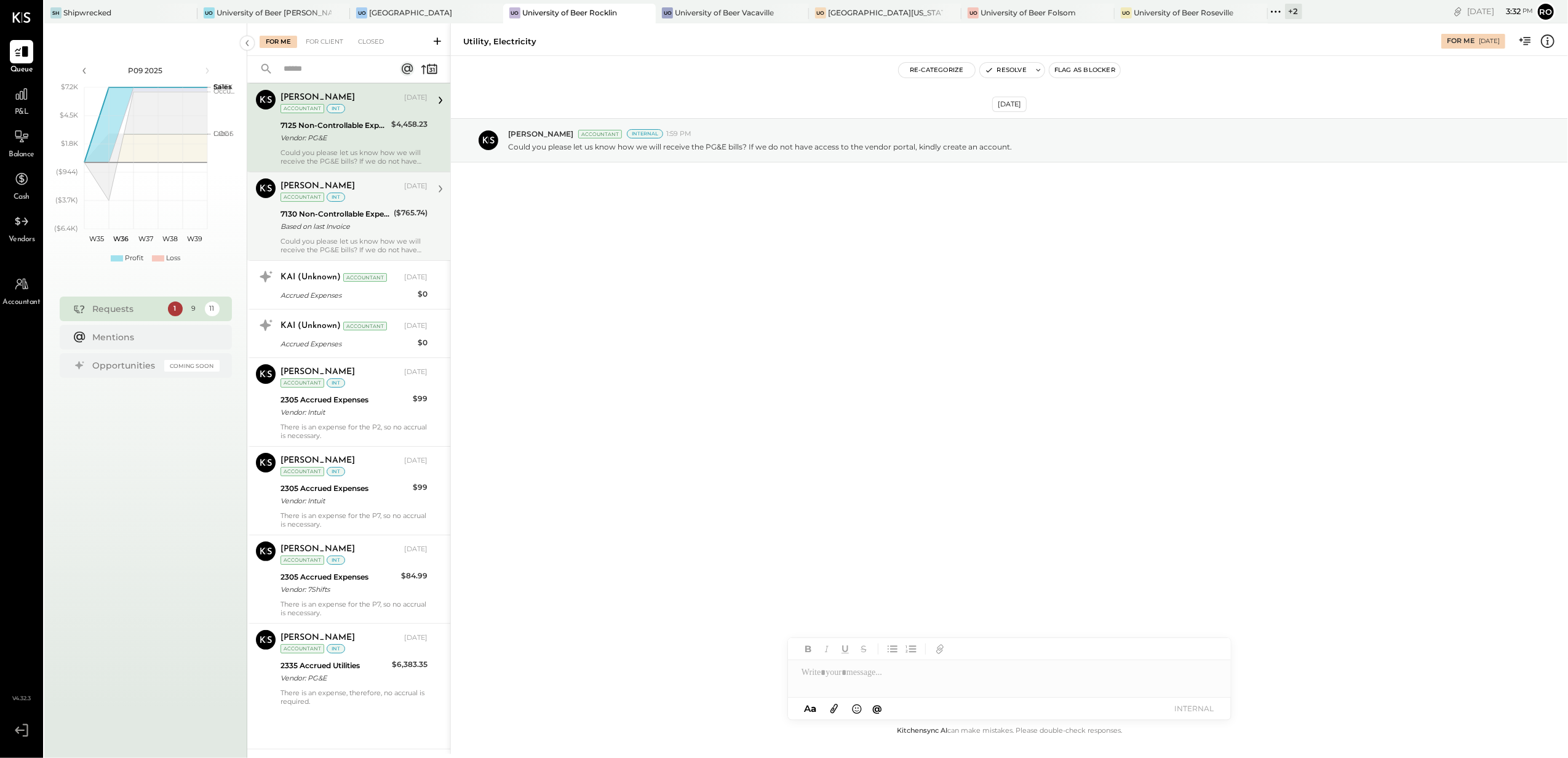
click at [367, 208] on div "7130 Non-Controllable Expenses:Property Expenses:Utility, Gas" at bounding box center [335, 214] width 109 height 13
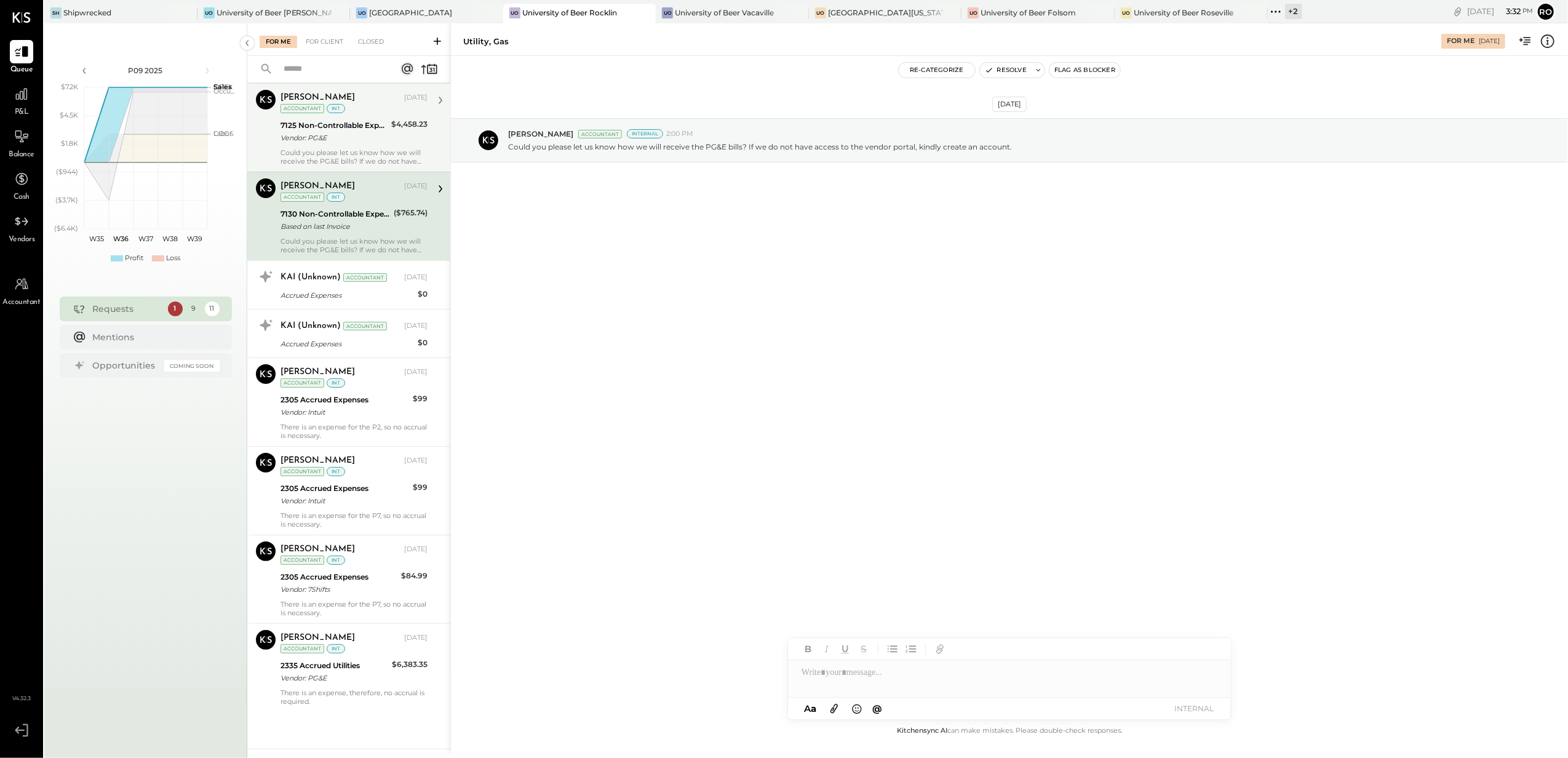
click at [358, 151] on div "Could you please let us know how we will receive the PG&E bills? If we do not h…" at bounding box center [353, 157] width 147 height 17
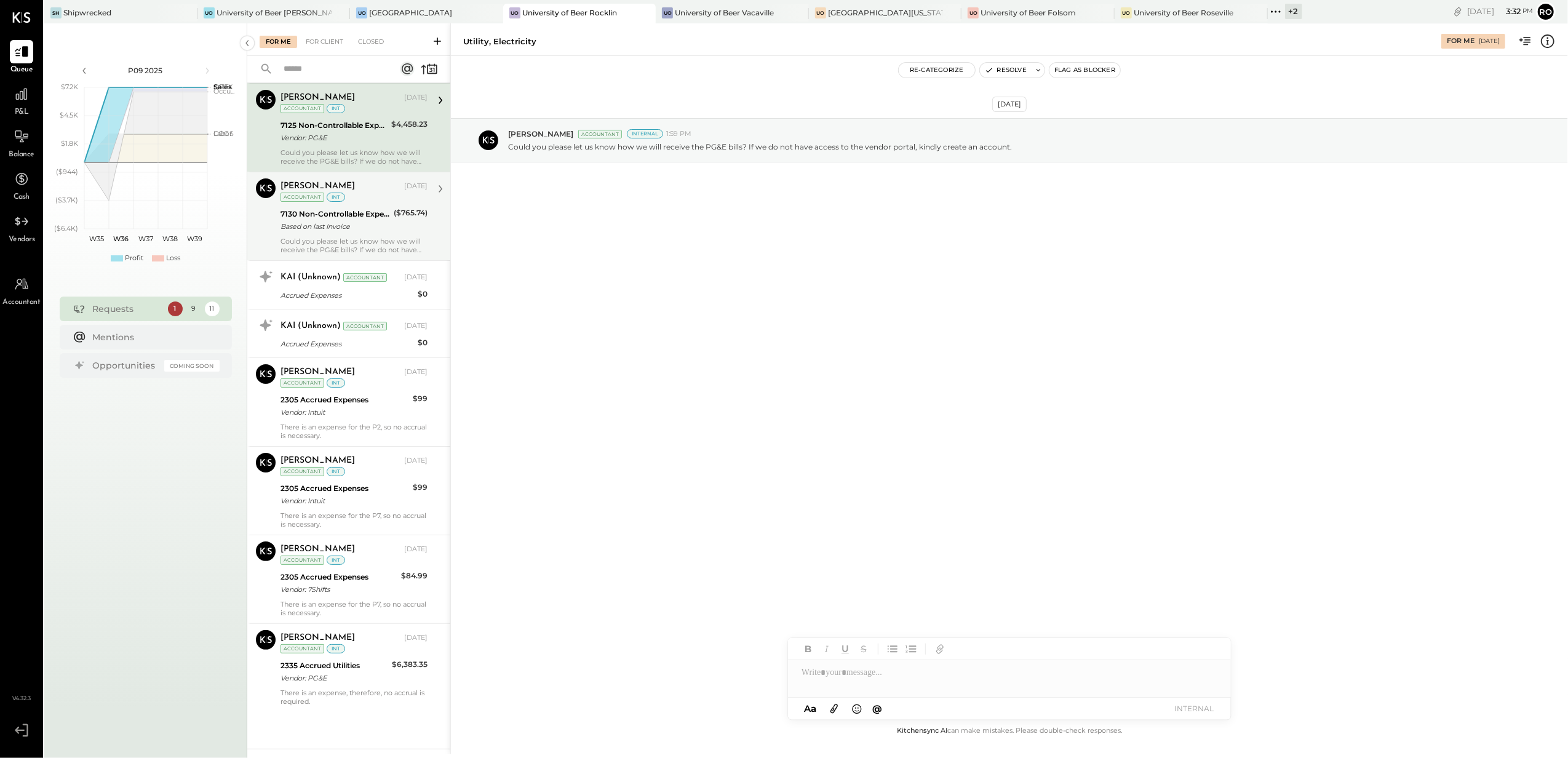
click at [357, 182] on div "[PERSON_NAME]" at bounding box center [341, 187] width 121 height 13
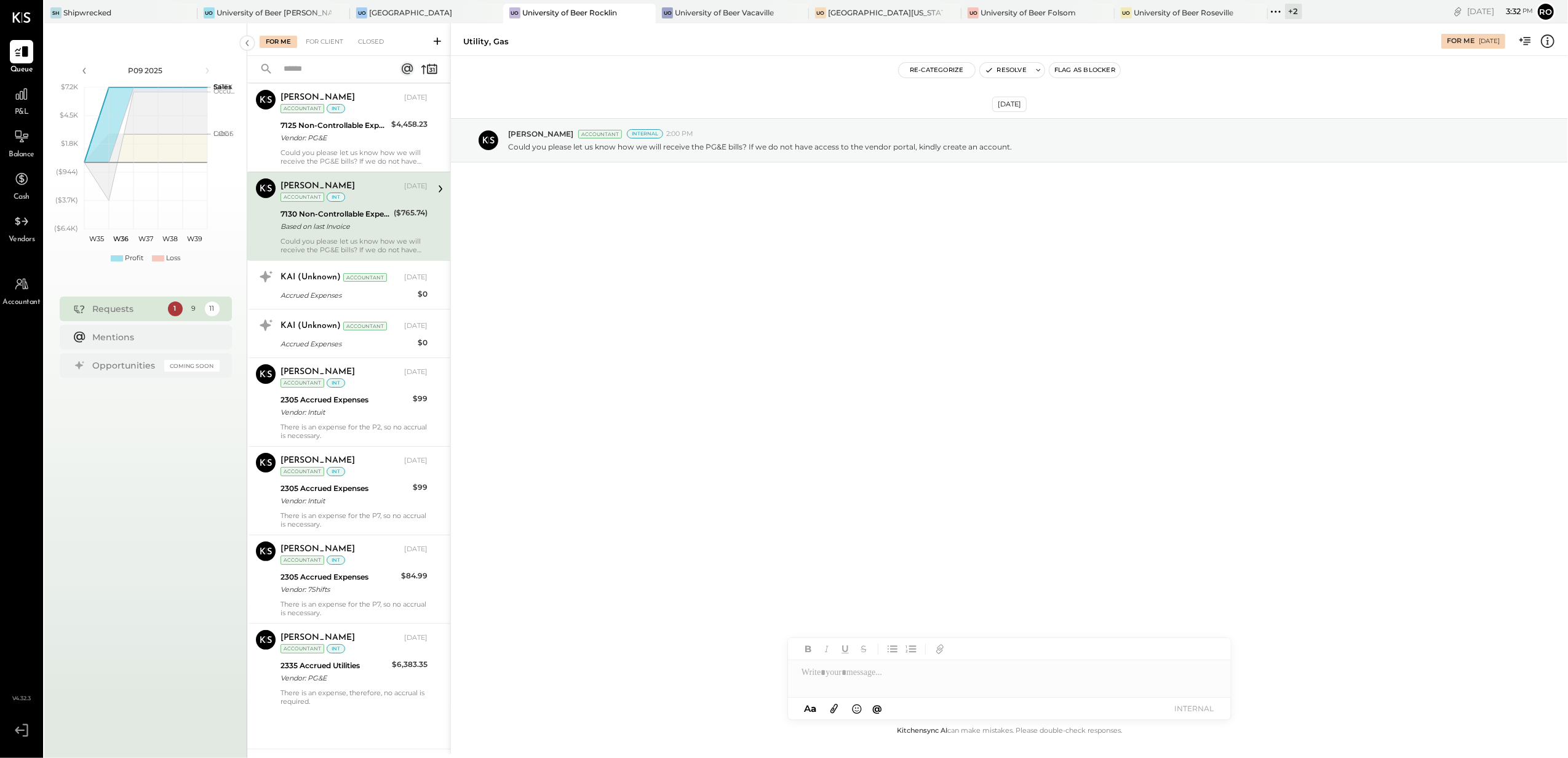
click at [357, 148] on div "Could you please let us know how we will receive the PG&E bills? If we do not h…" at bounding box center [353, 157] width 147 height 17
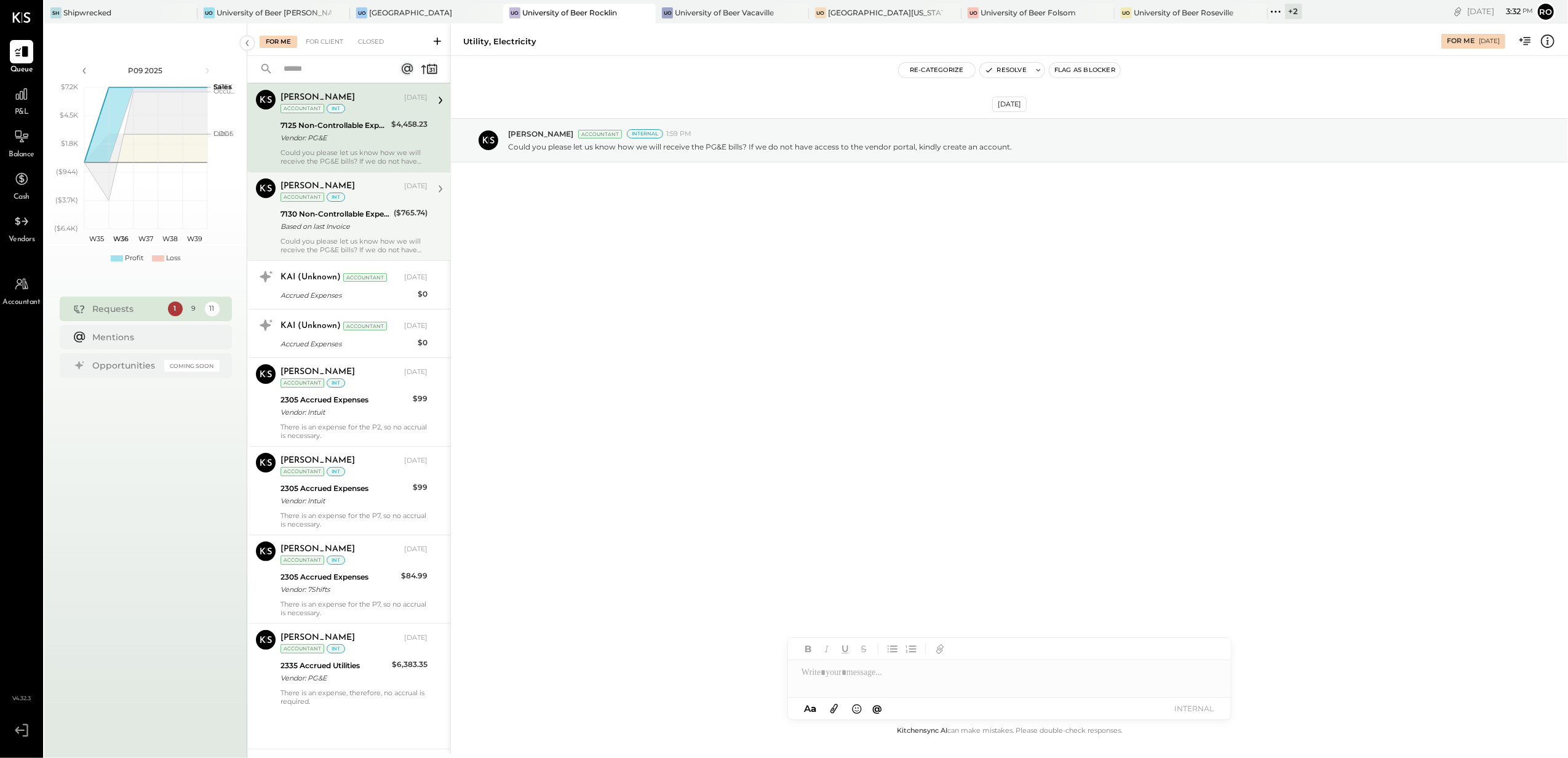
click at [363, 208] on div "7130 Non-Controllable Expenses:Property Expenses:Utility, Gas" at bounding box center [335, 214] width 109 height 13
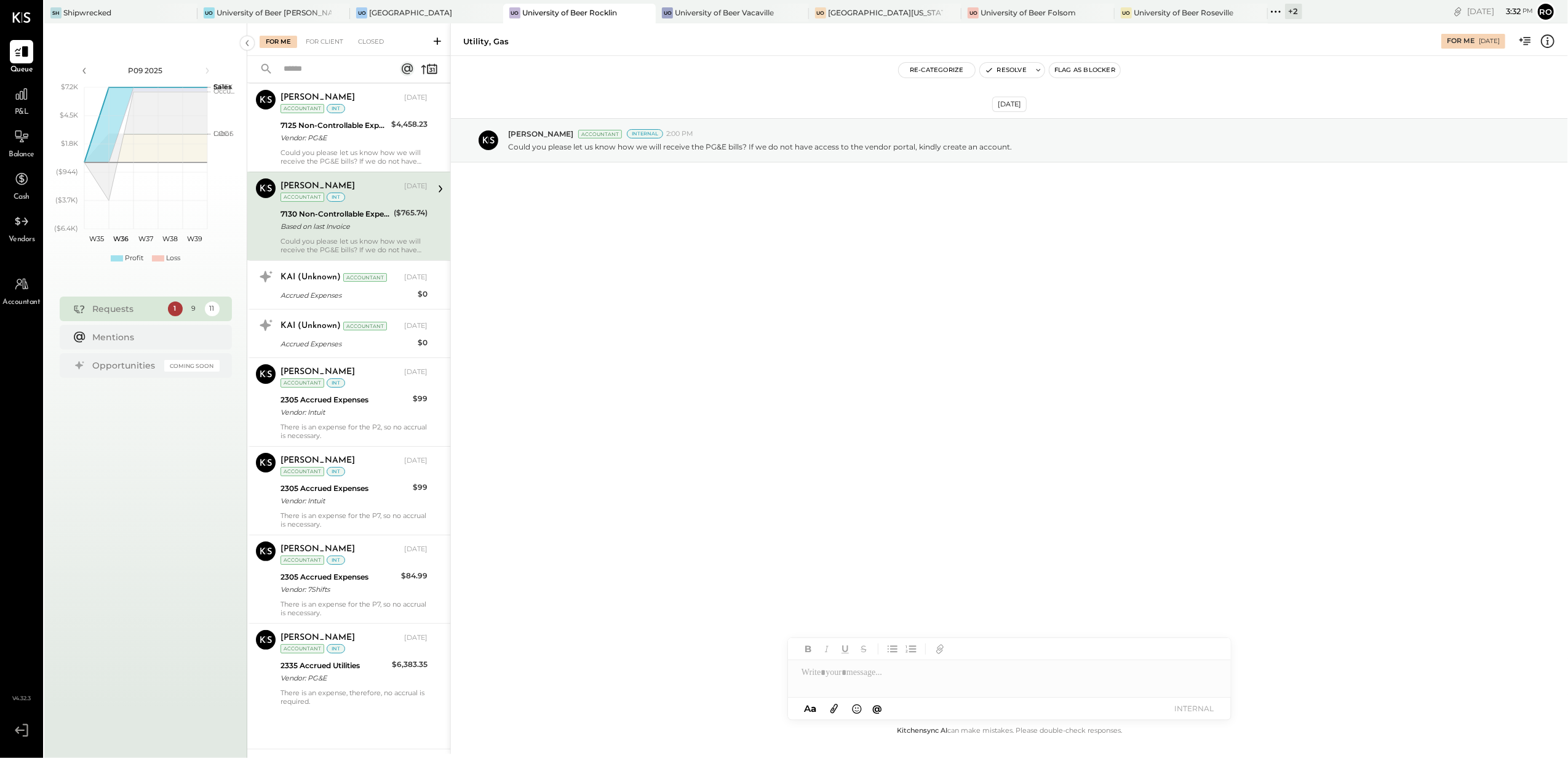
click at [365, 151] on div "Could you please let us know how we will receive the PG&E bills? If we do not h…" at bounding box center [353, 157] width 147 height 17
